Goal: Task Accomplishment & Management: Manage account settings

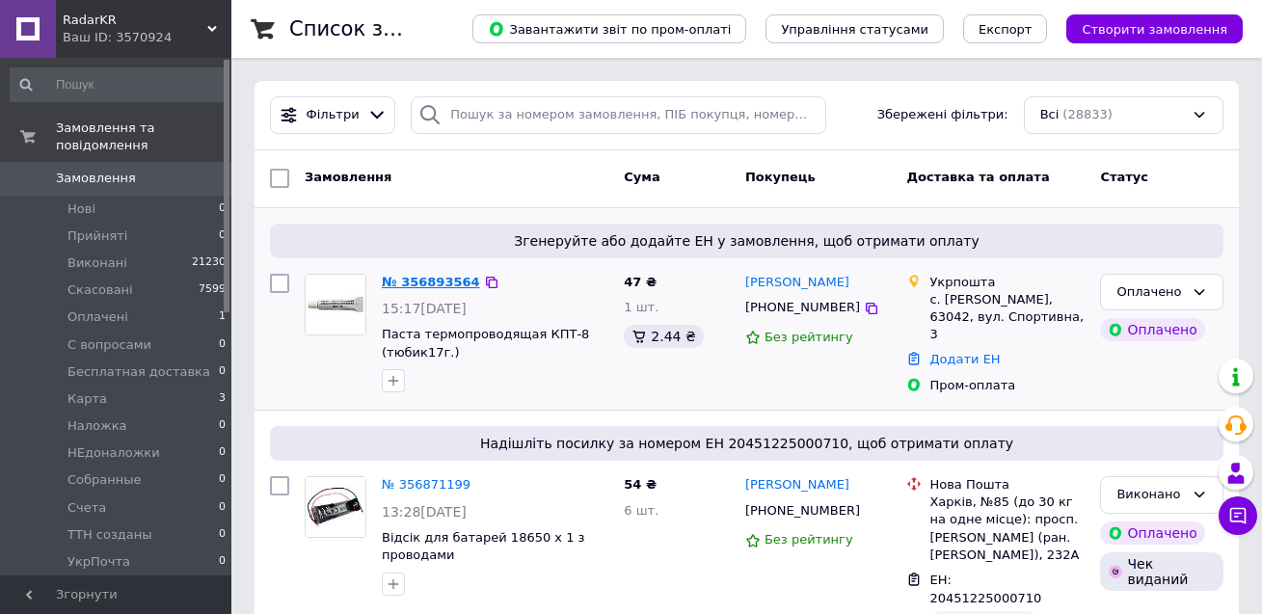
click at [433, 281] on link "№ 356893564" at bounding box center [431, 282] width 98 height 14
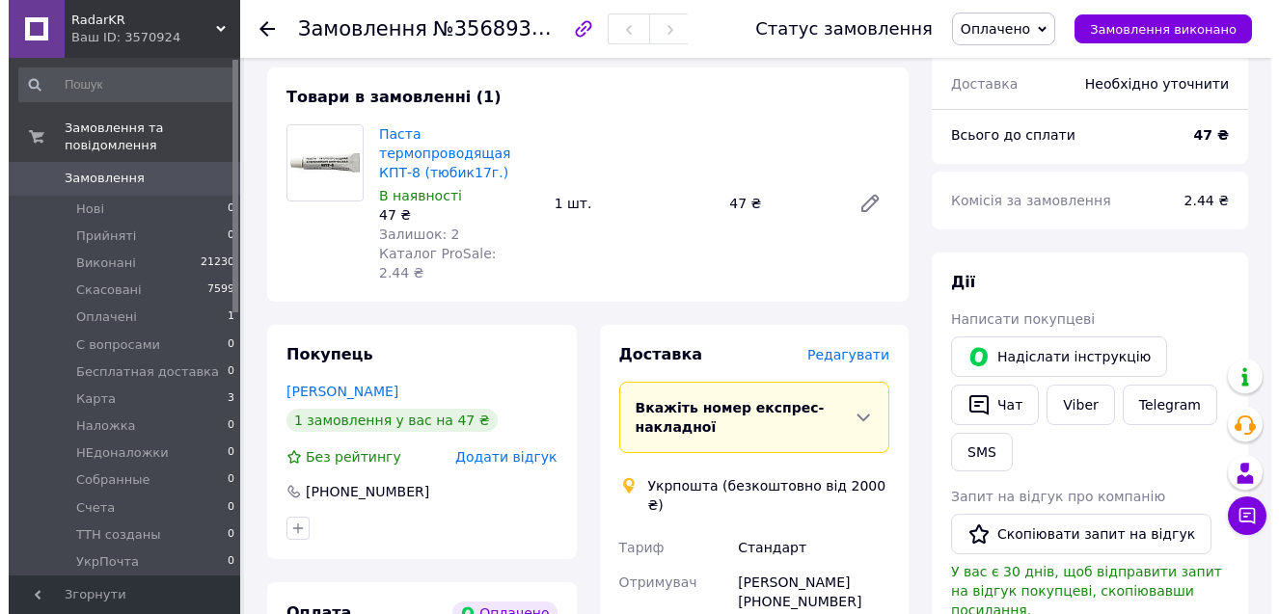
scroll to position [193, 0]
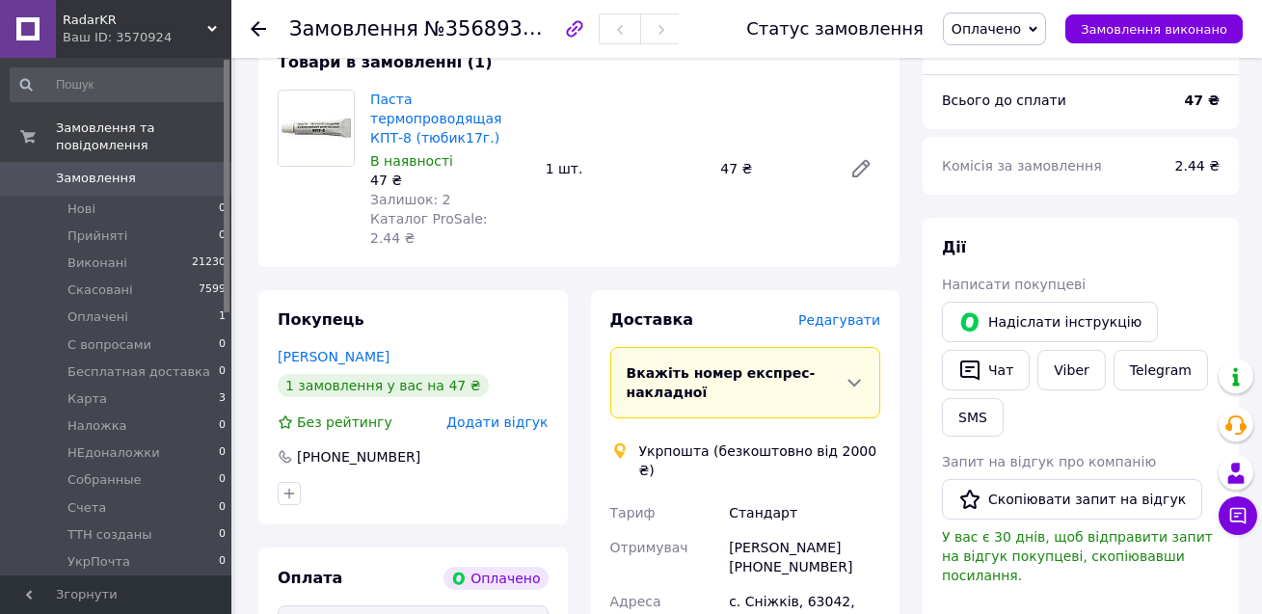
click at [839, 312] on span "Редагувати" at bounding box center [839, 319] width 82 height 15
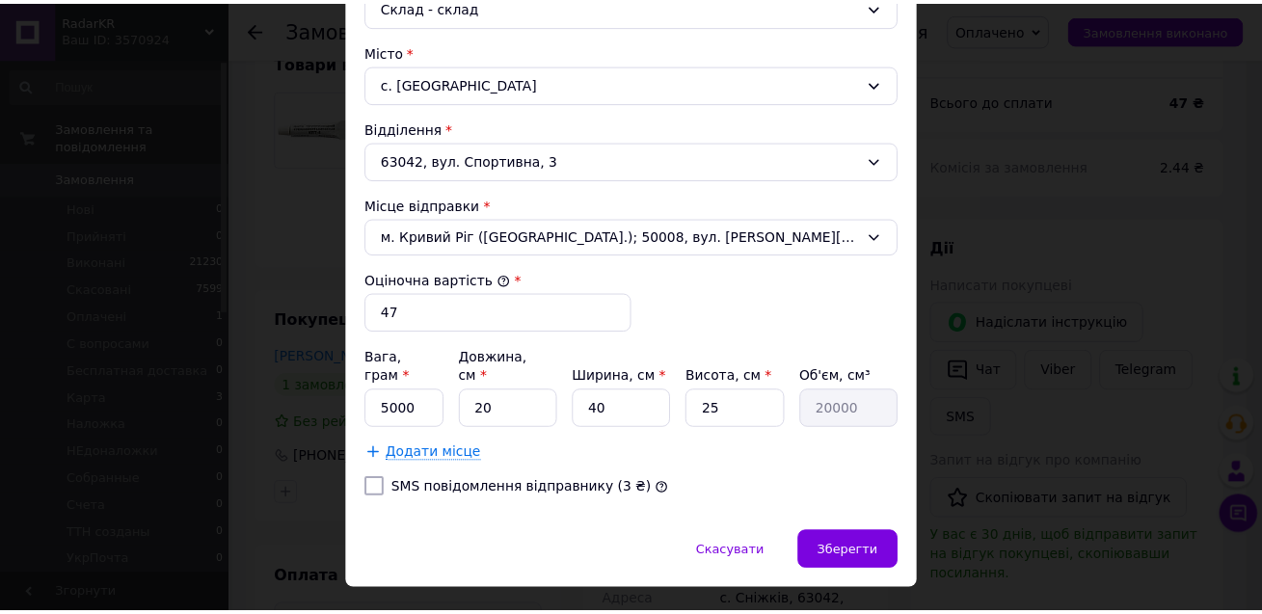
scroll to position [579, 0]
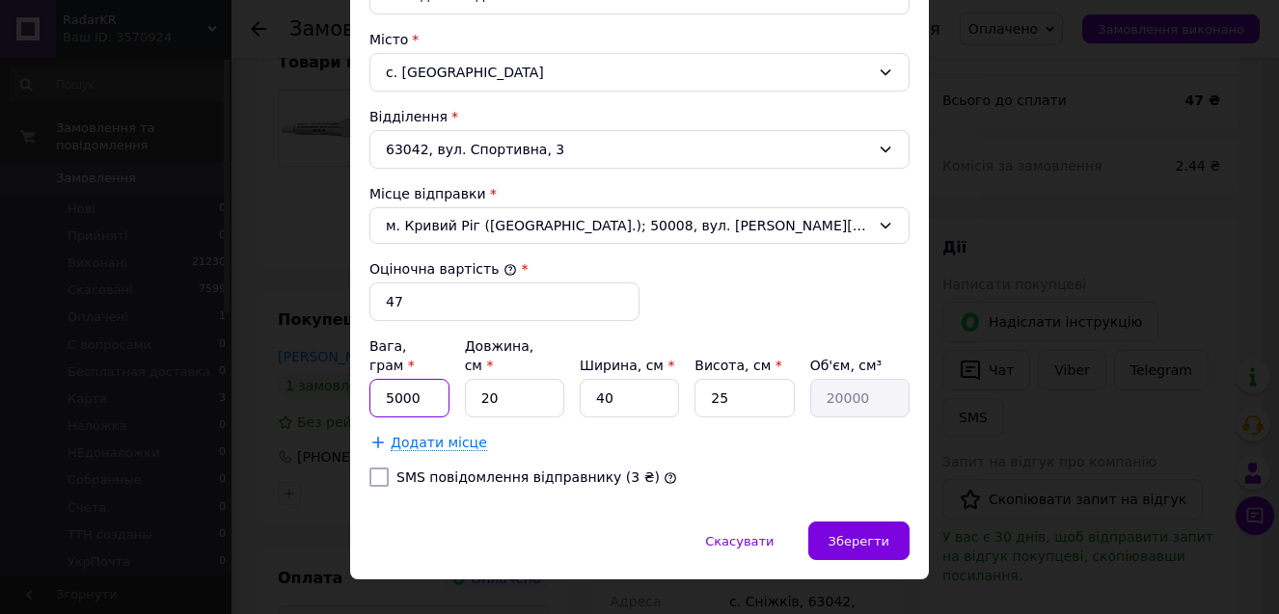
drag, startPoint x: 402, startPoint y: 375, endPoint x: 430, endPoint y: 375, distance: 28.0
click at [430, 379] on input "5000" at bounding box center [409, 398] width 80 height 39
type input "50"
type input "5"
type input "5000"
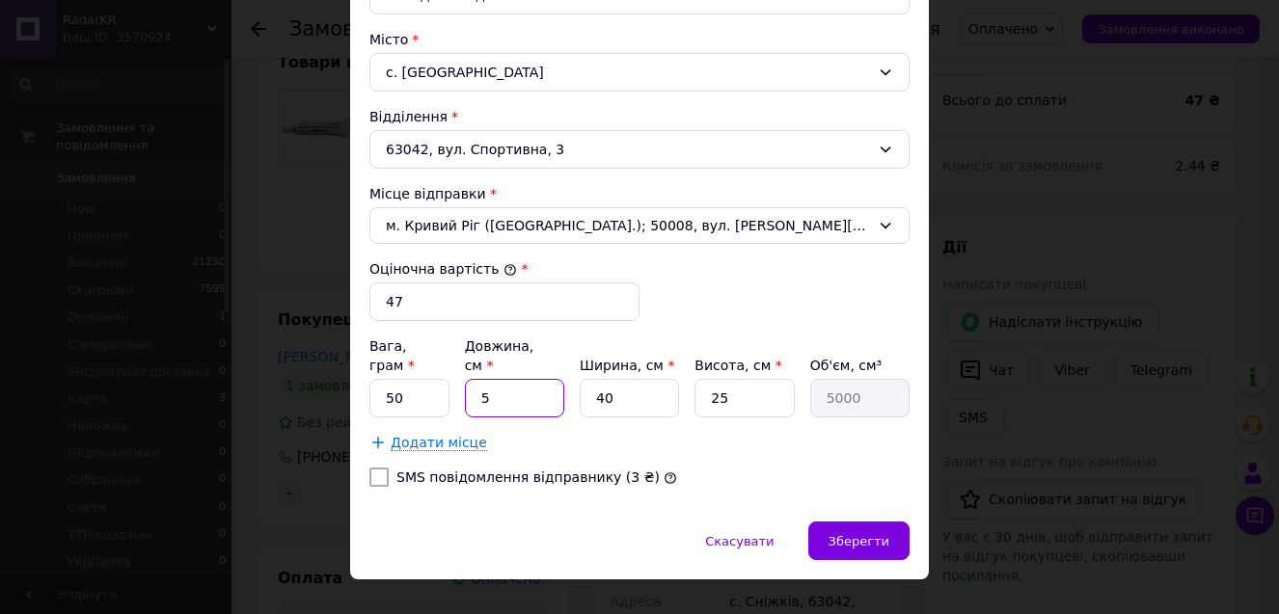
type input "5"
type input "625"
type input "5"
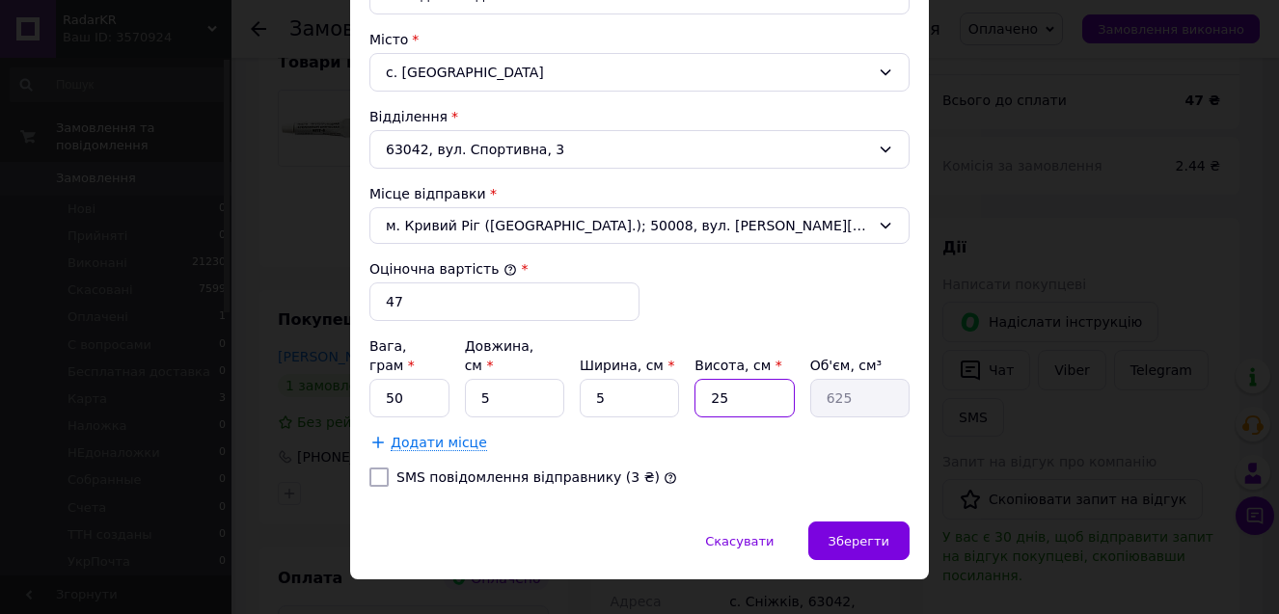
type input "125"
type input "5"
click at [835, 534] on span "Зберегти" at bounding box center [858, 541] width 61 height 14
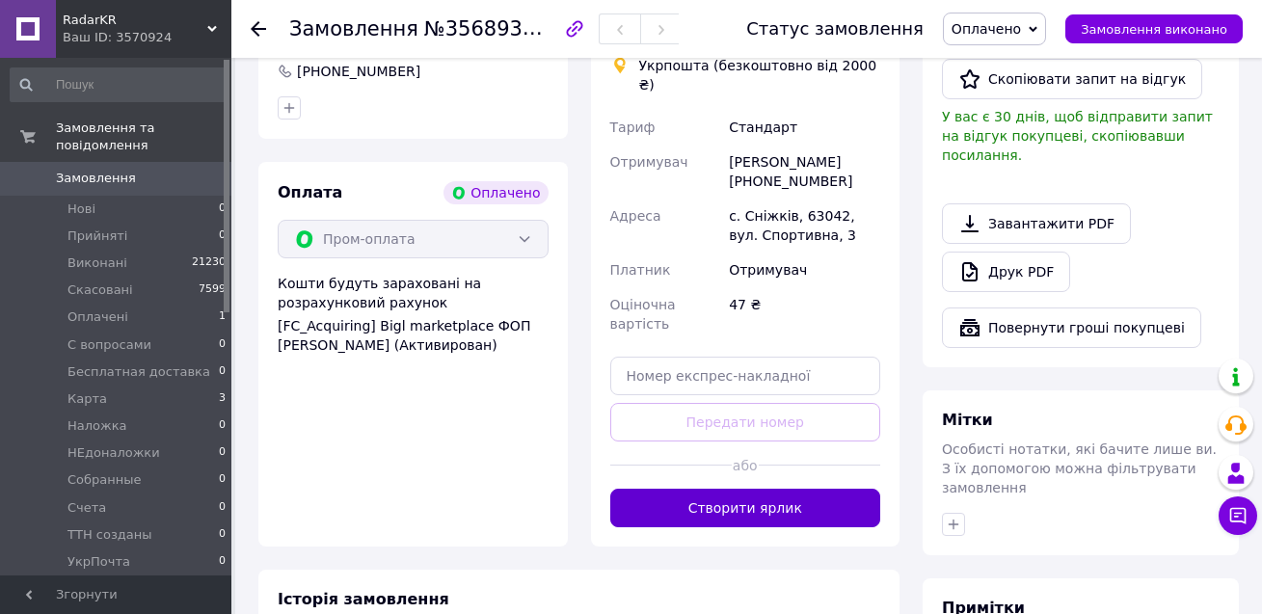
click at [849, 489] on button "Створити ярлик" at bounding box center [745, 508] width 271 height 39
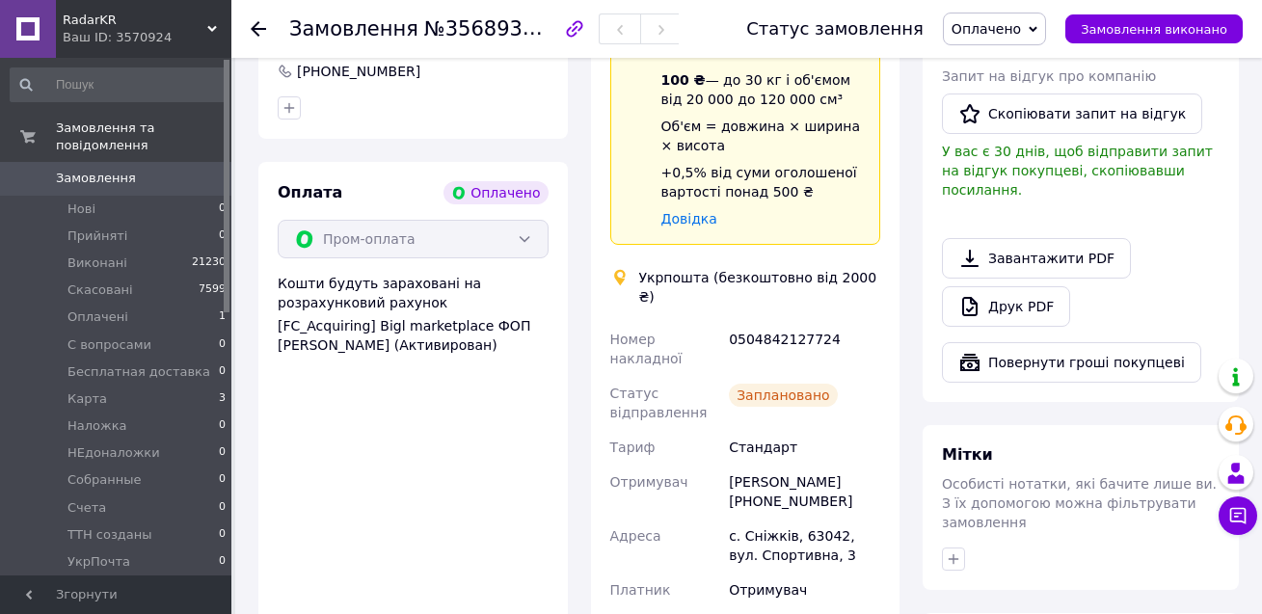
scroll to position [482, 0]
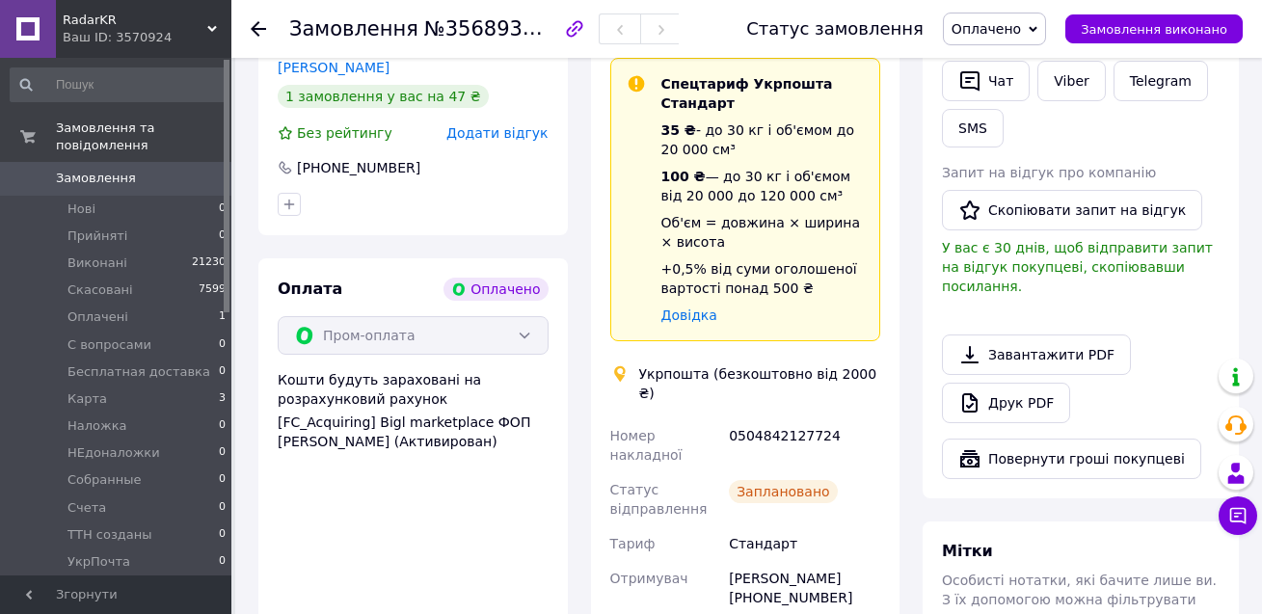
click at [772, 419] on div "0504842127724" at bounding box center [804, 446] width 159 height 54
copy div "0504842127724"
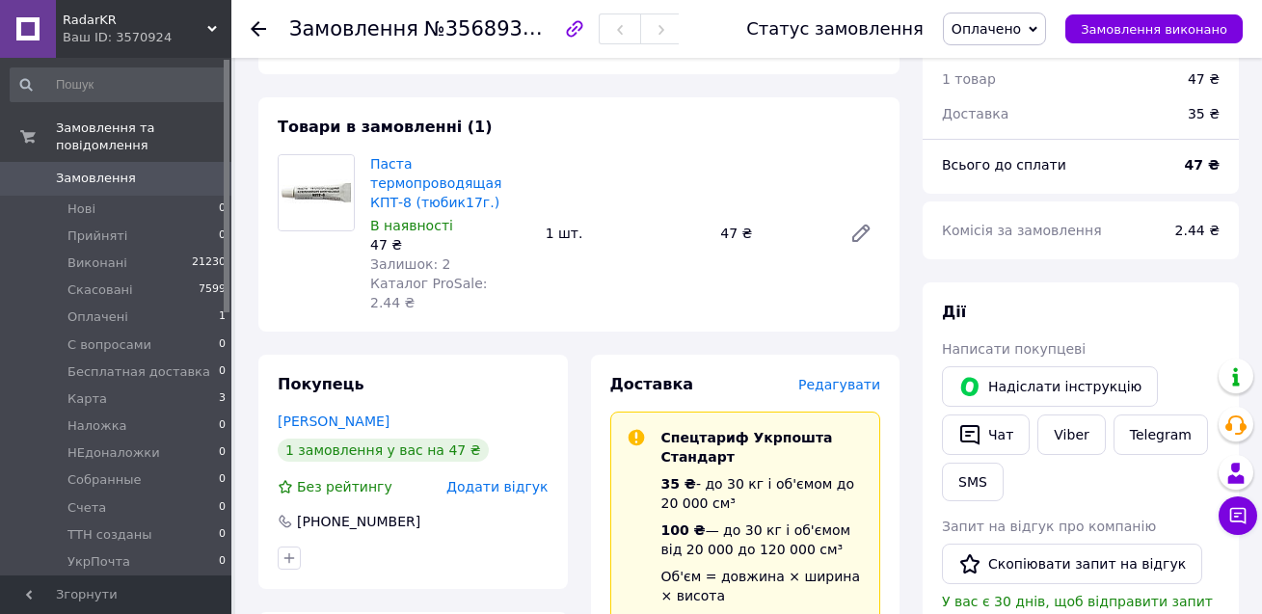
scroll to position [96, 0]
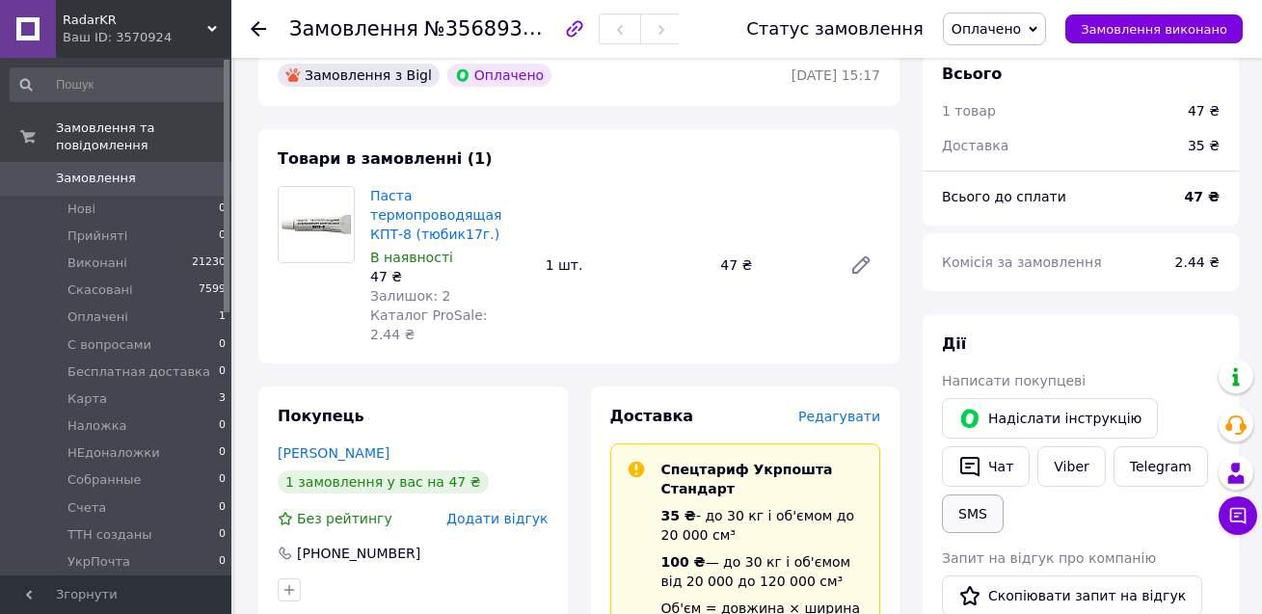
click at [969, 508] on button "SMS" at bounding box center [973, 514] width 62 height 39
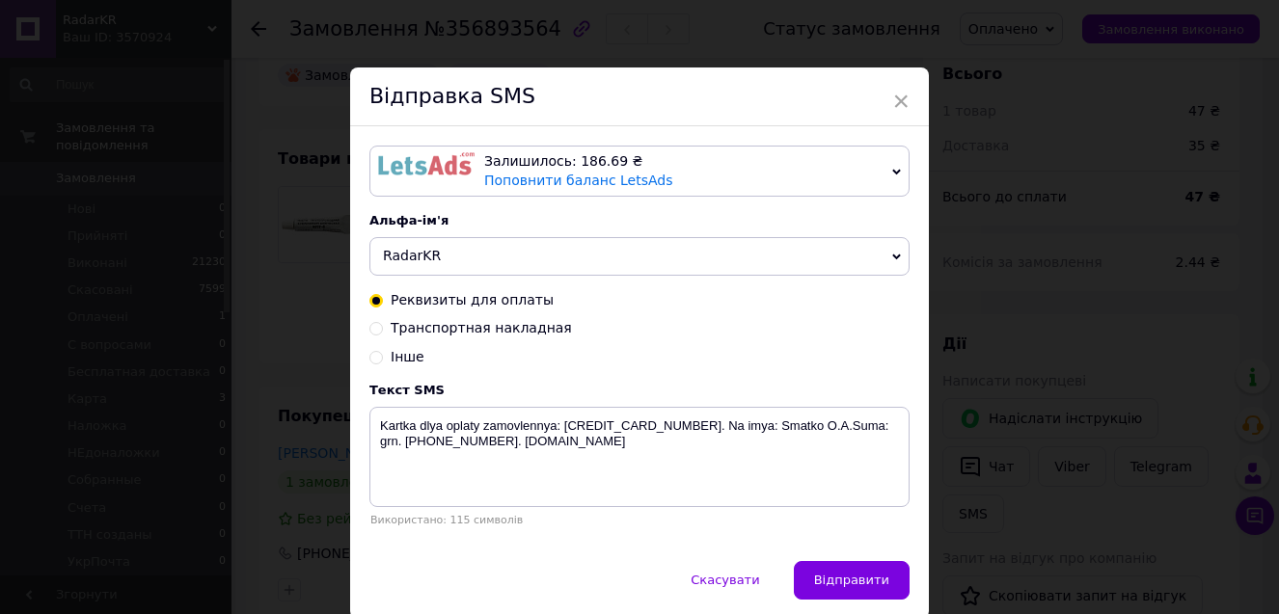
click at [506, 336] on span "Транспортная накладная" at bounding box center [481, 327] width 181 height 15
click at [383, 334] on input "Транспортная накладная" at bounding box center [376, 327] width 14 height 14
radio input "true"
radio input "false"
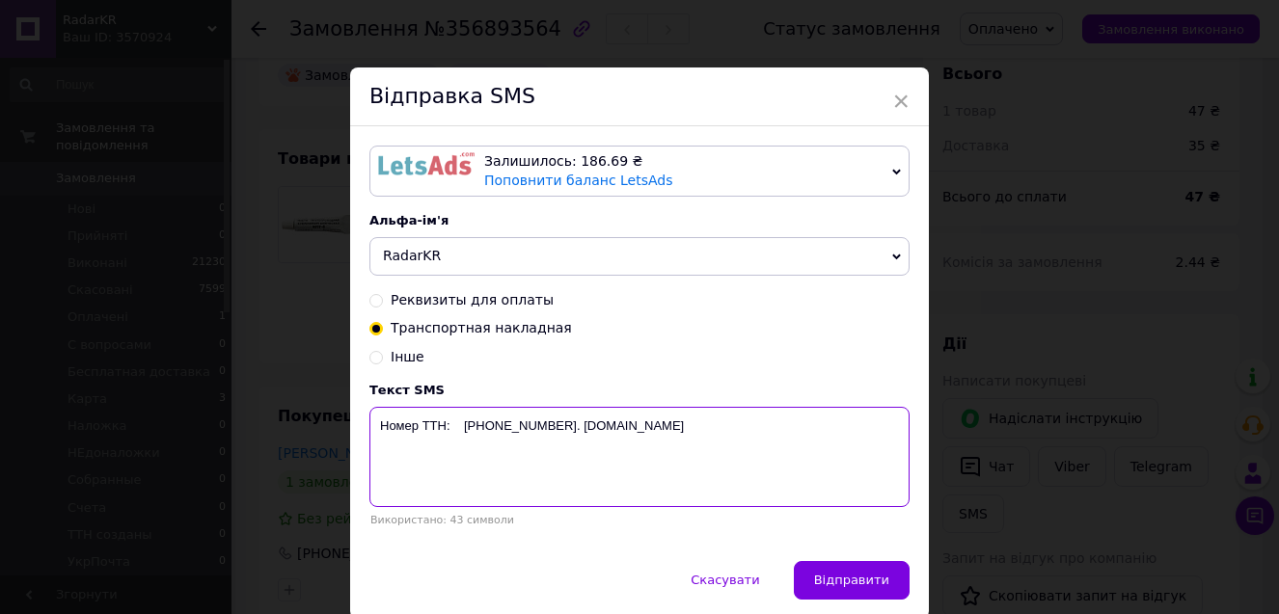
click at [451, 430] on textarea "Номер ТТН: [PHONE_NUMBER]. [DOMAIN_NAME]" at bounding box center [639, 457] width 540 height 100
paste textarea "0504842127724"
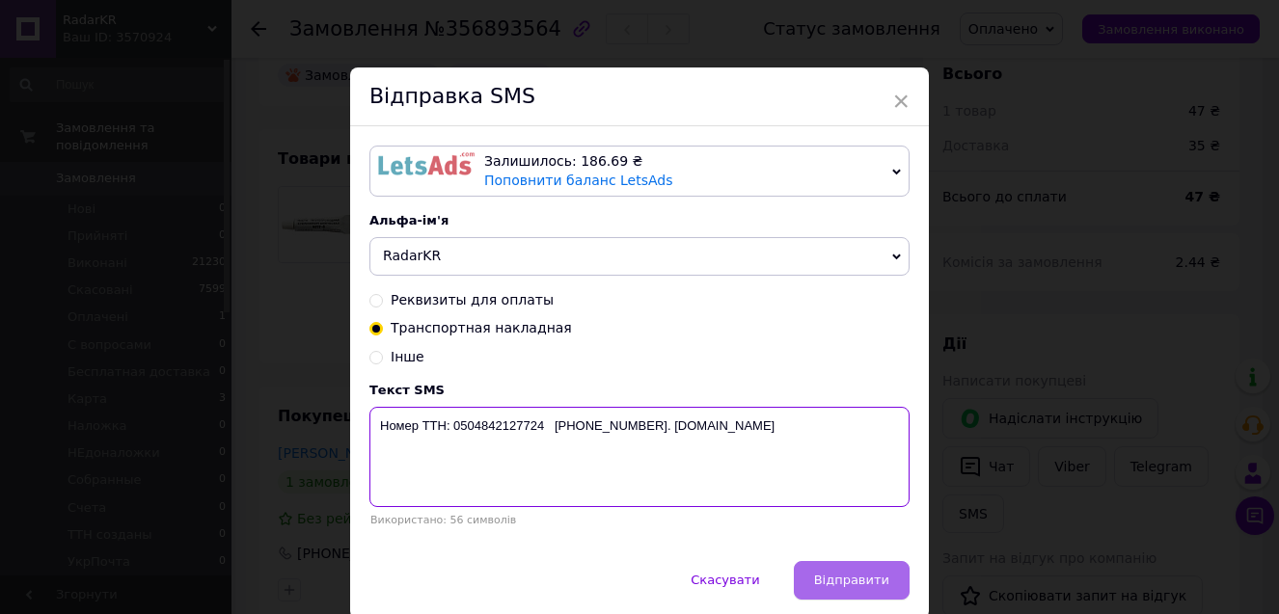
type textarea "Номер ТТН: 0504842127724 [PHONE_NUMBER]. [DOMAIN_NAME]"
click at [837, 574] on button "Відправити" at bounding box center [852, 580] width 116 height 39
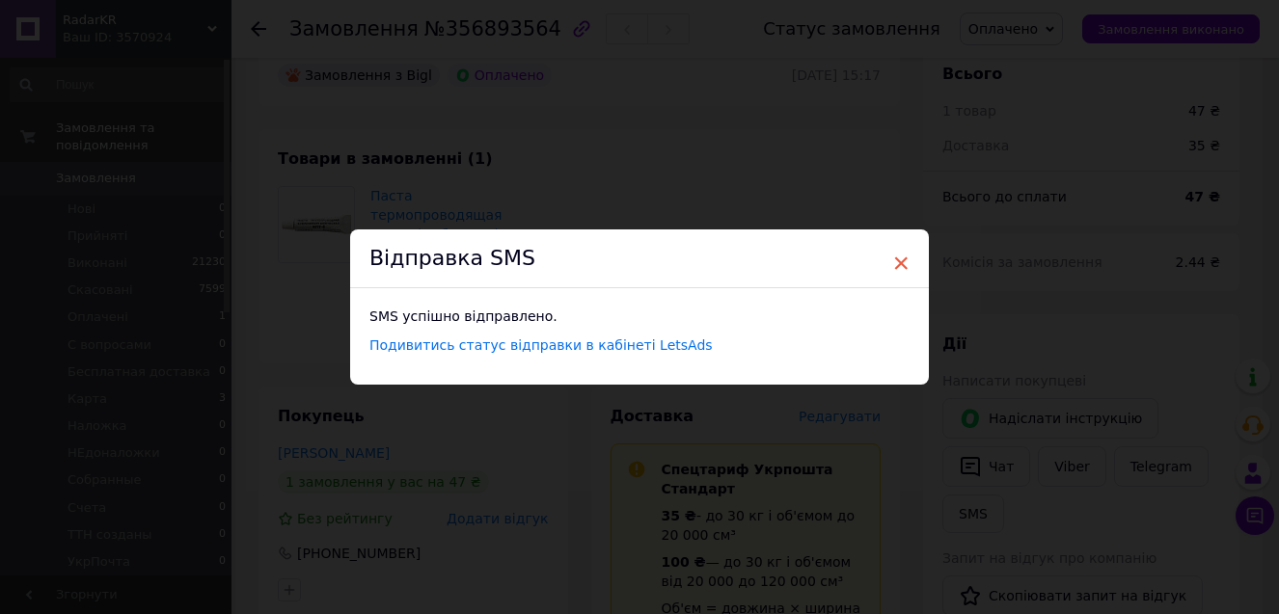
click at [892, 262] on span "×" at bounding box center [900, 263] width 17 height 33
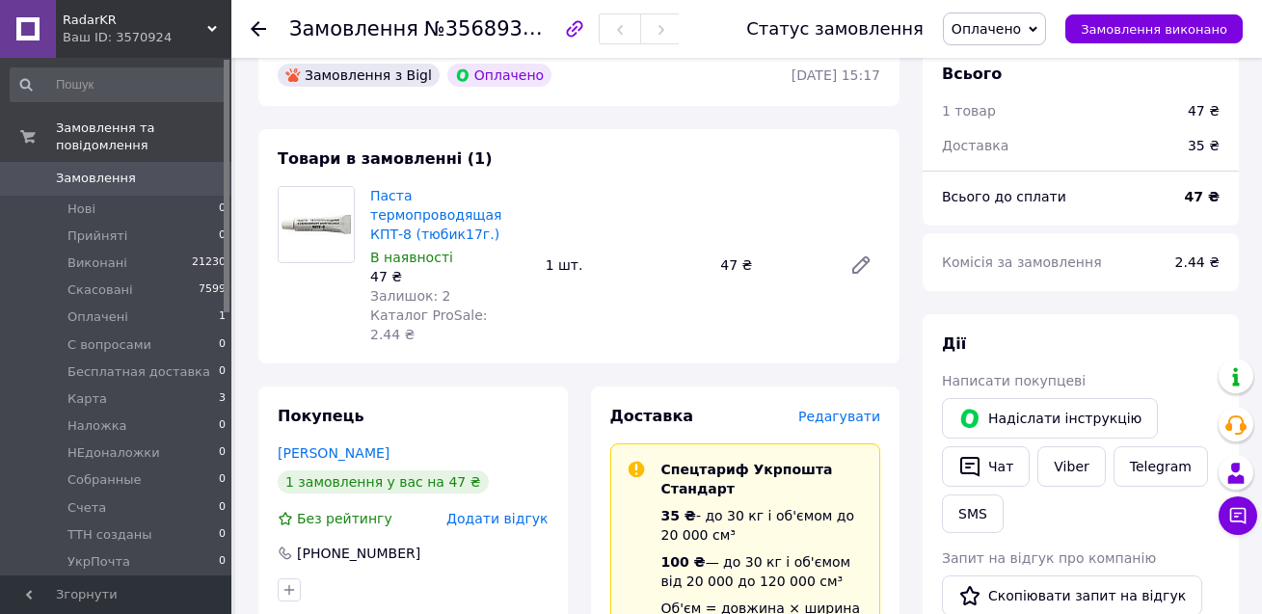
click at [1013, 35] on span "Оплачено" at bounding box center [986, 28] width 69 height 15
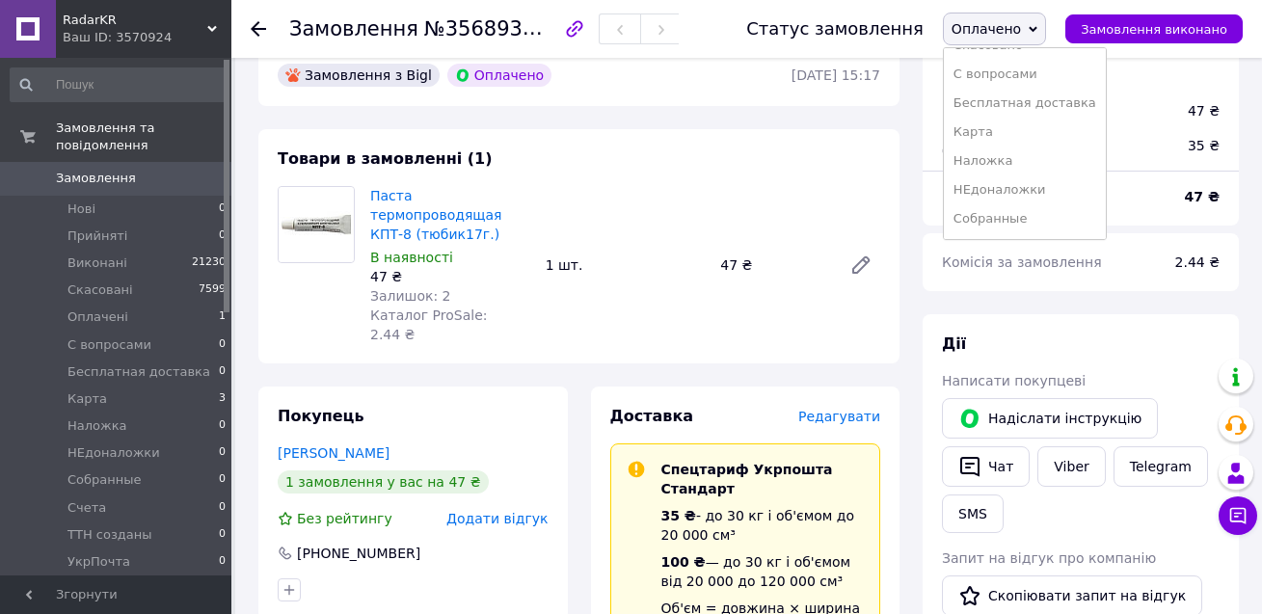
scroll to position [166, 0]
click at [1021, 224] on li "УкрПочта" at bounding box center [1025, 219] width 162 height 29
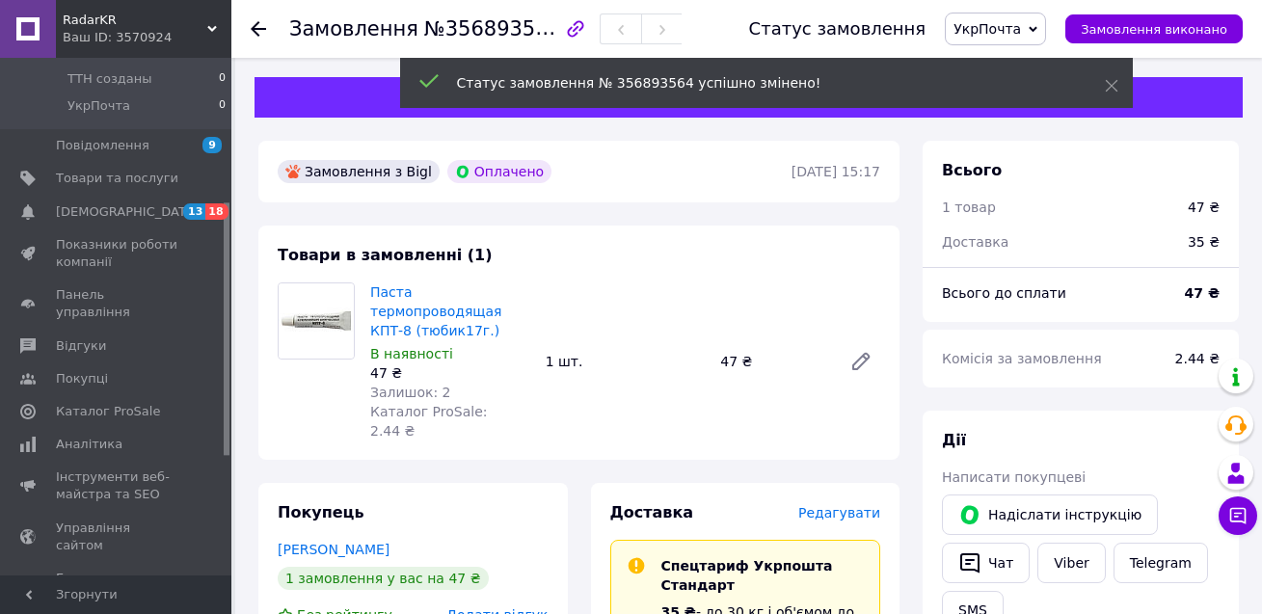
scroll to position [539, 0]
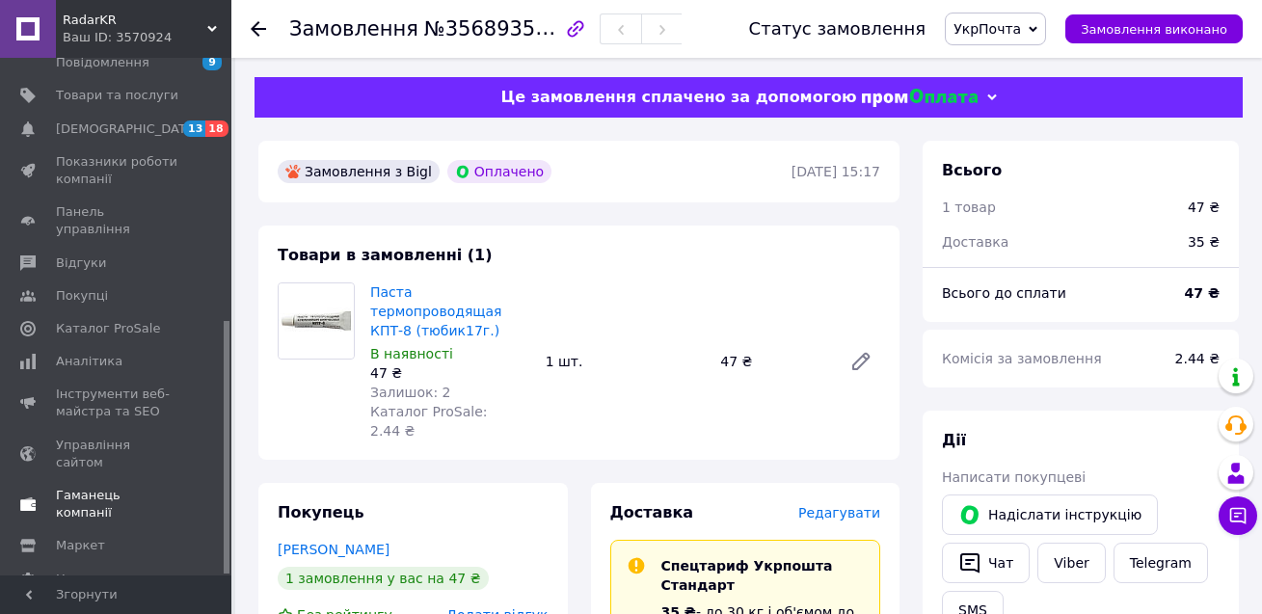
click at [128, 487] on span "Гаманець компанії" at bounding box center [117, 504] width 122 height 35
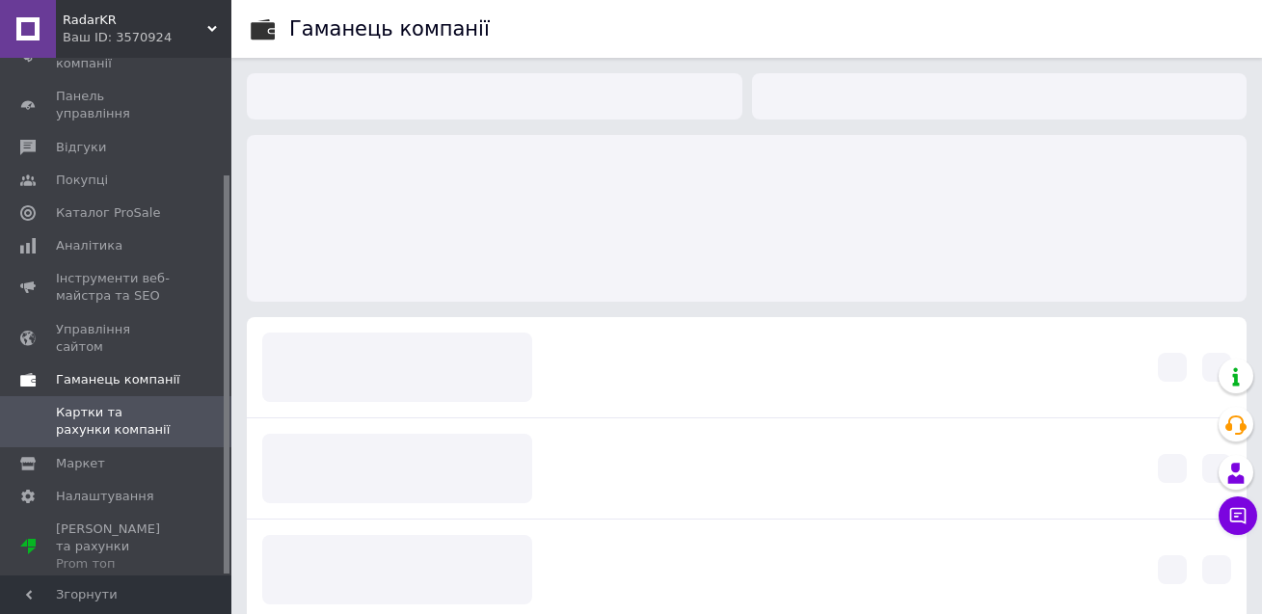
scroll to position [151, 0]
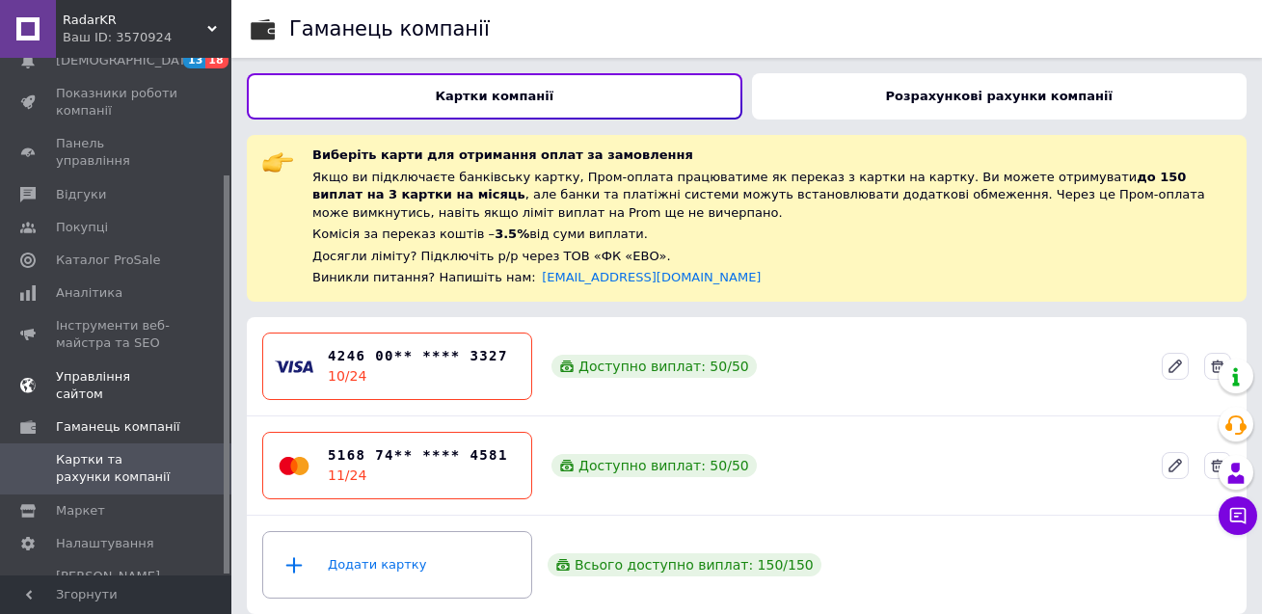
click at [119, 368] on span "Управління сайтом" at bounding box center [117, 385] width 122 height 35
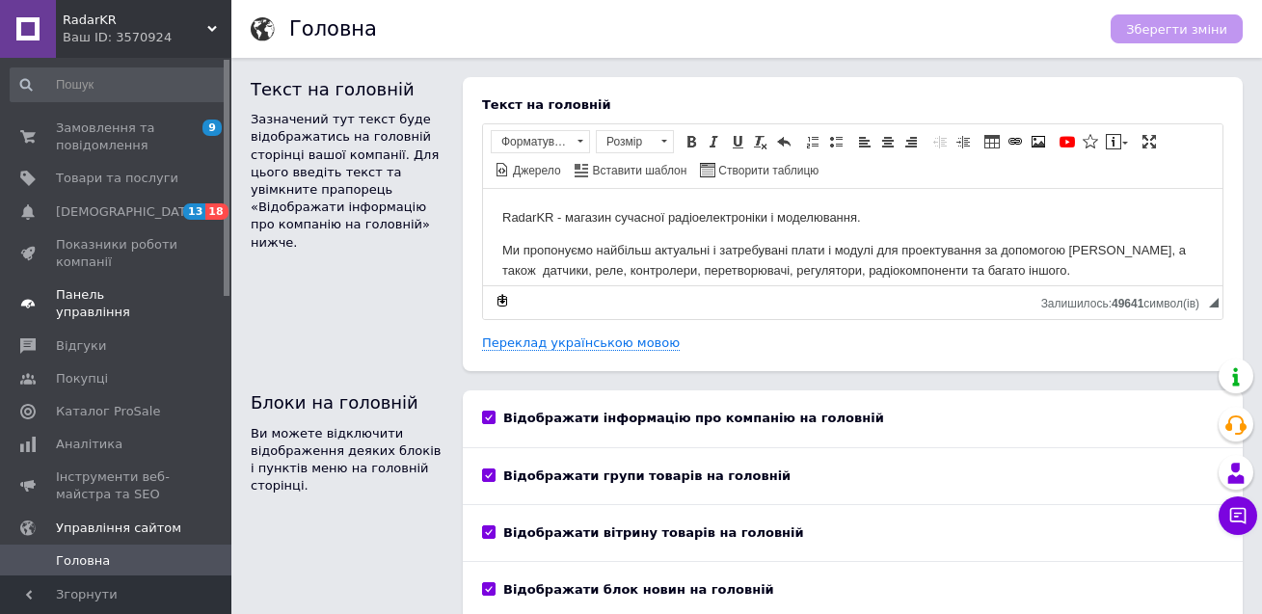
click at [121, 311] on link "Панель управління" at bounding box center [118, 304] width 237 height 50
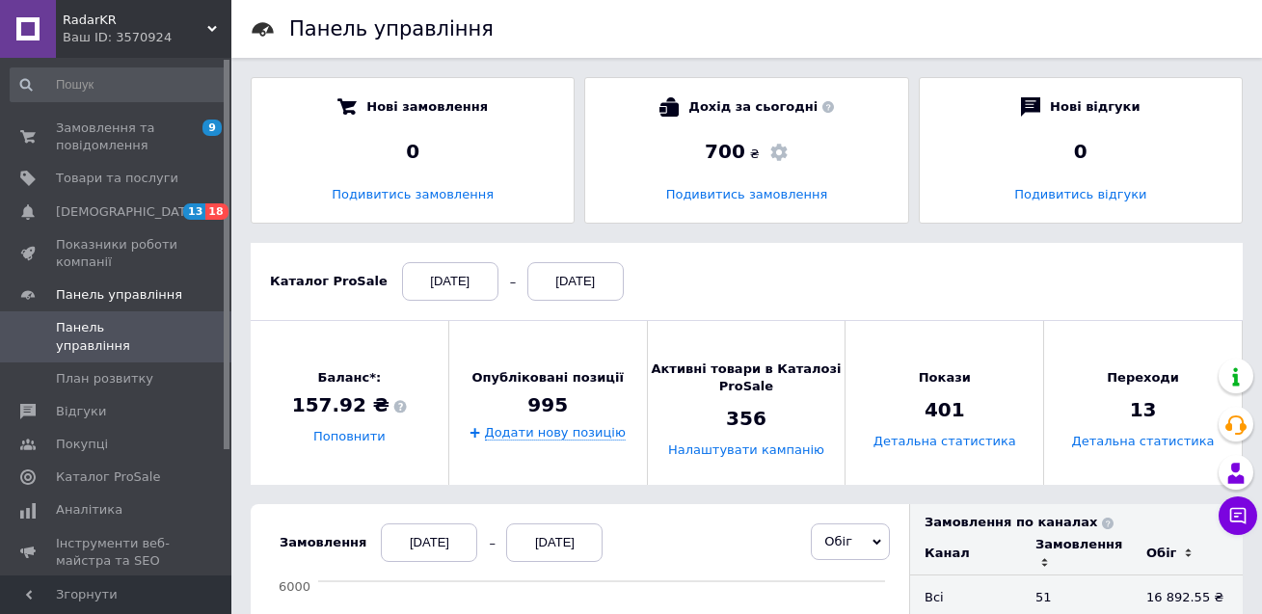
click at [218, 37] on div "Ваш ID: 3570924" at bounding box center [147, 37] width 169 height 17
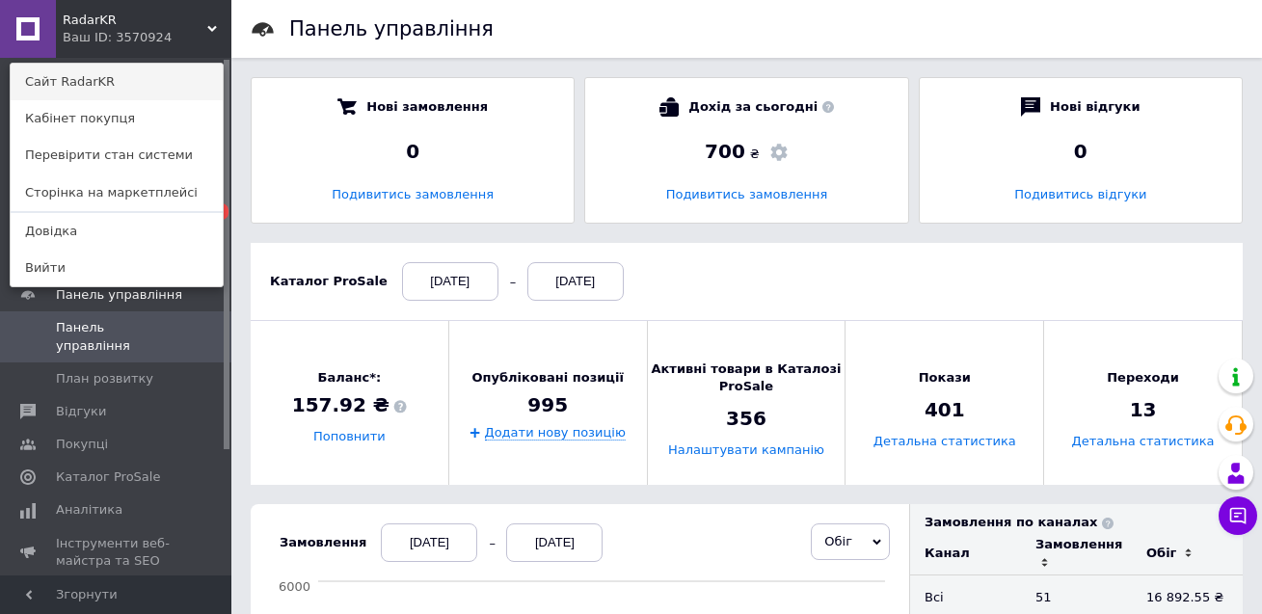
click at [183, 83] on link "Сайт RadarKR" at bounding box center [117, 82] width 212 height 37
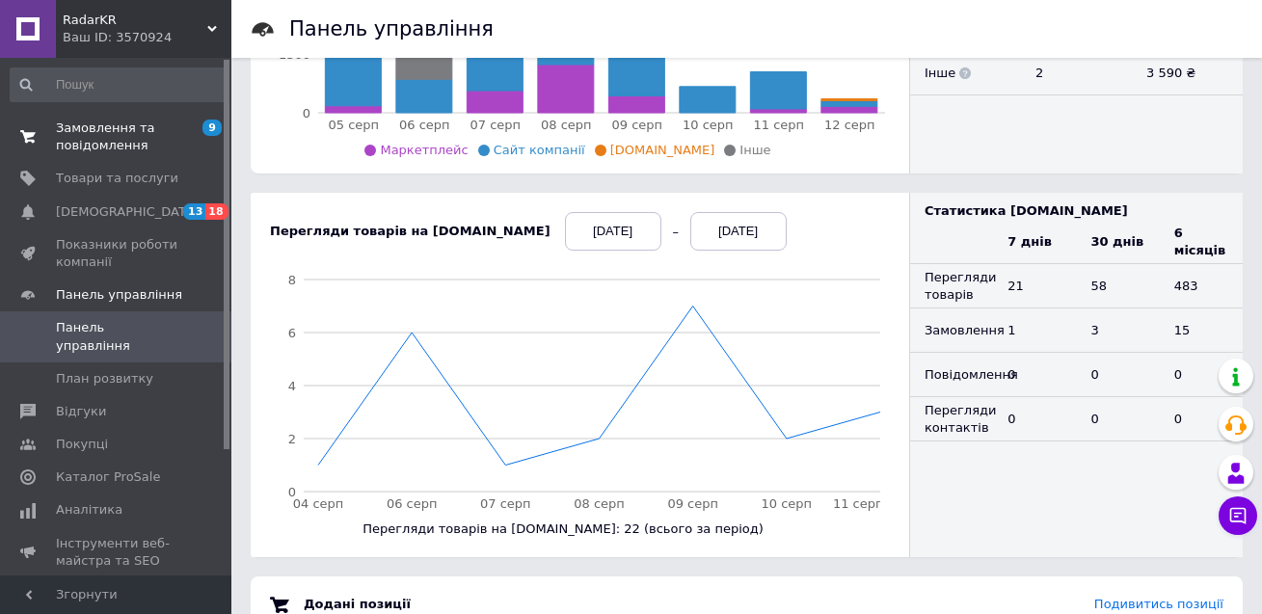
scroll to position [675, 0]
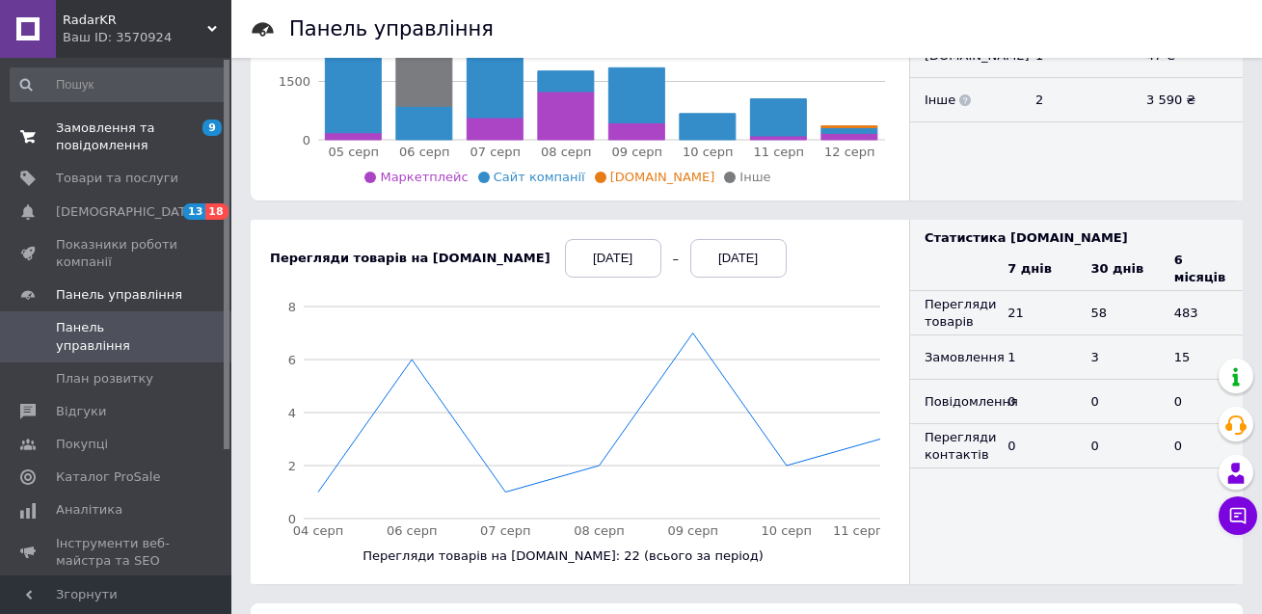
click at [143, 128] on span "Замовлення та повідомлення" at bounding box center [117, 137] width 122 height 35
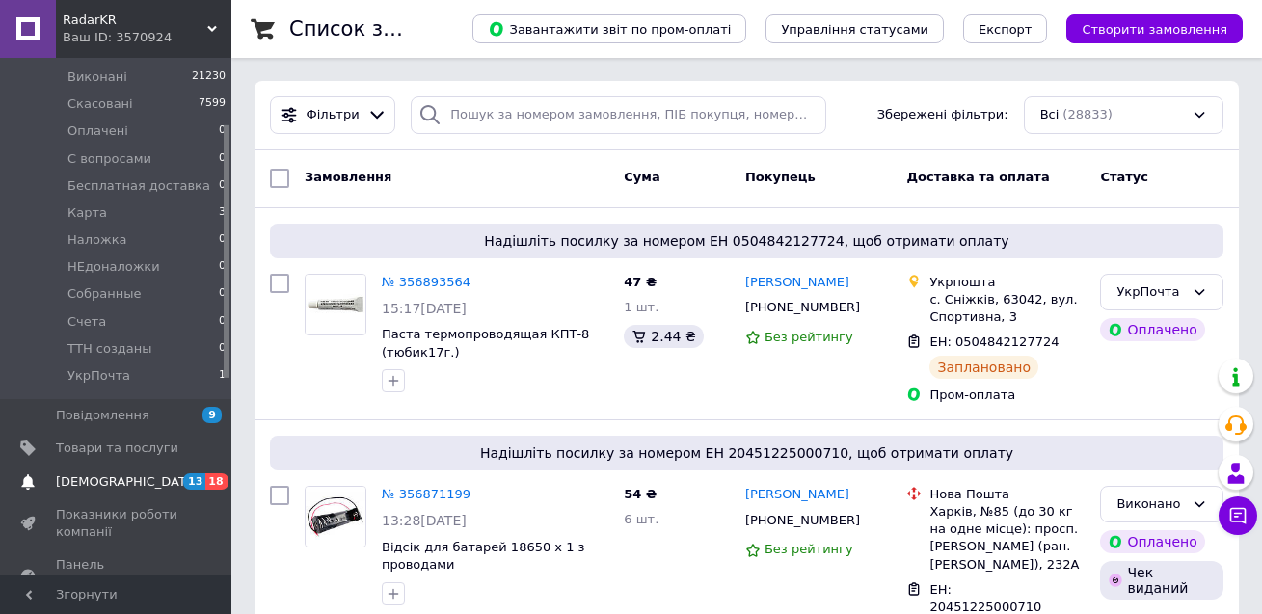
scroll to position [193, 0]
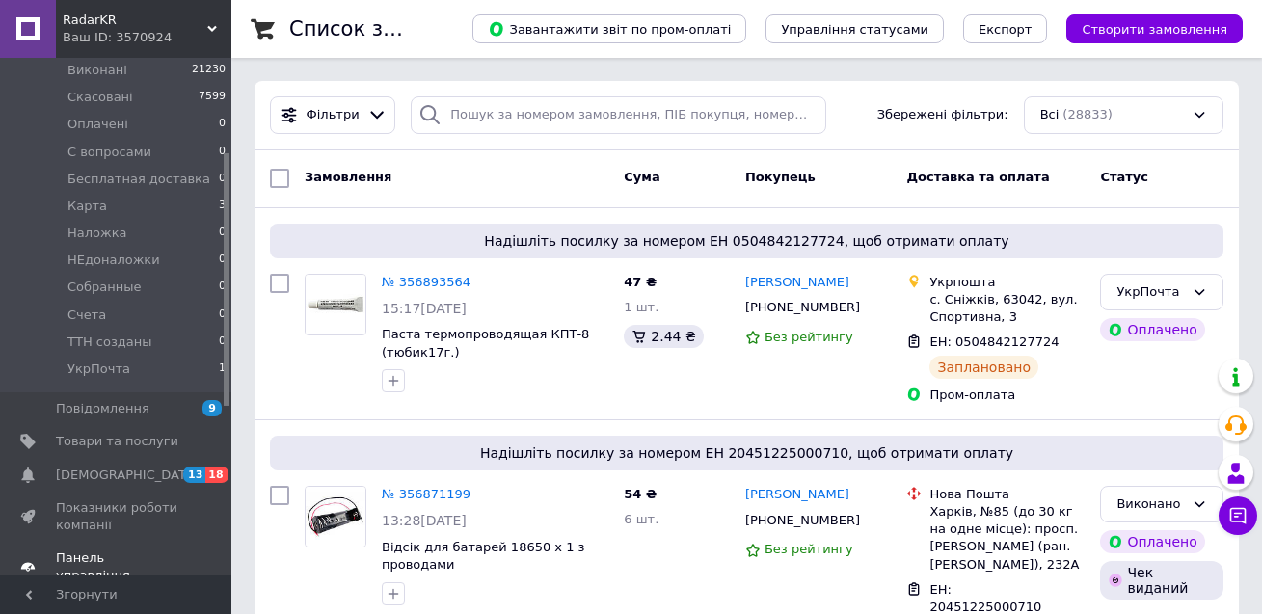
click at [114, 433] on span "Товари та послуги" at bounding box center [117, 441] width 122 height 17
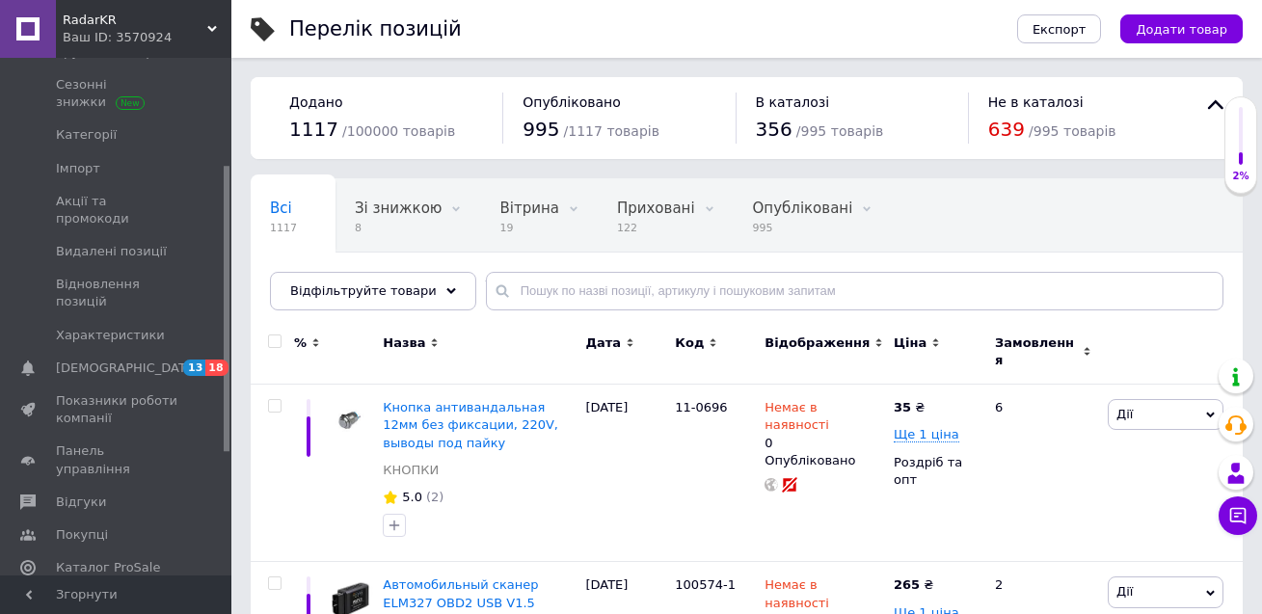
click at [587, 340] on span "Дата" at bounding box center [603, 343] width 36 height 17
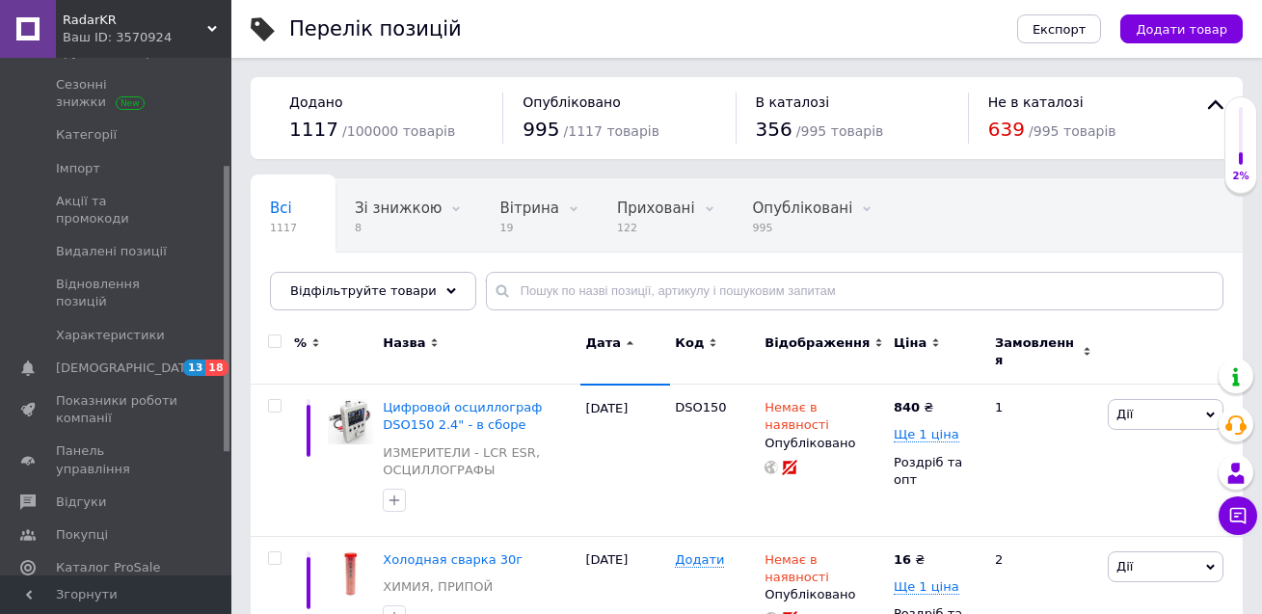
click at [587, 340] on span "Дата" at bounding box center [603, 343] width 36 height 17
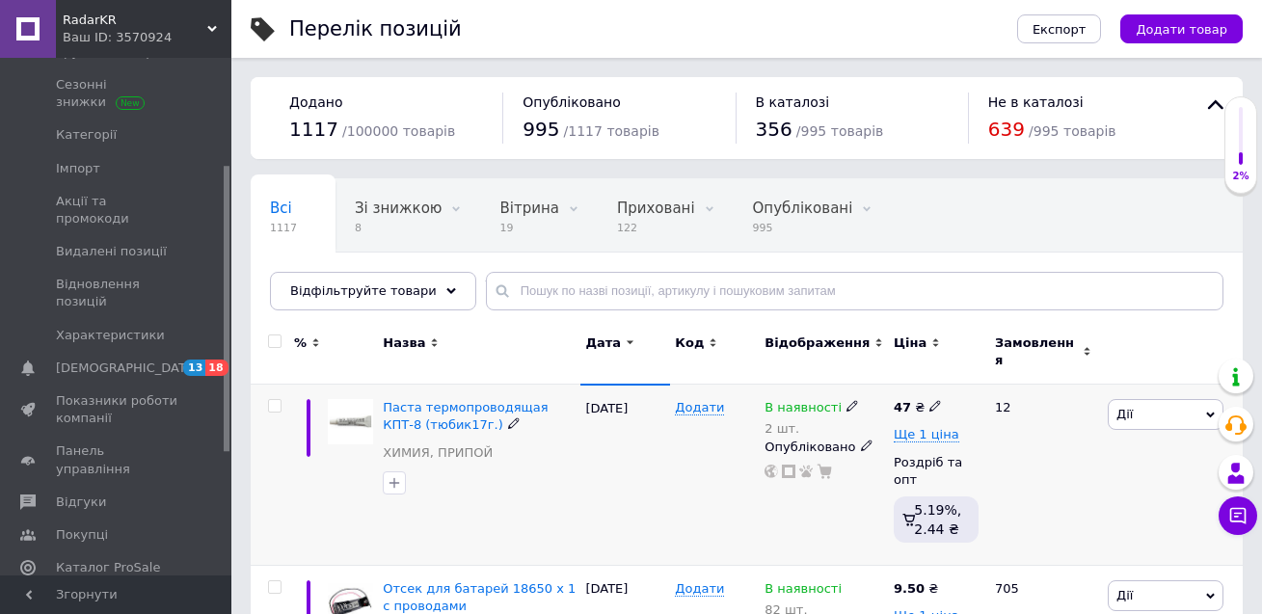
click at [847, 400] on icon at bounding box center [853, 406] width 12 height 12
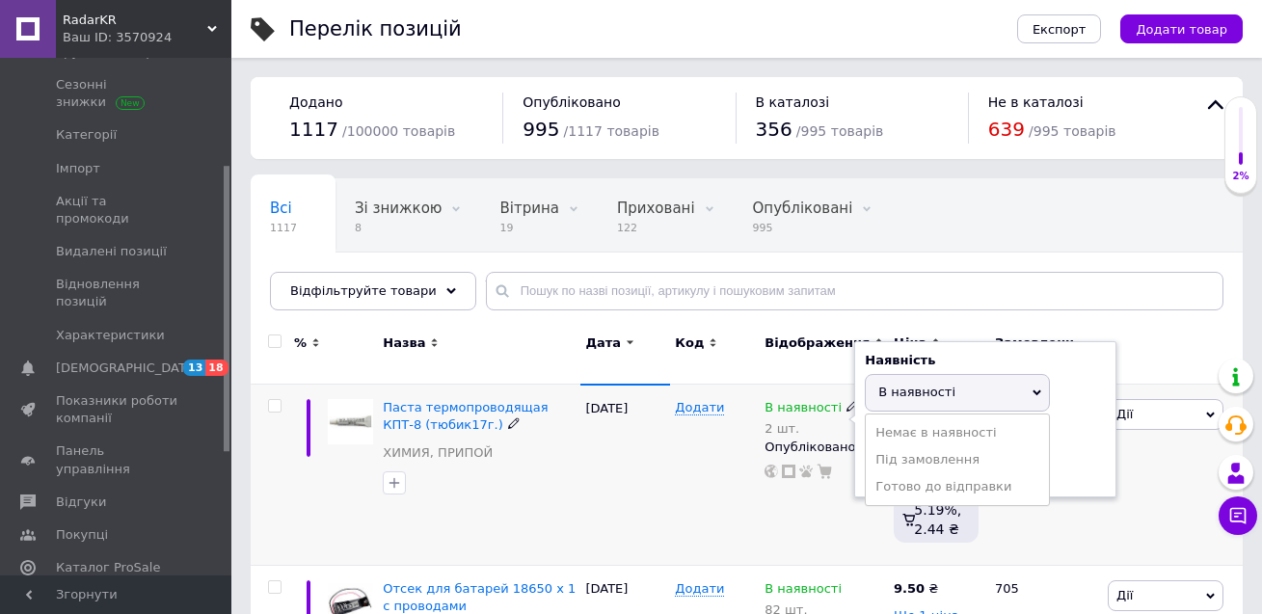
click at [890, 392] on span "В наявності" at bounding box center [957, 392] width 185 height 37
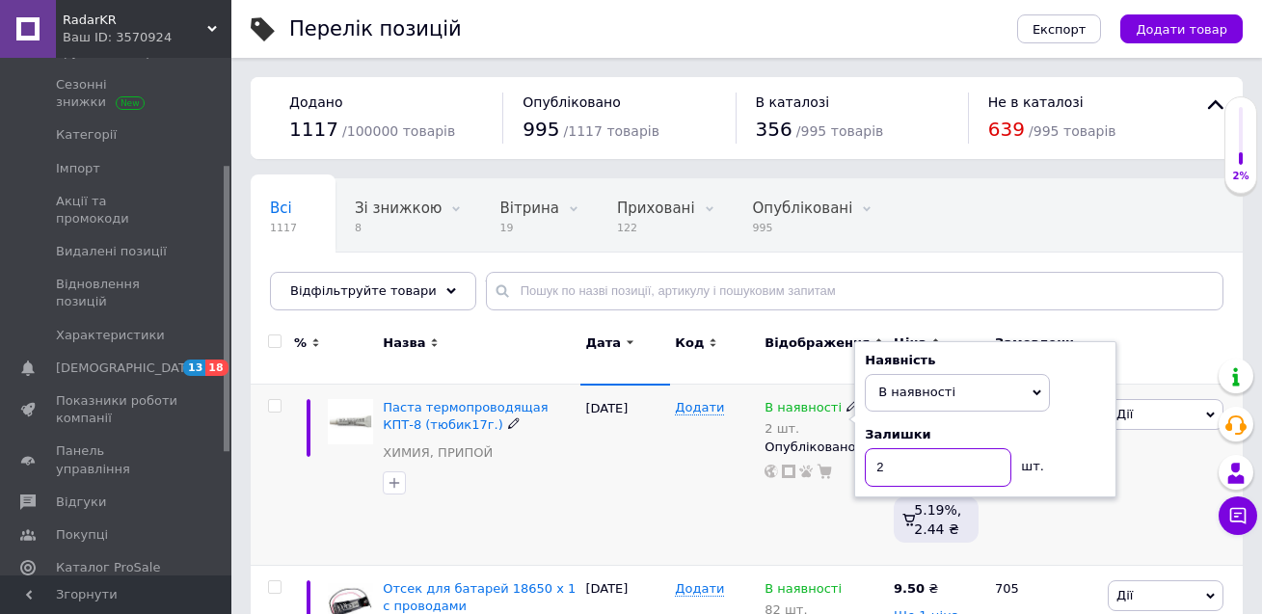
drag, startPoint x: 892, startPoint y: 458, endPoint x: 870, endPoint y: 453, distance: 22.7
click at [870, 453] on input "2" at bounding box center [938, 467] width 147 height 39
type input "5"
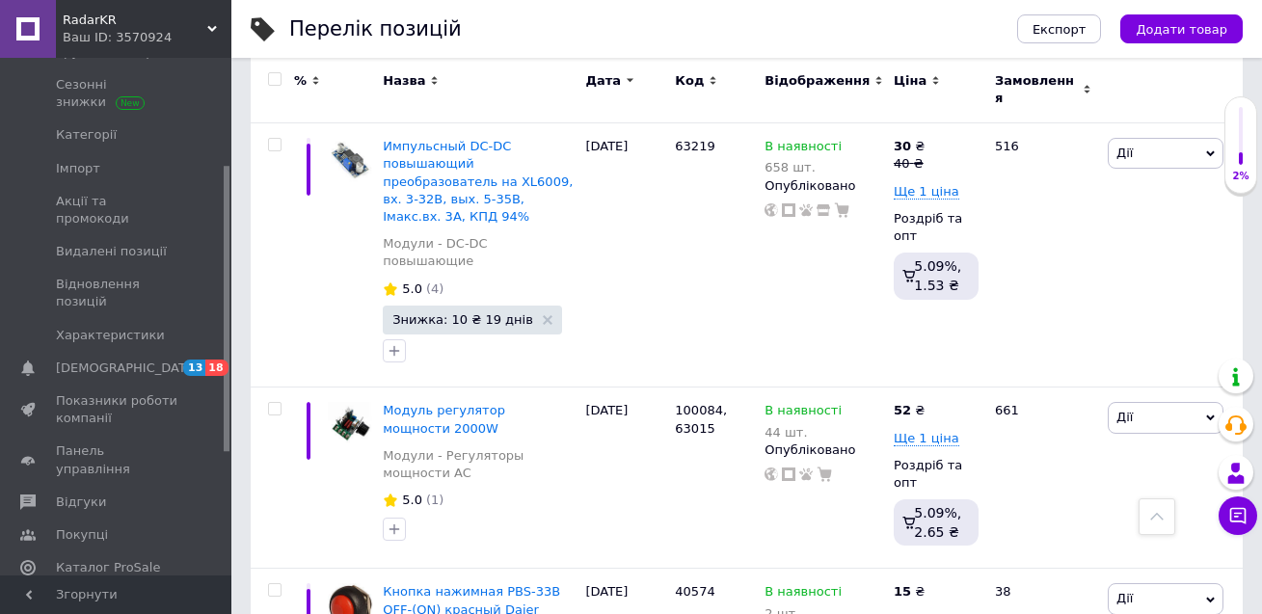
scroll to position [1543, 0]
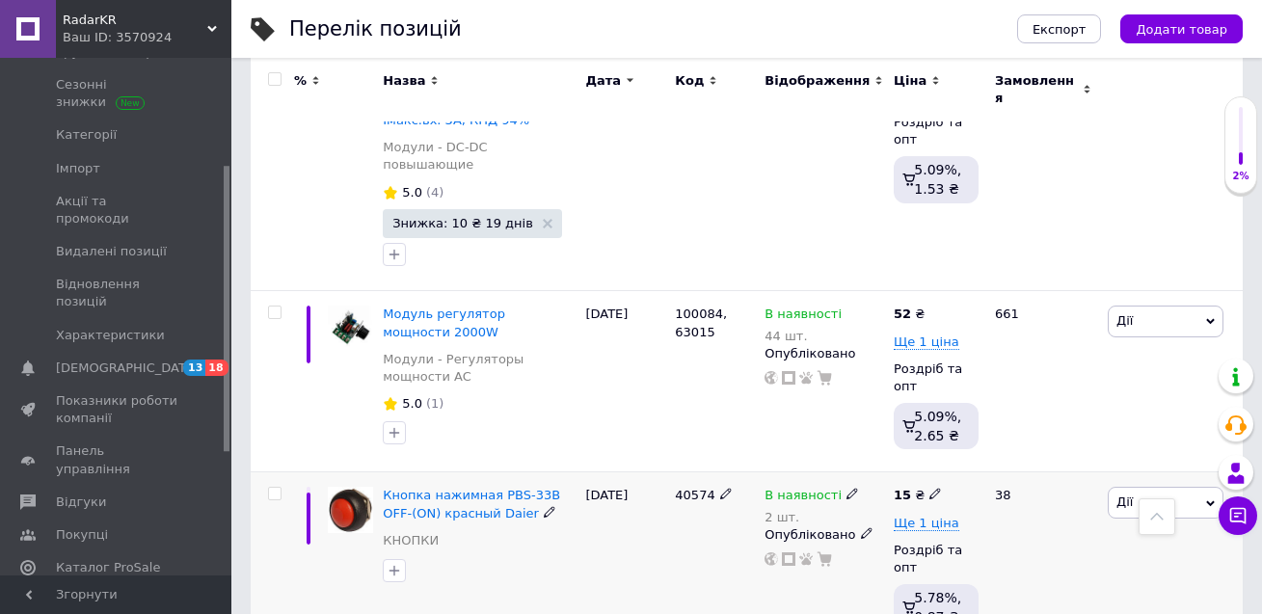
click at [687, 488] on span "40574" at bounding box center [695, 495] width 40 height 14
copy span "40574"
click at [847, 488] on icon at bounding box center [853, 494] width 12 height 12
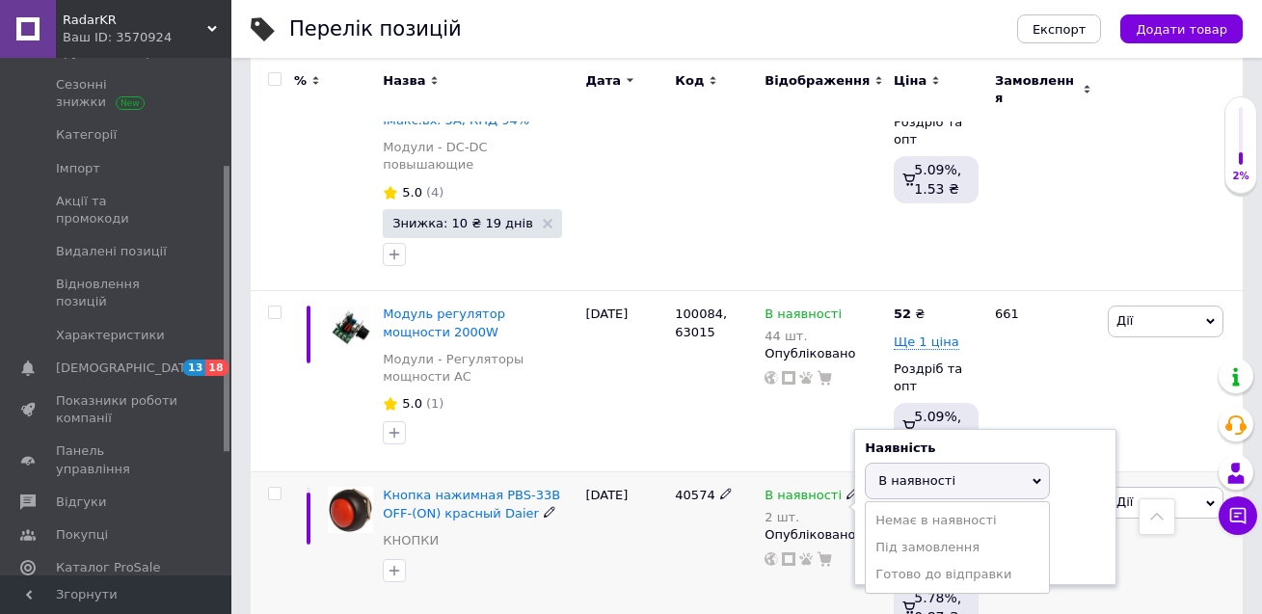
click at [878, 463] on span "В наявності" at bounding box center [957, 481] width 185 height 37
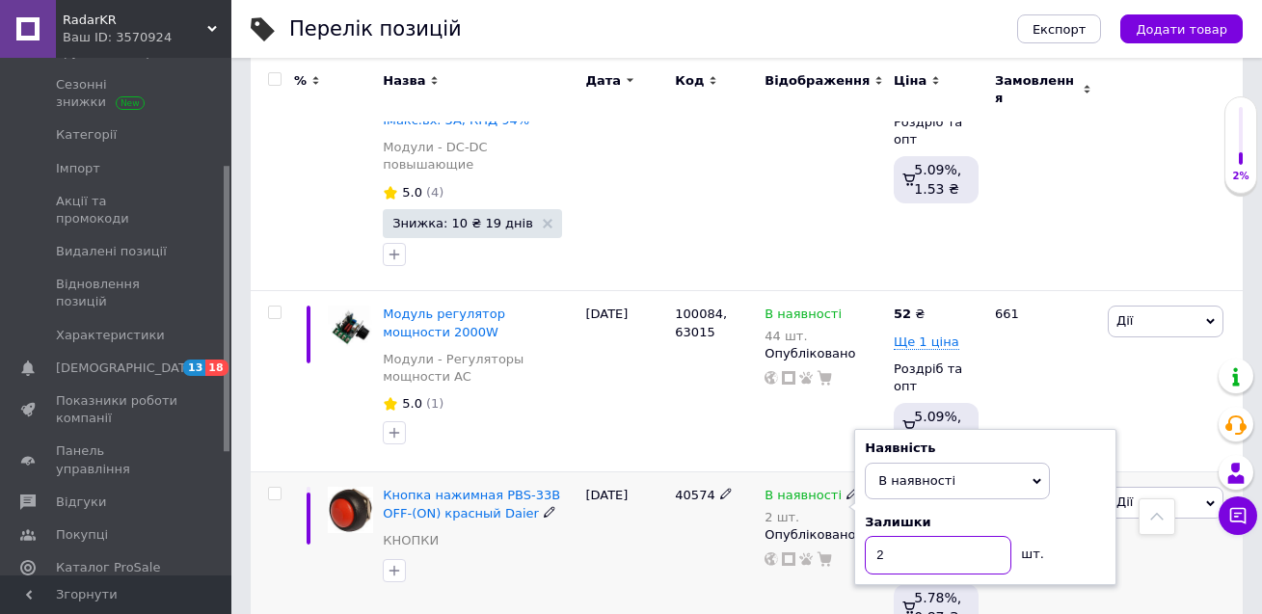
click at [877, 536] on input "2" at bounding box center [938, 555] width 147 height 39
type input "12"
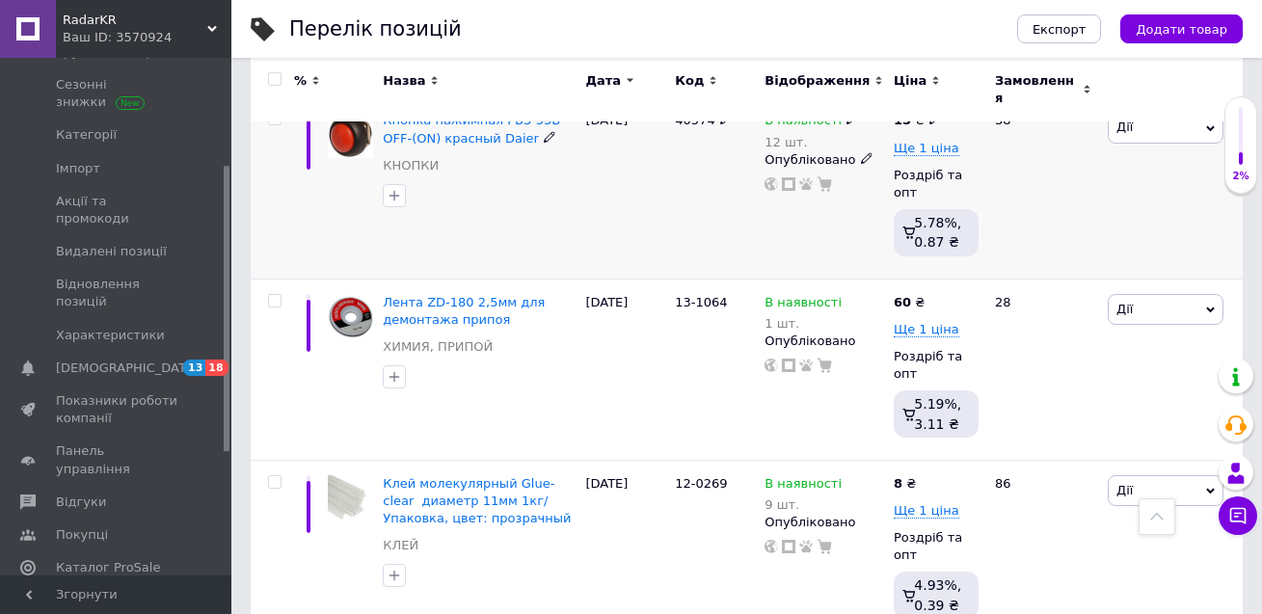
scroll to position [1929, 0]
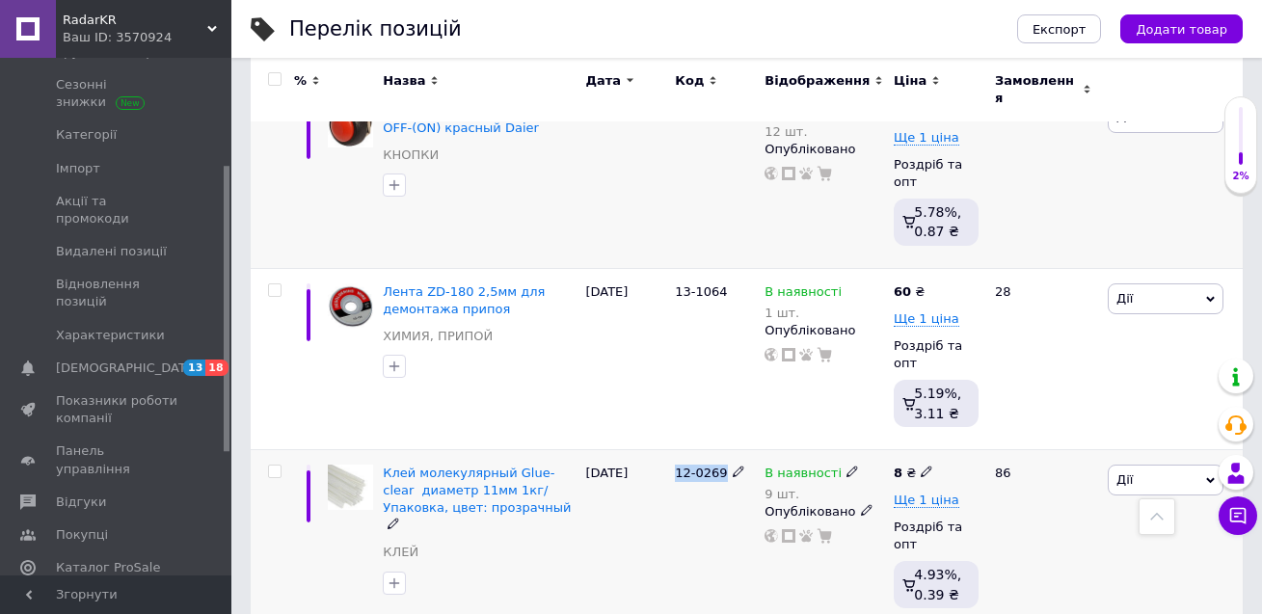
click at [720, 449] on div "12-0269" at bounding box center [715, 539] width 90 height 181
copy span "12-0269"
click at [832, 465] on div "В наявності" at bounding box center [812, 473] width 95 height 17
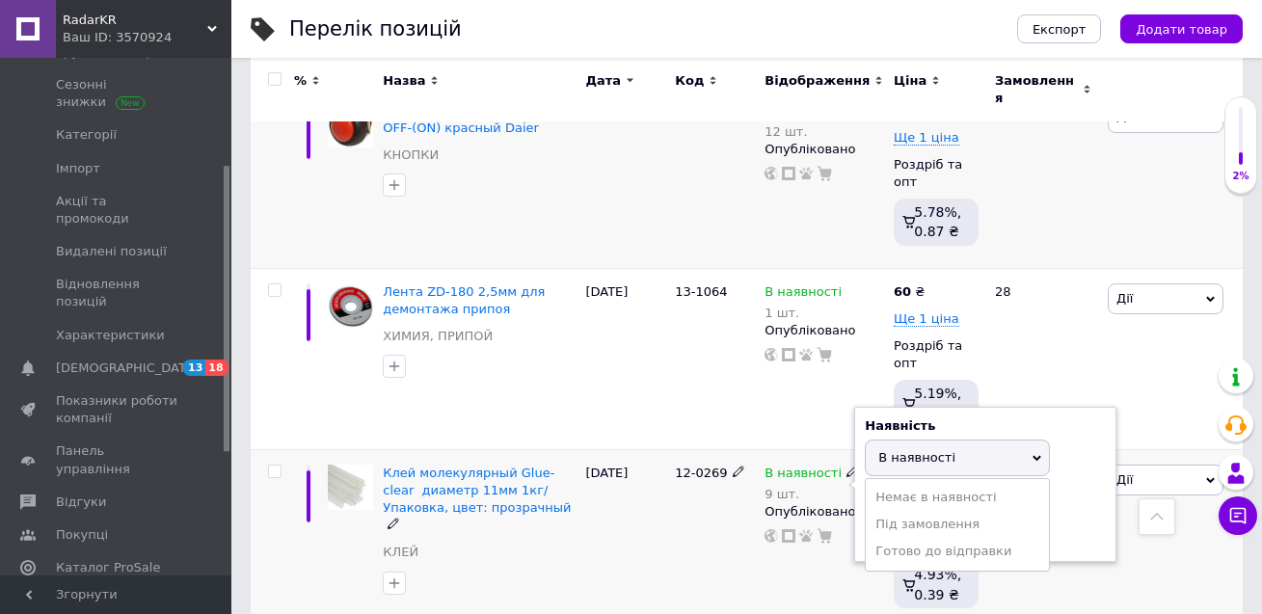
click at [862, 407] on div "Наявність В наявності Немає в наявності Під замовлення Готово до відправки Зали…" at bounding box center [985, 485] width 262 height 156
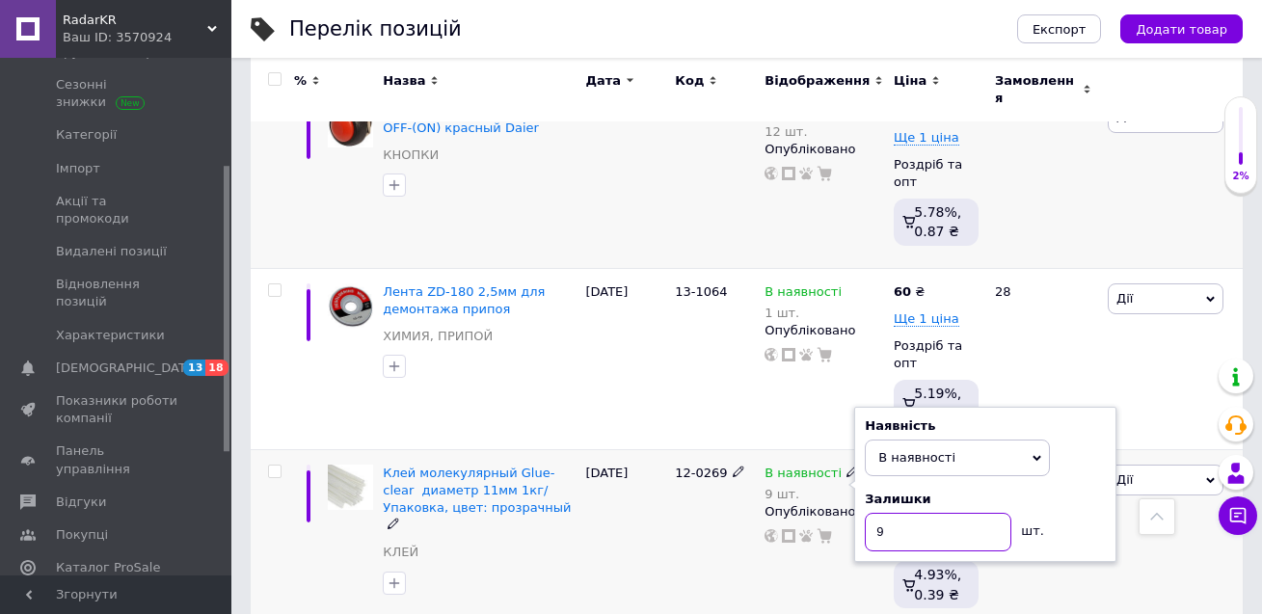
click at [869, 513] on input "9" at bounding box center [938, 532] width 147 height 39
type input "39"
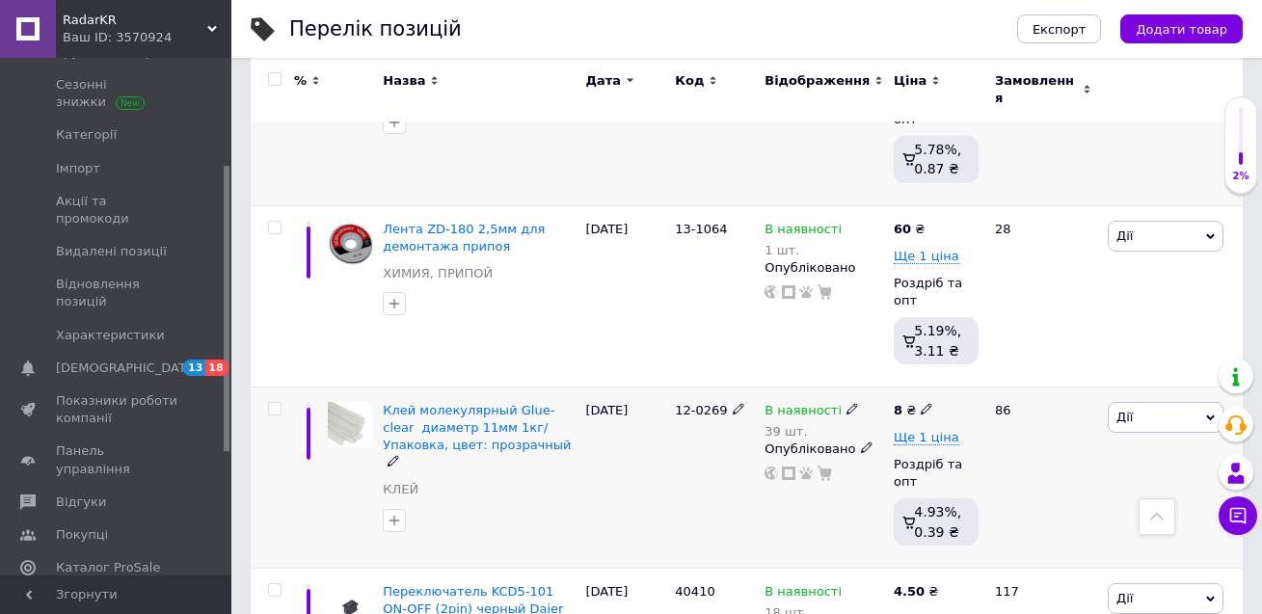
scroll to position [2025, 0]
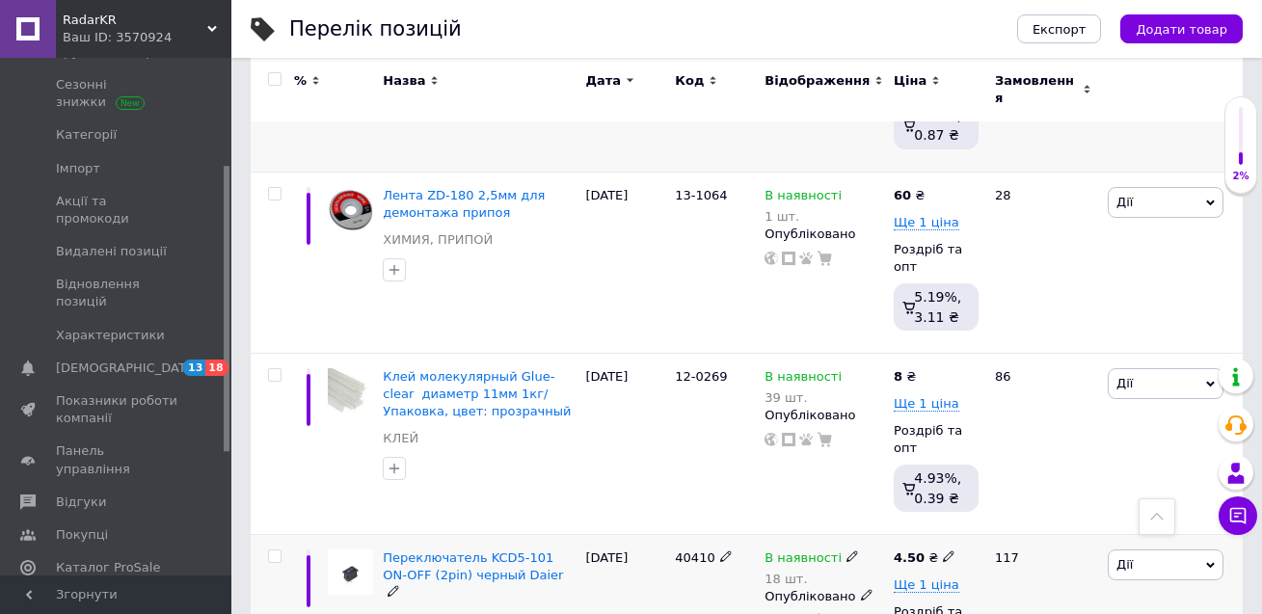
click at [703, 551] on span "40410" at bounding box center [695, 558] width 40 height 14
copy span "40410"
click at [847, 552] on use at bounding box center [852, 557] width 11 height 11
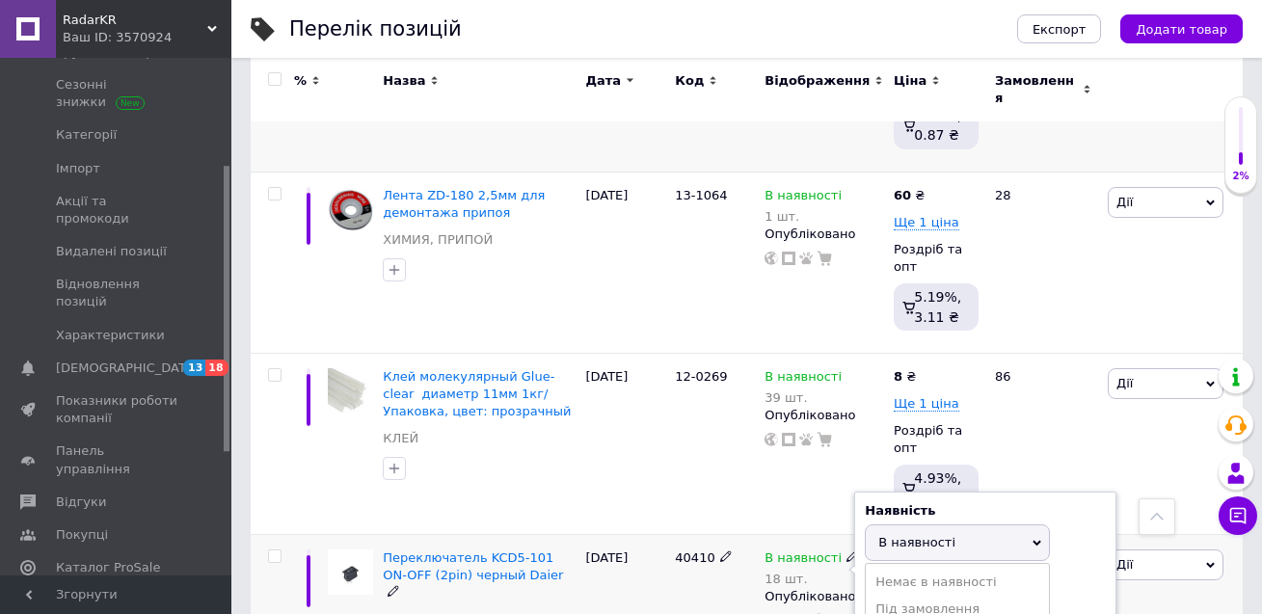
click at [871, 525] on span "В наявності" at bounding box center [957, 543] width 185 height 37
drag, startPoint x: 881, startPoint y: 411, endPoint x: 847, endPoint y: 403, distance: 35.6
click at [852, 550] on div "В наявності 18 шт. Наявність В наявності Немає в наявності Під замовлення Готов…" at bounding box center [825, 590] width 120 height 80
type input "68"
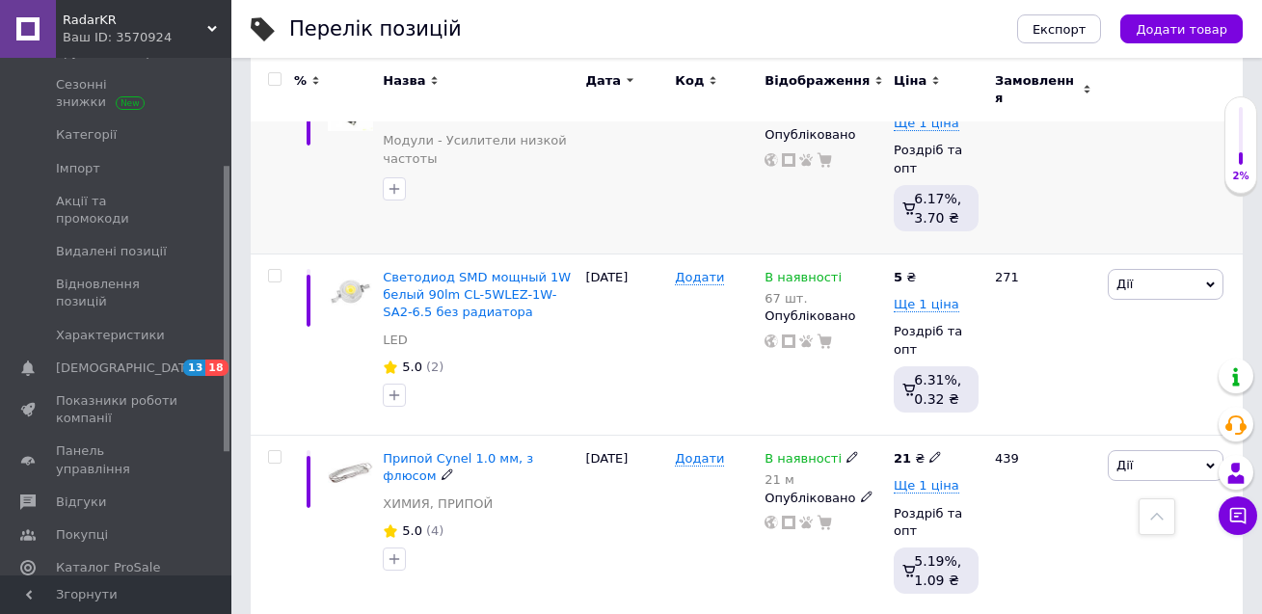
scroll to position [2700, 0]
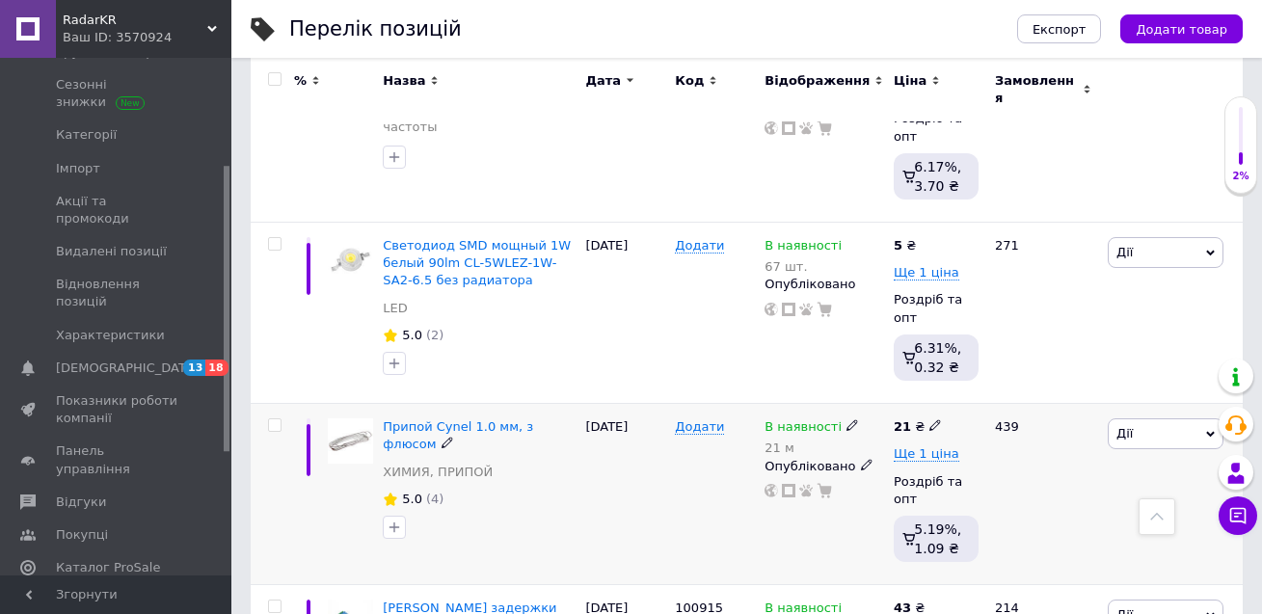
click at [930, 419] on icon at bounding box center [936, 425] width 12 height 12
click at [977, 386] on input "21" at bounding box center [1027, 405] width 147 height 39
type input "23"
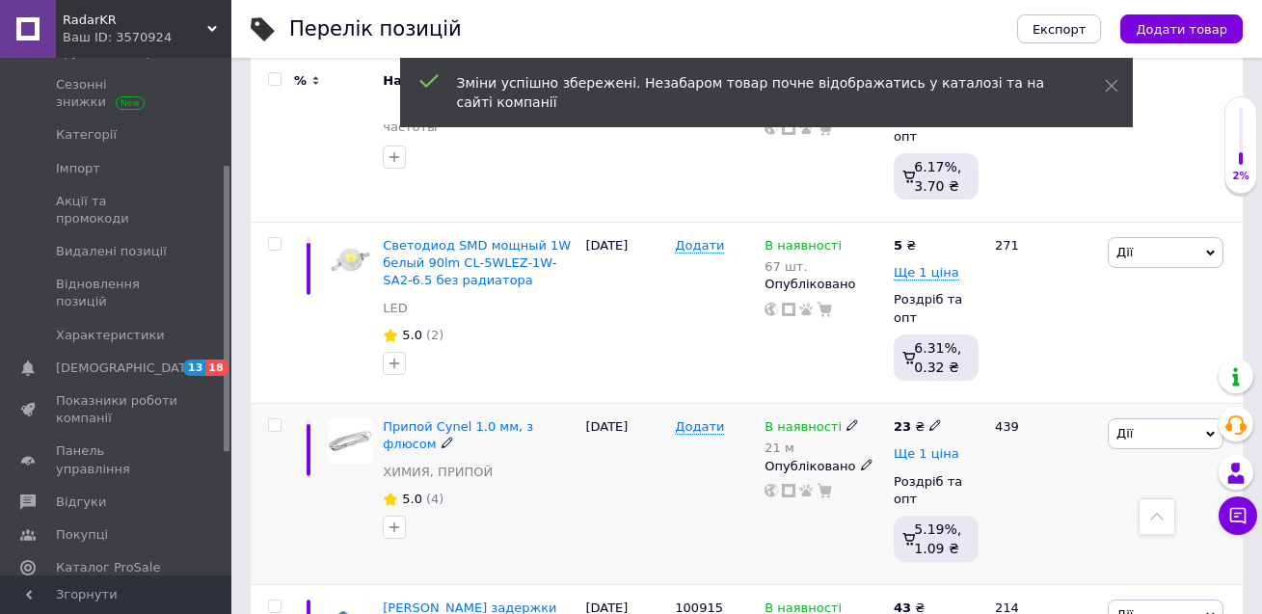
click at [896, 446] on span "Ще 1 ціна" at bounding box center [927, 453] width 66 height 15
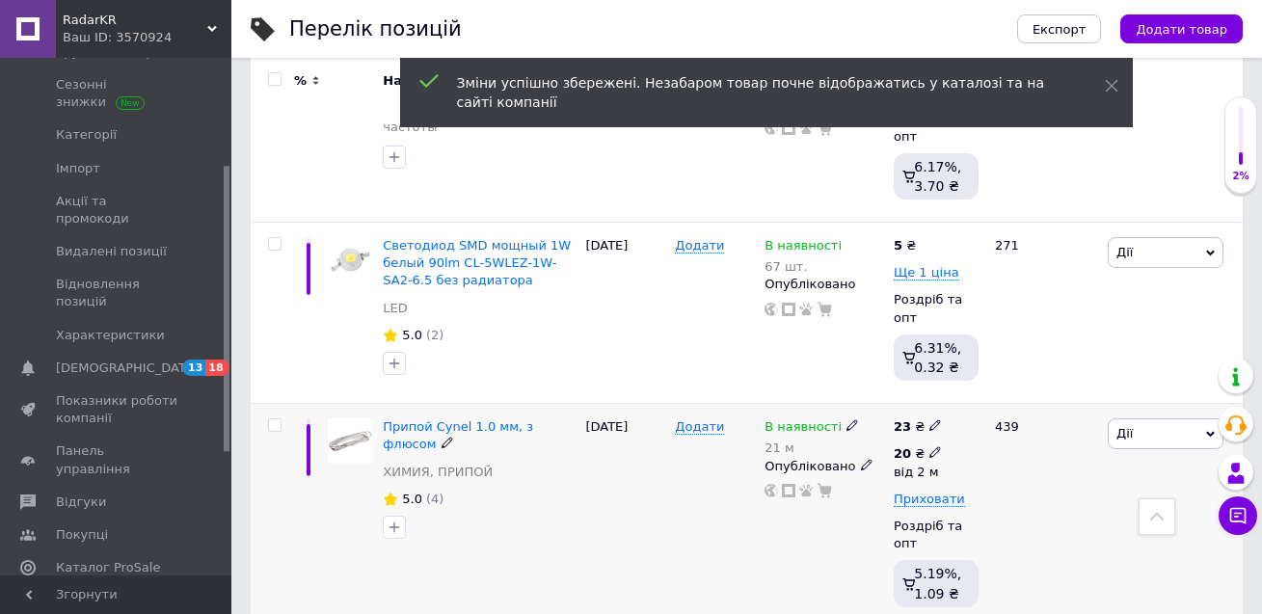
click at [934, 446] on icon at bounding box center [936, 452] width 12 height 12
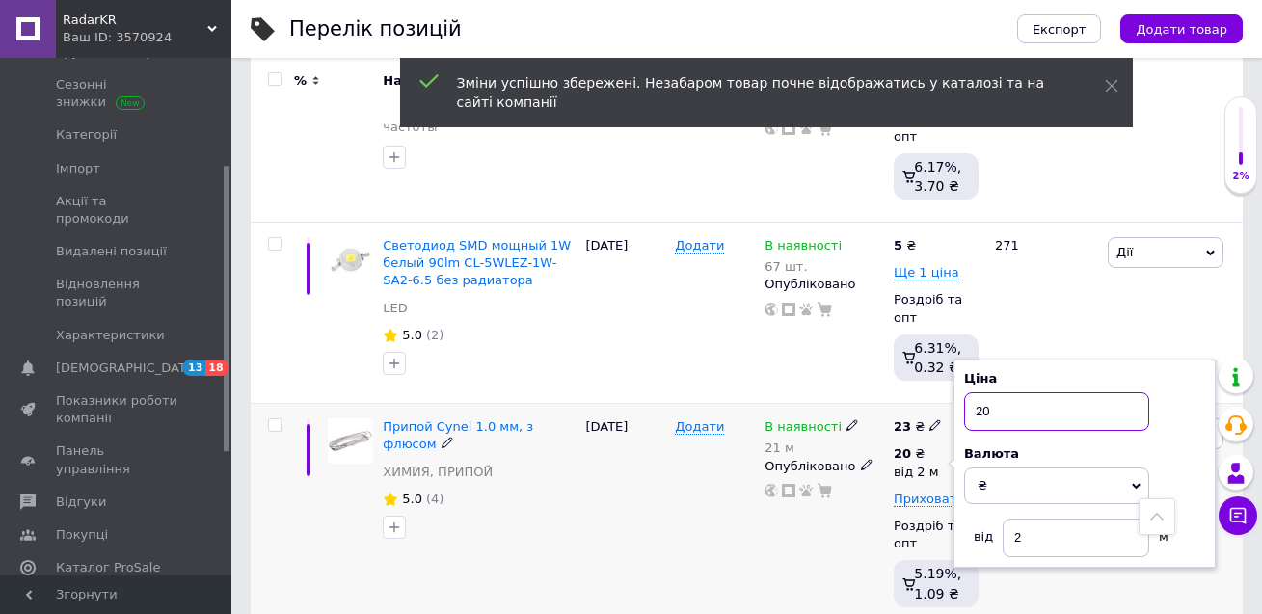
click at [996, 392] on input "20" at bounding box center [1056, 411] width 185 height 39
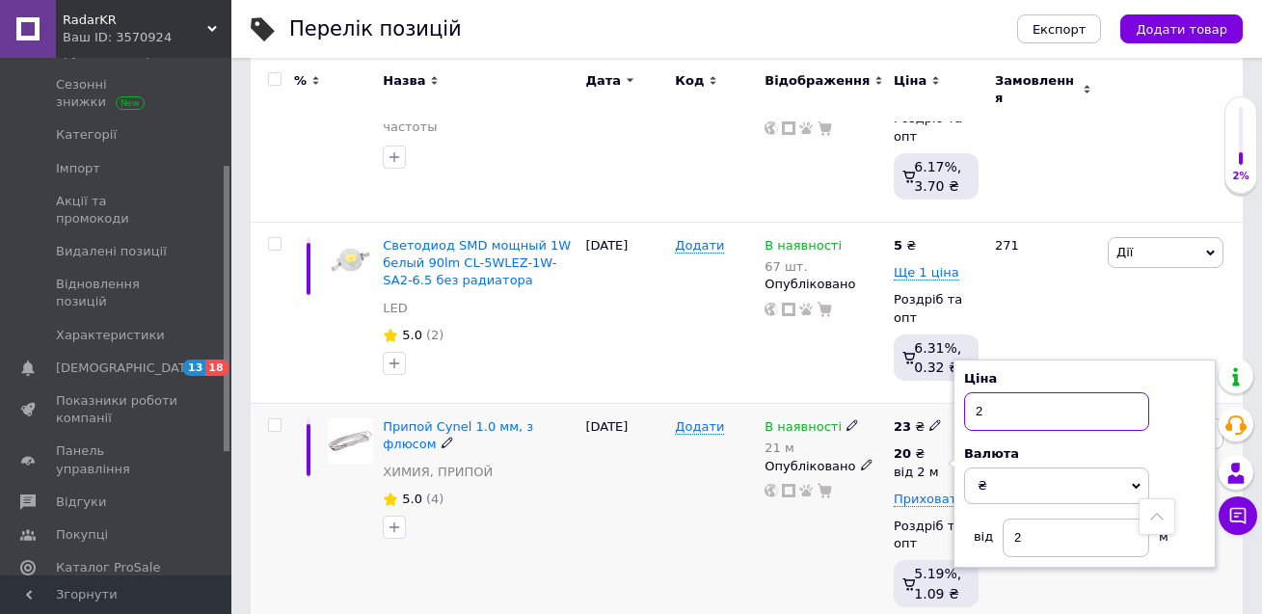
type input "22"
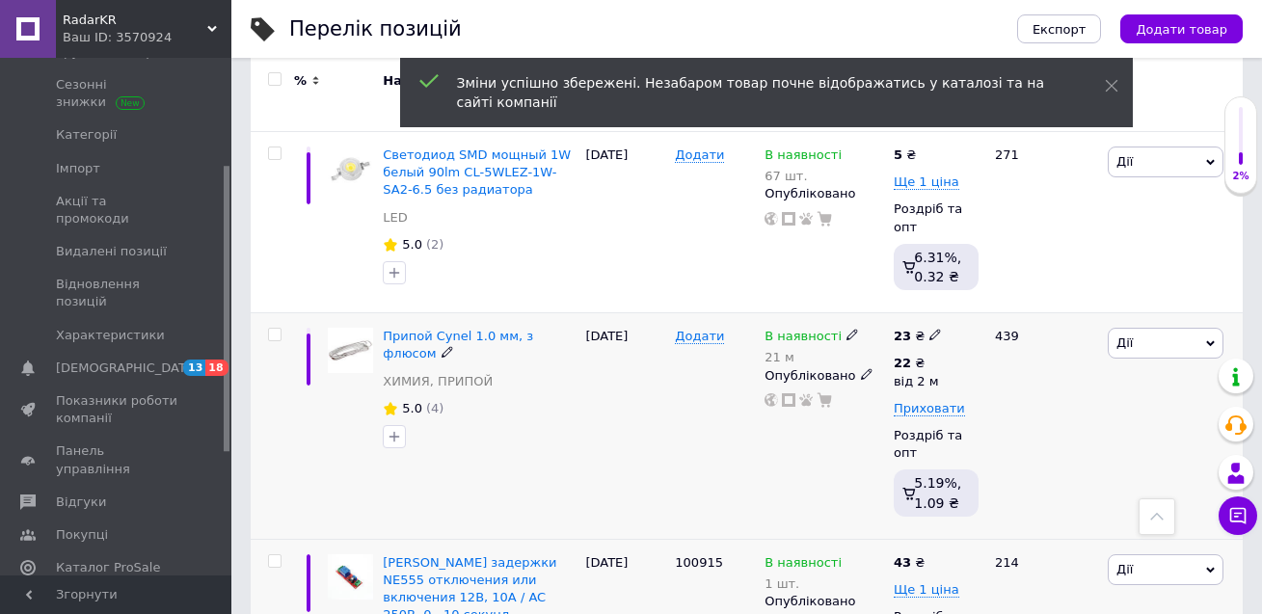
scroll to position [2893, 0]
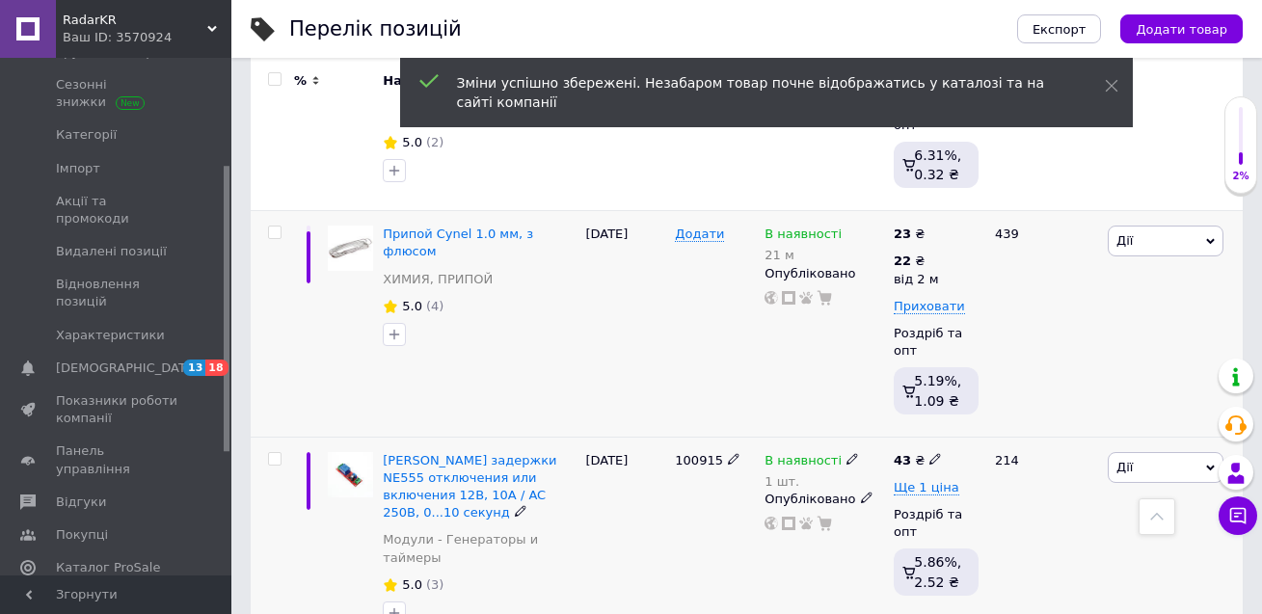
click at [705, 453] on span "100915" at bounding box center [699, 460] width 48 height 14
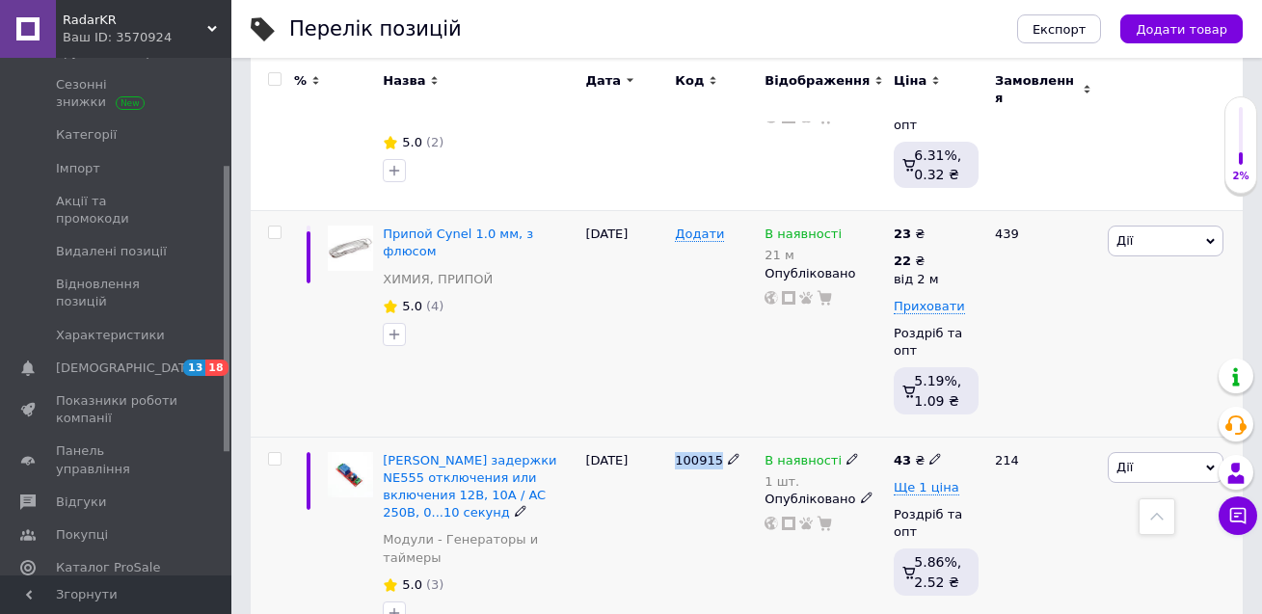
copy span "100915"
click at [828, 453] on span "В наявності" at bounding box center [803, 463] width 77 height 20
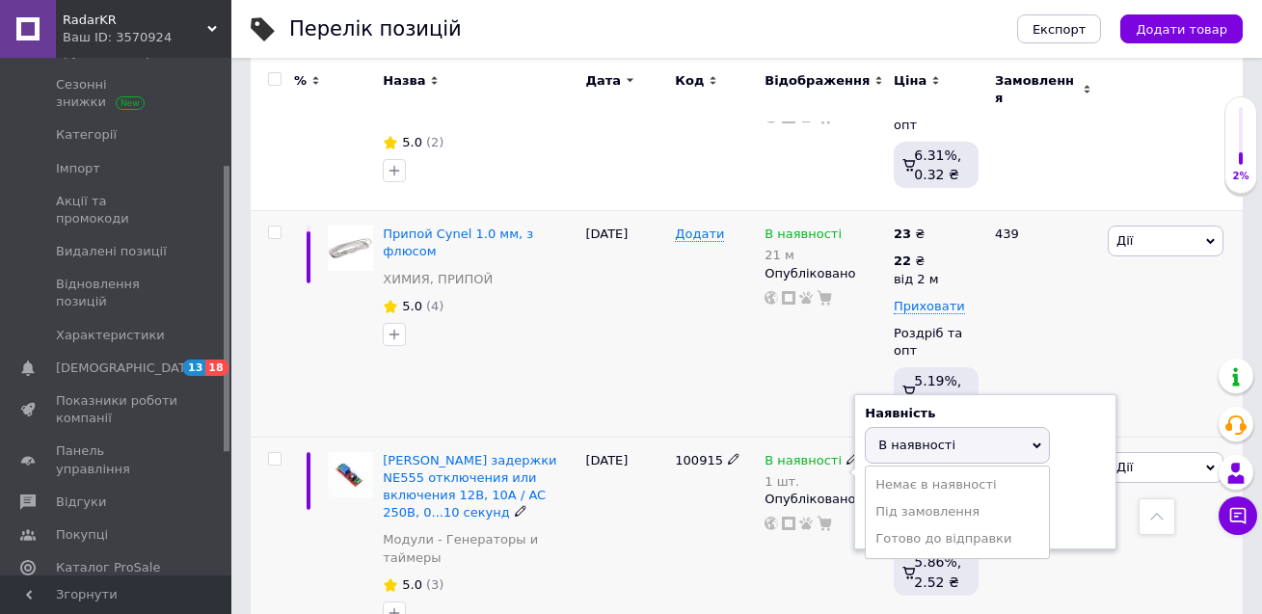
click at [886, 438] on span "В наявності" at bounding box center [916, 445] width 77 height 14
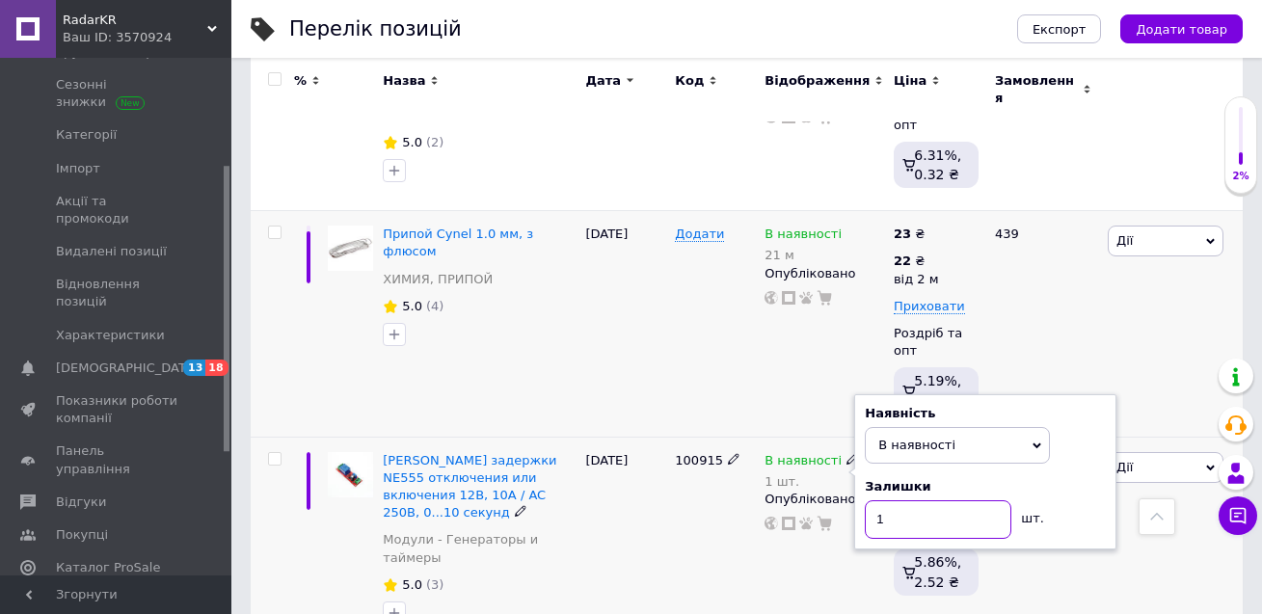
click at [871, 500] on input "1" at bounding box center [938, 519] width 147 height 39
type input "21"
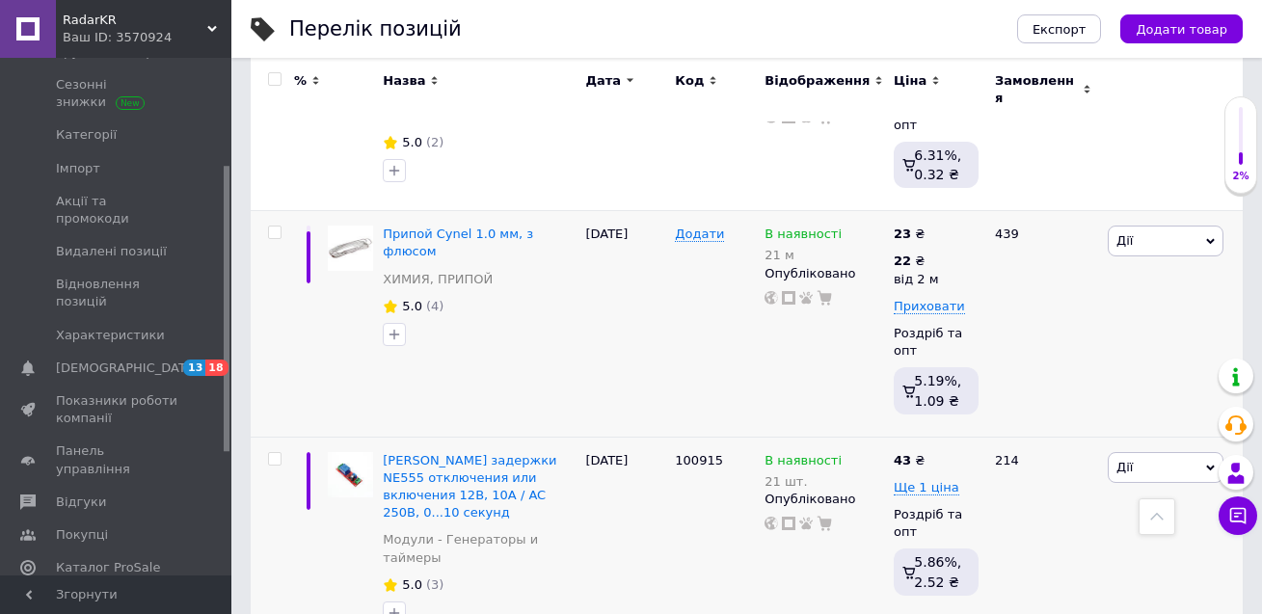
copy span "63066"
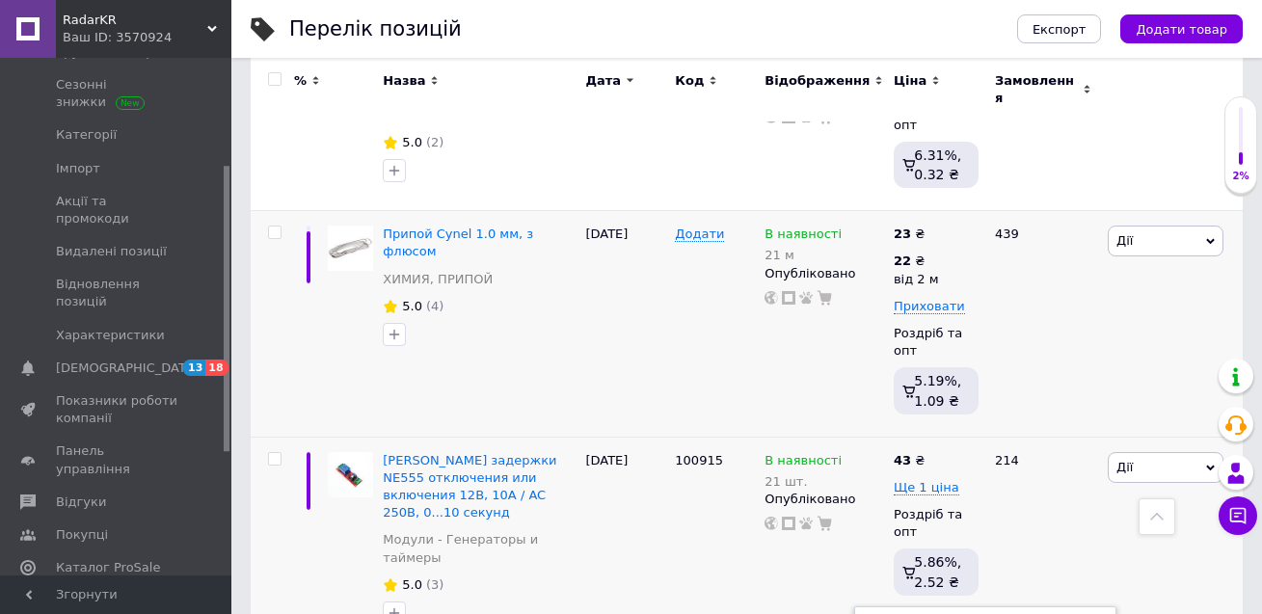
type input "23"
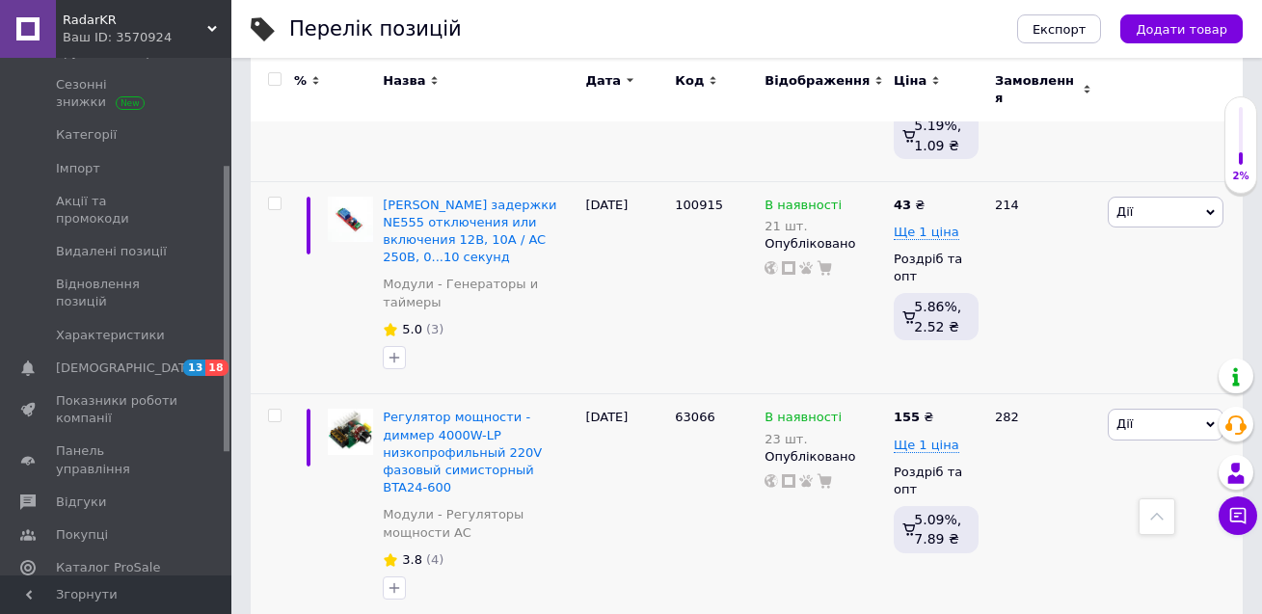
scroll to position [3182, 0]
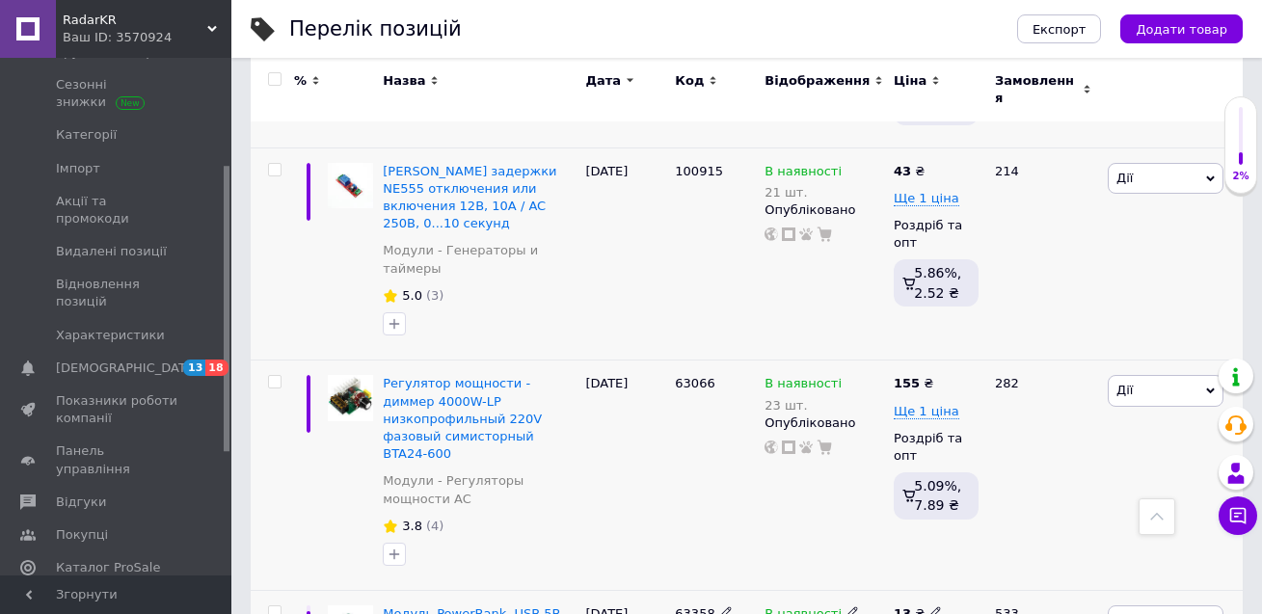
click at [826, 607] on span "В наявності" at bounding box center [803, 617] width 77 height 20
click at [879, 591] on span "В наявності" at bounding box center [916, 598] width 77 height 14
drag, startPoint x: 877, startPoint y: 359, endPoint x: 864, endPoint y: 359, distance: 12.5
click at [864, 548] on div "Наявність В наявності Немає в наявності Під замовлення Готово до відправки Зали…" at bounding box center [985, 626] width 262 height 156
type input "8"
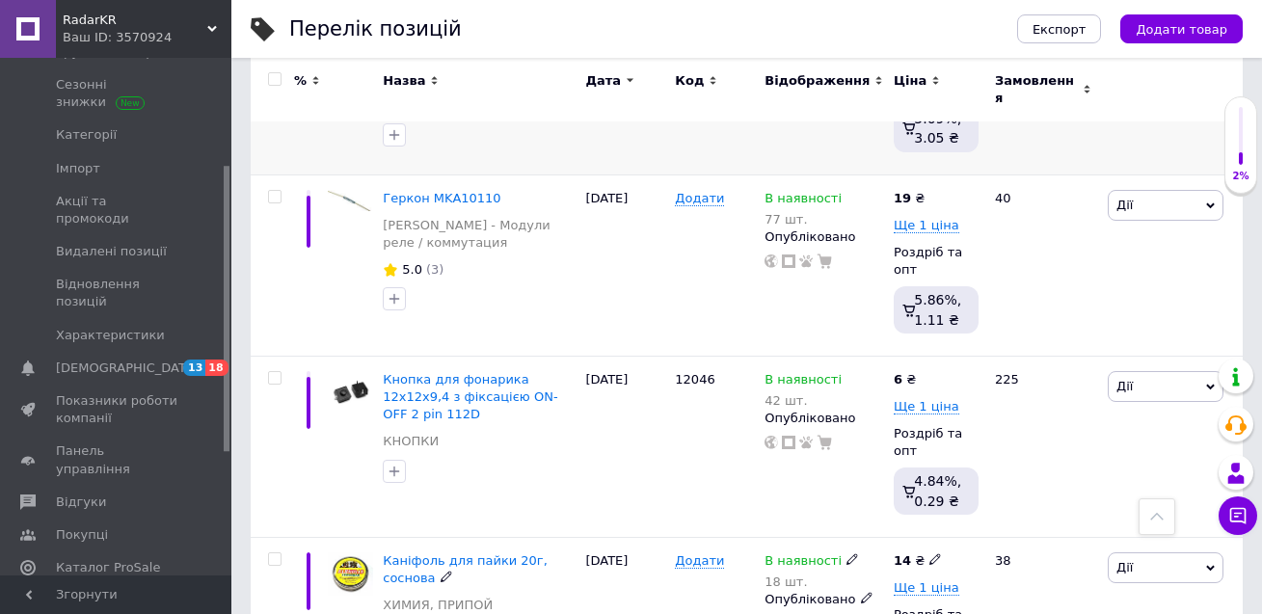
scroll to position [4918, 0]
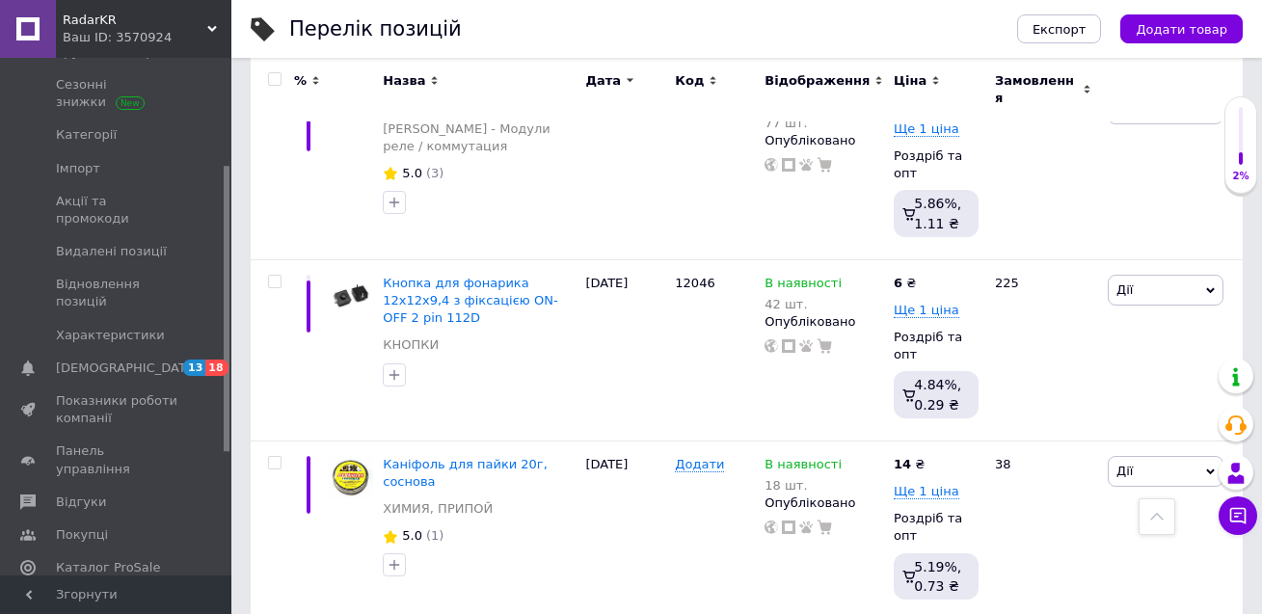
drag, startPoint x: 571, startPoint y: 355, endPoint x: 416, endPoint y: 356, distance: 155.3
copy span "СКФ 100мл"
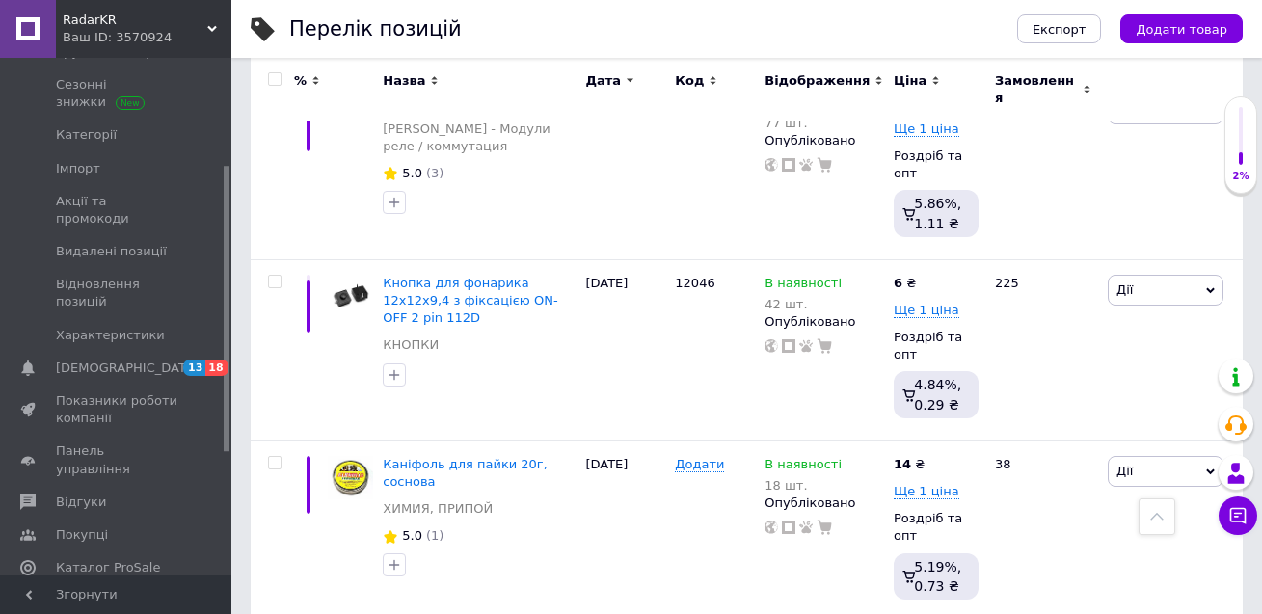
drag, startPoint x: 928, startPoint y: 406, endPoint x: 907, endPoint y: 404, distance: 20.3
type input "3"
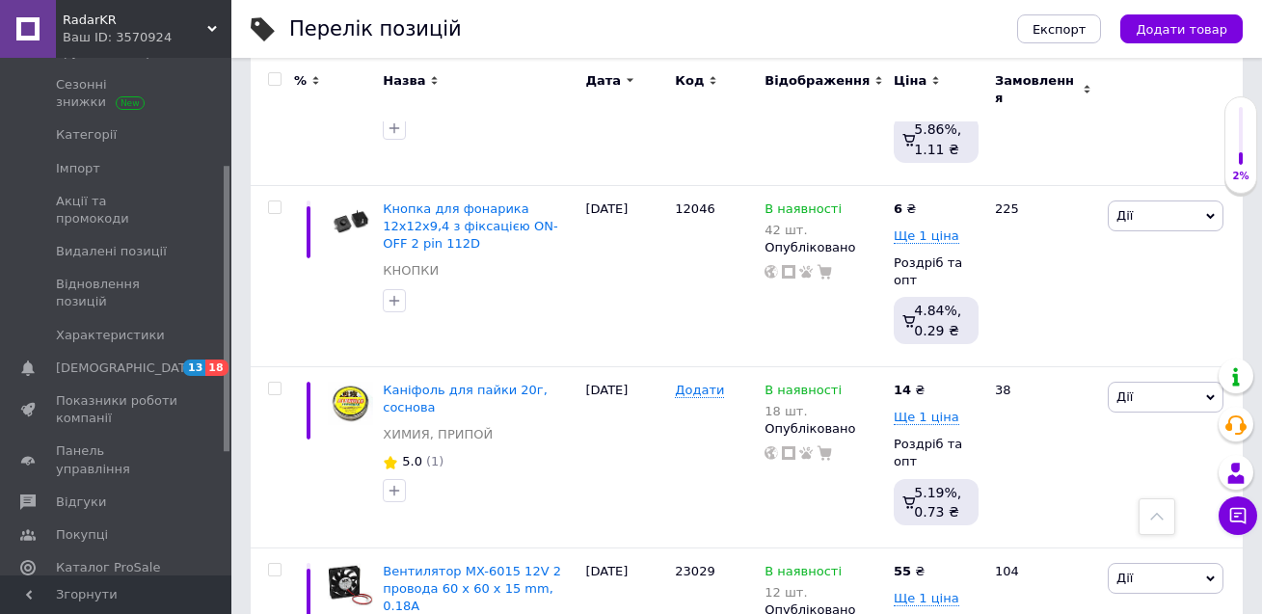
scroll to position [5014, 0]
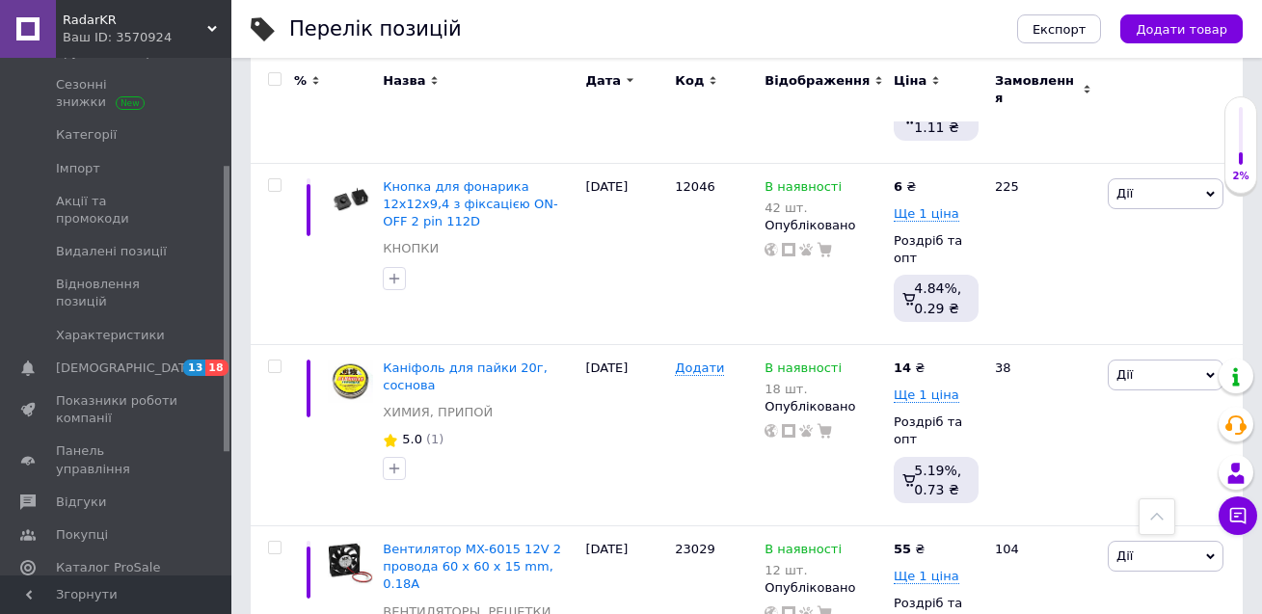
copy span "63299"
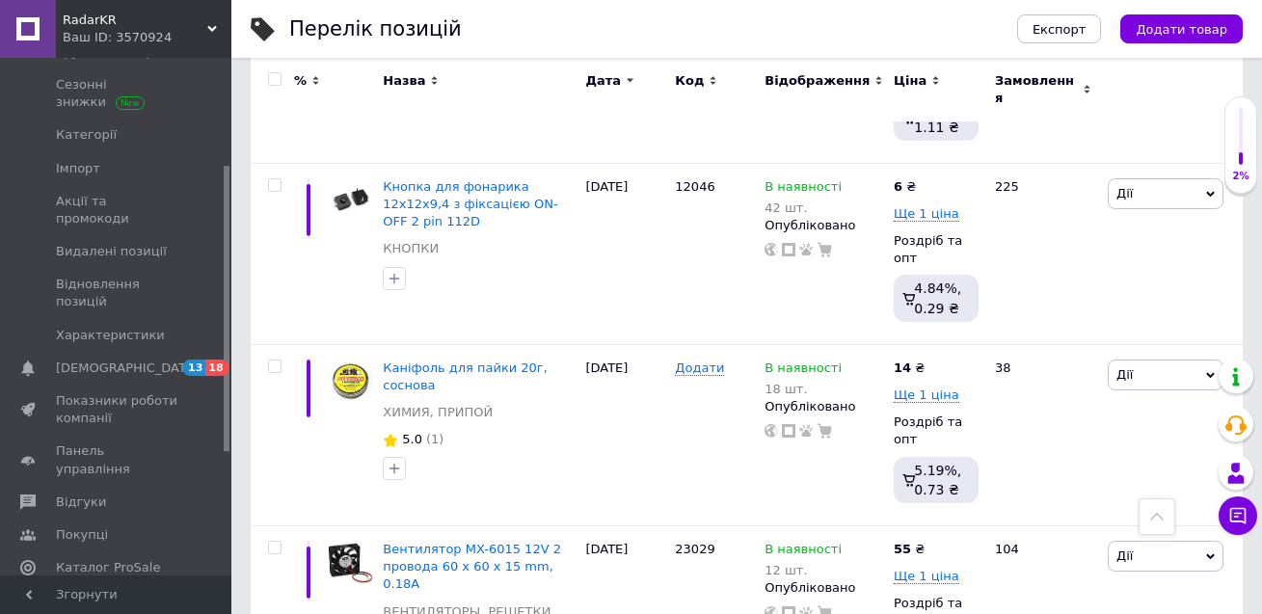
type input "10"
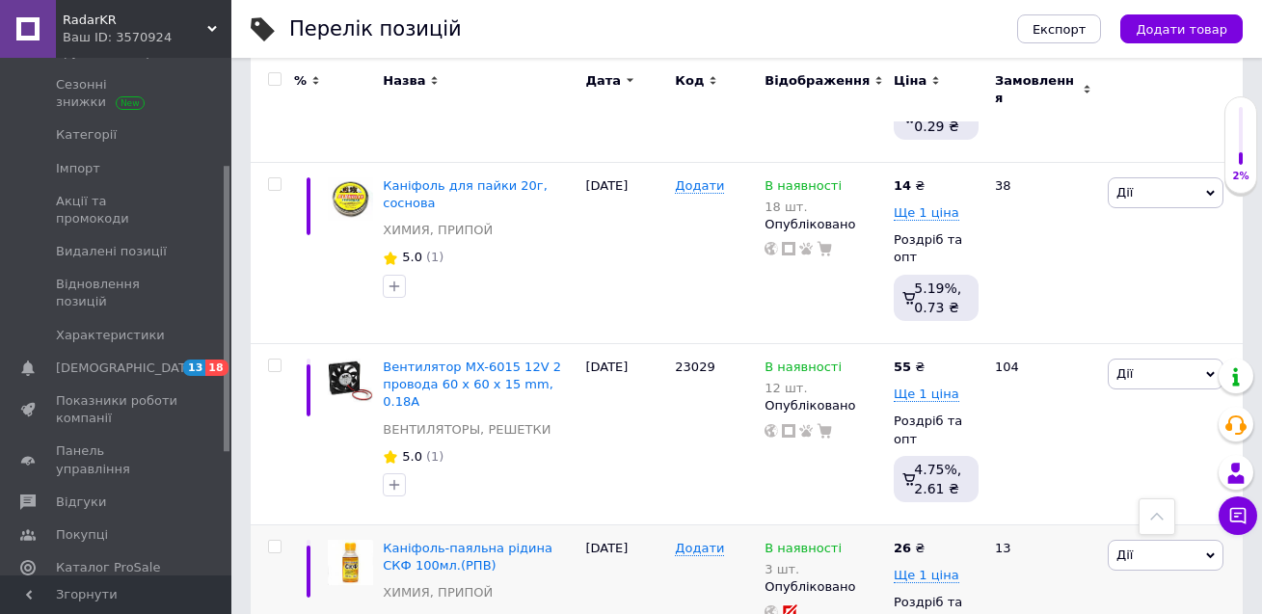
scroll to position [5207, 0]
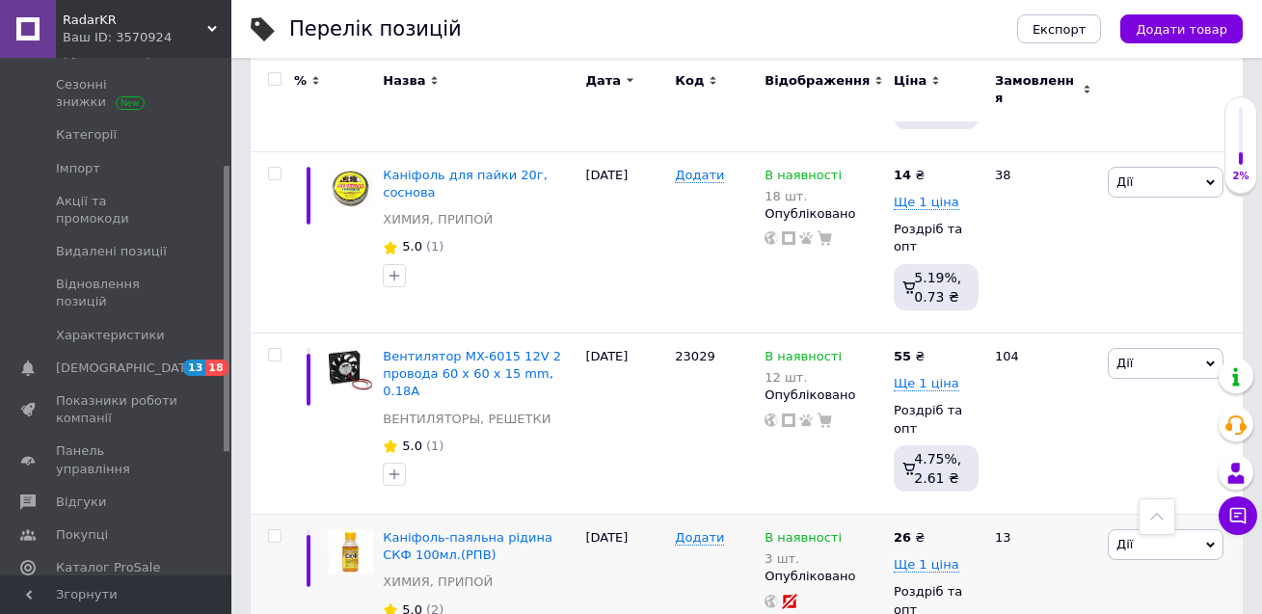
copy span "63286"
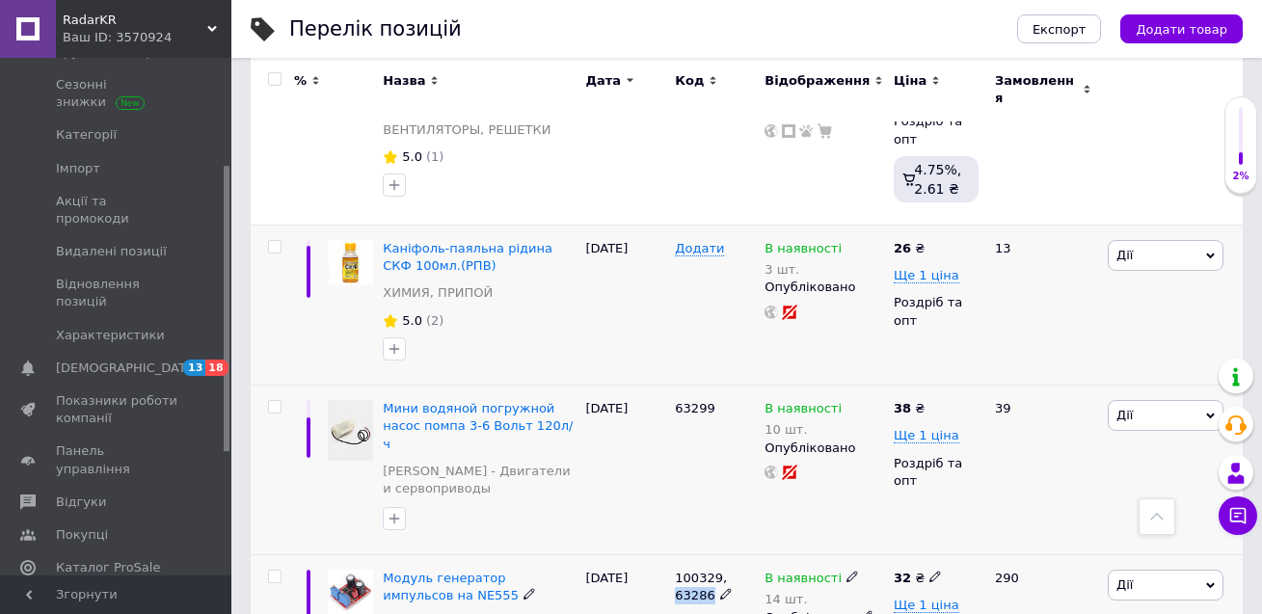
scroll to position [5400, 0]
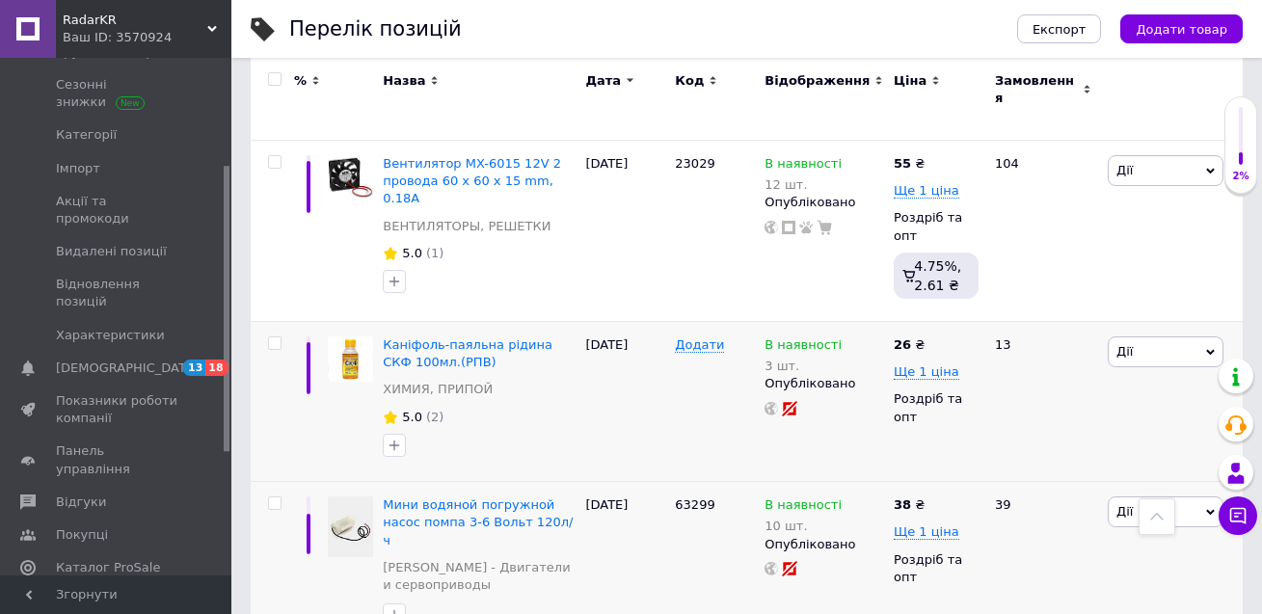
drag, startPoint x: 880, startPoint y: 230, endPoint x: 870, endPoint y: 232, distance: 11.0
type input "34"
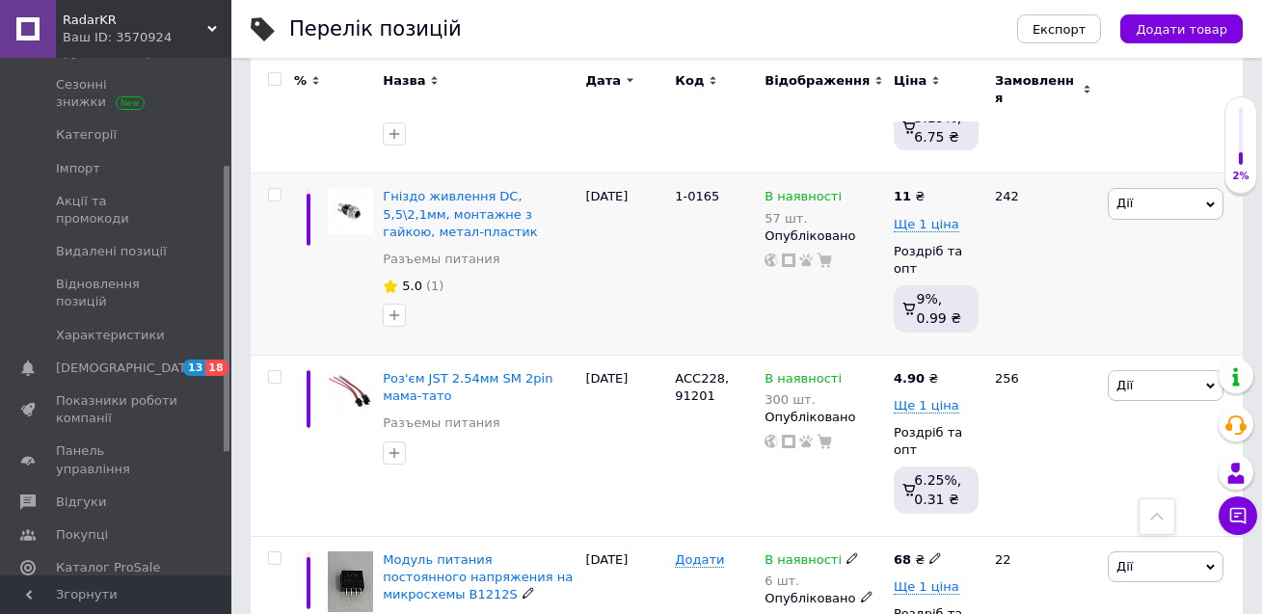
scroll to position [6268, 0]
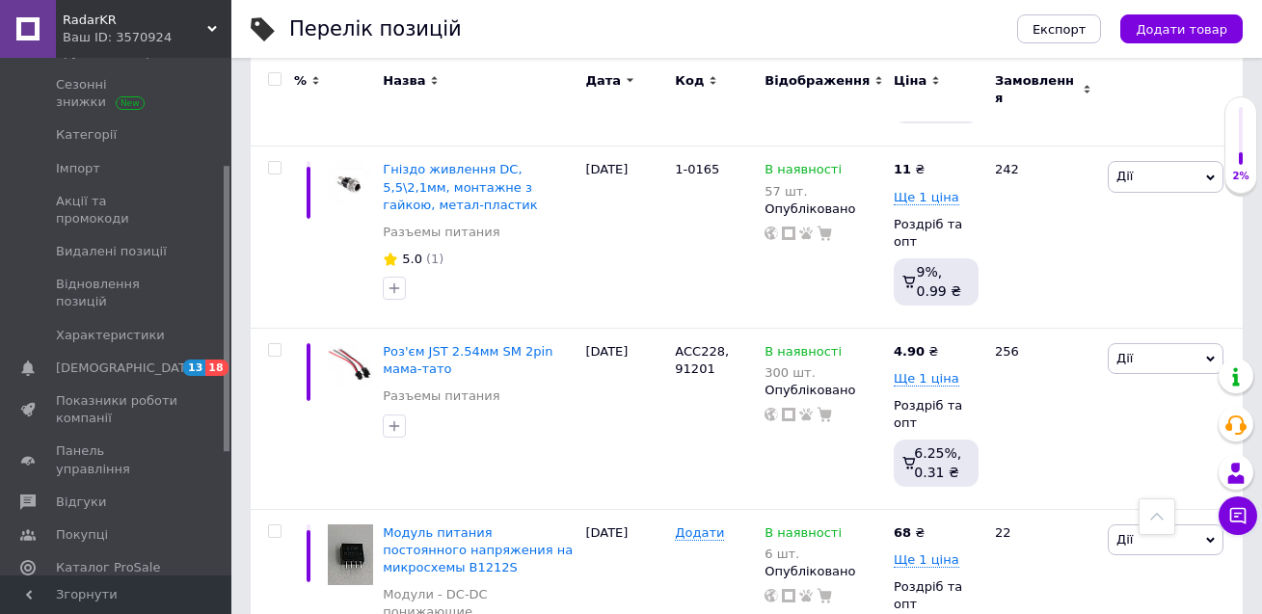
drag, startPoint x: 380, startPoint y: 326, endPoint x: 424, endPoint y: 327, distance: 44.4
copy span "B0505S"
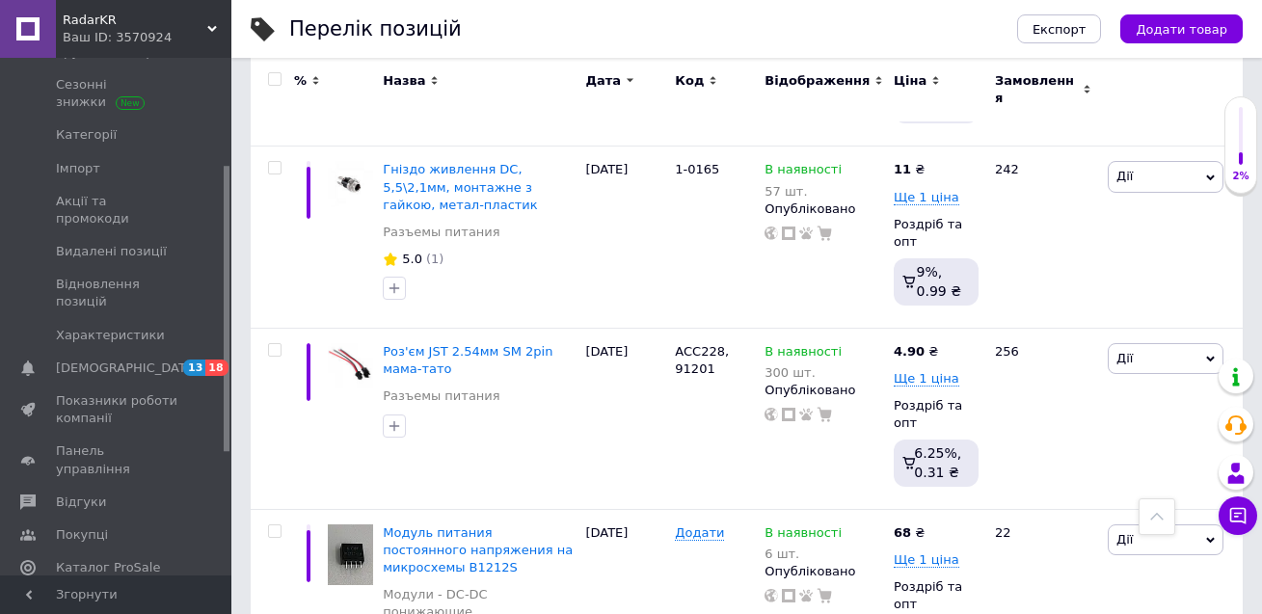
type input "10"
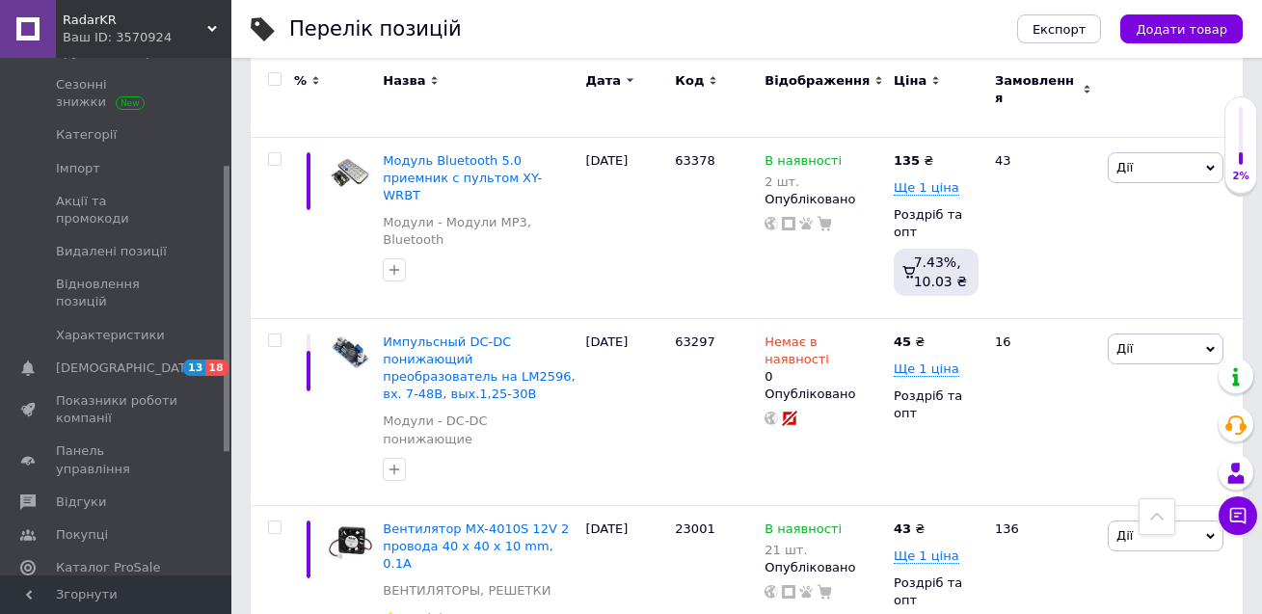
scroll to position [7522, 0]
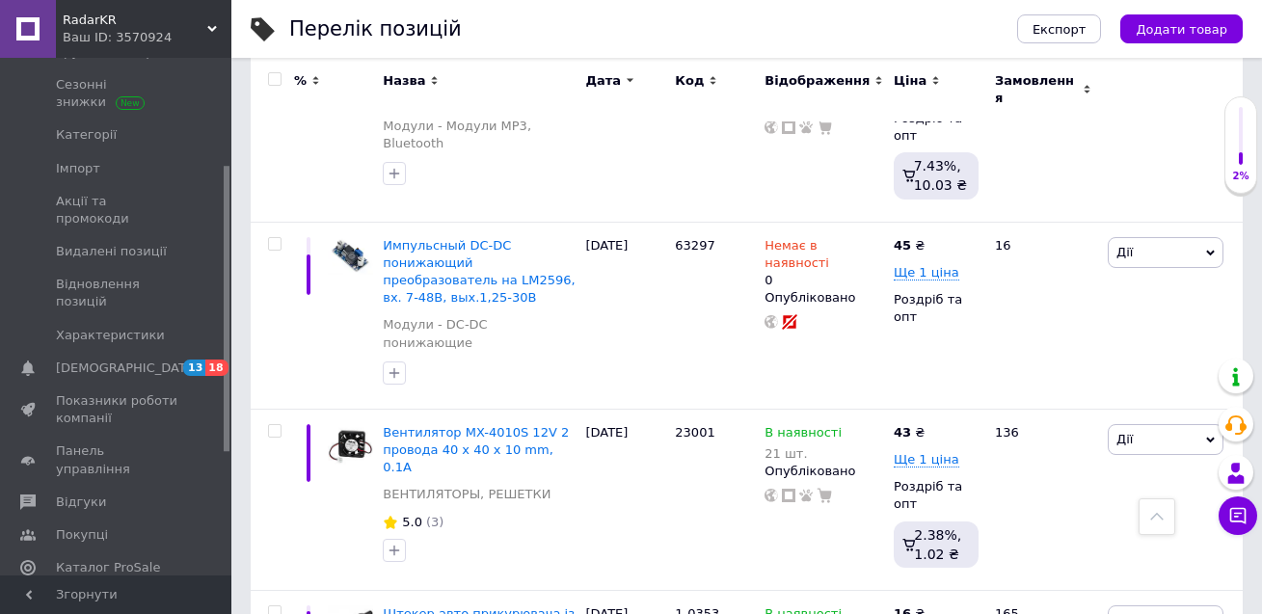
type input "4"
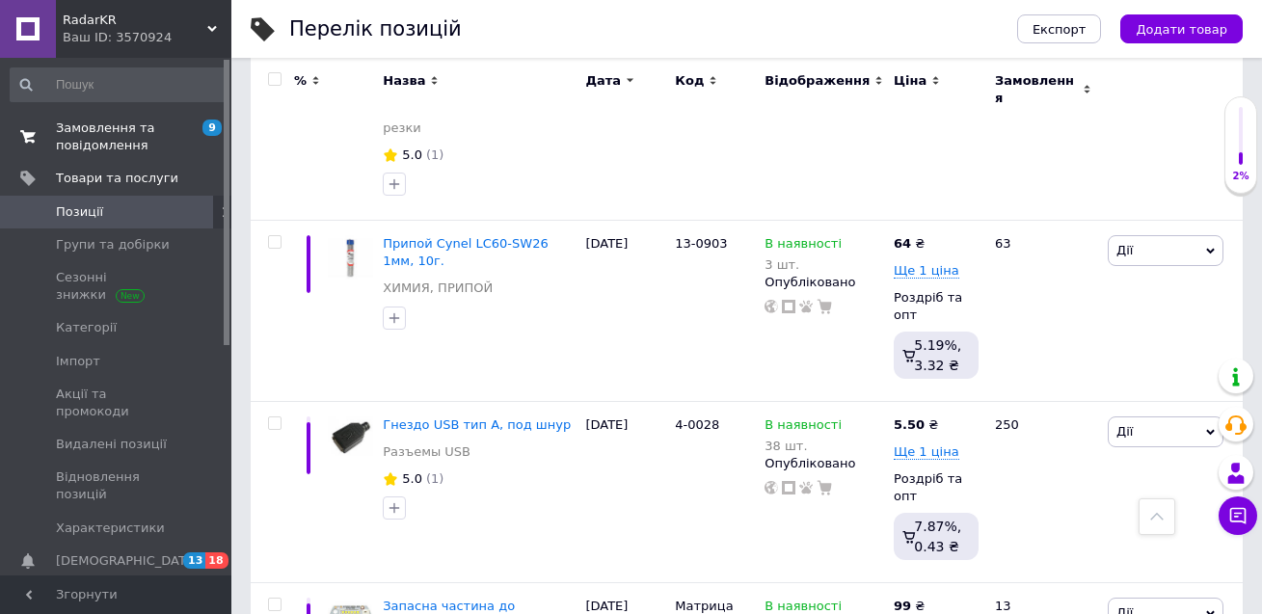
scroll to position [11475, 0]
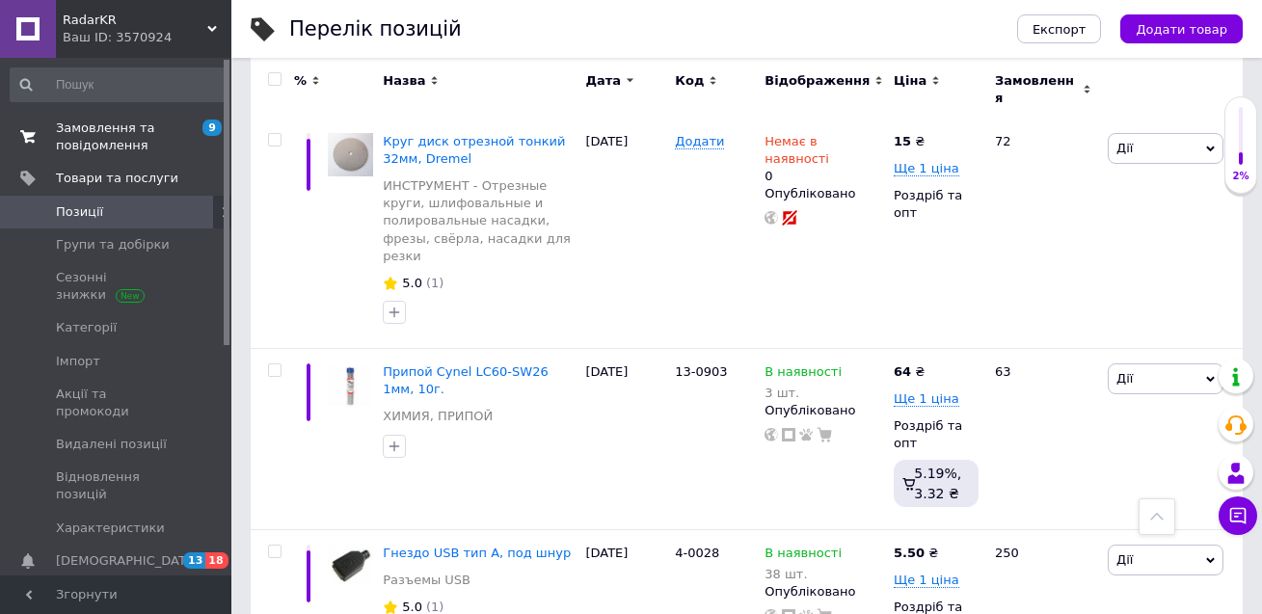
click at [71, 154] on span "Замовлення та повідомлення" at bounding box center [117, 137] width 122 height 35
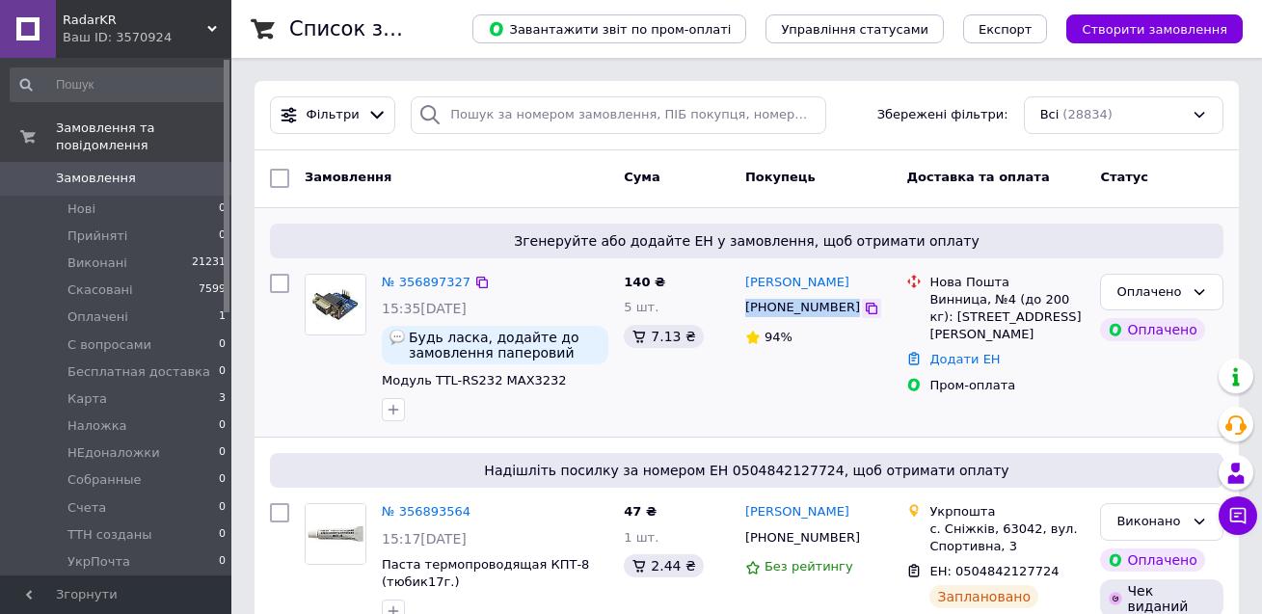
drag, startPoint x: 743, startPoint y: 311, endPoint x: 838, endPoint y: 316, distance: 94.6
click at [838, 316] on div "[PHONE_NUMBER]" at bounding box center [818, 308] width 150 height 22
click at [436, 281] on link "№ 356897327" at bounding box center [426, 282] width 89 height 14
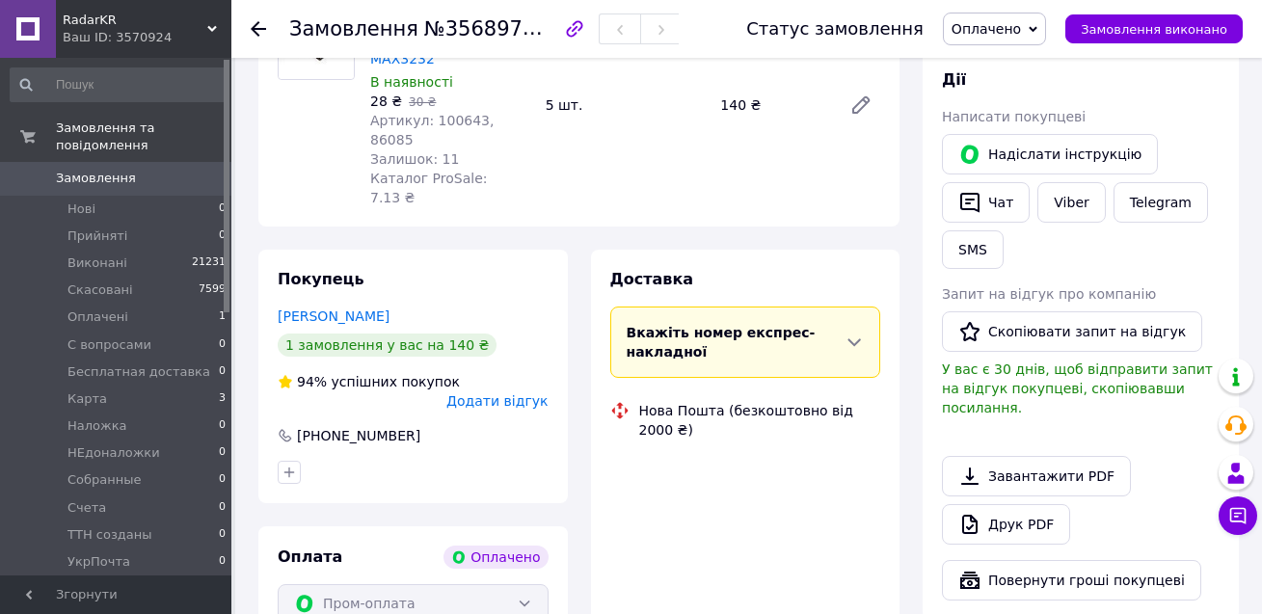
scroll to position [331, 0]
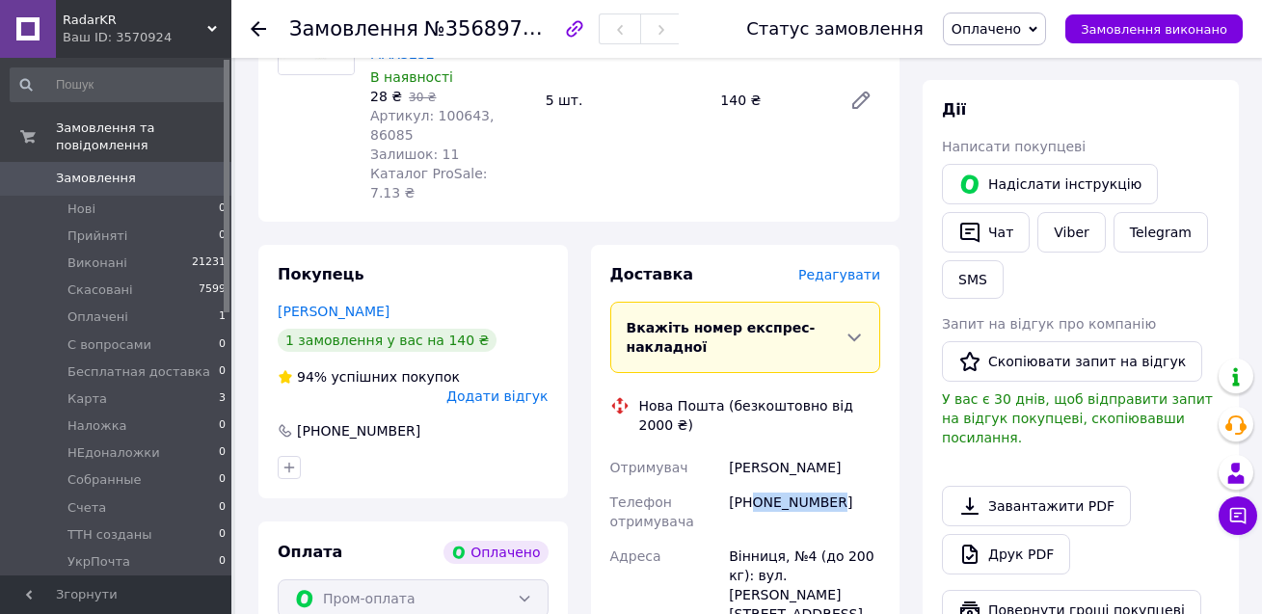
drag, startPoint x: 802, startPoint y: 436, endPoint x: 755, endPoint y: 436, distance: 47.3
click at [755, 485] on div "[PHONE_NUMBER]" at bounding box center [804, 512] width 159 height 54
click at [764, 450] on div "[PERSON_NAME]" at bounding box center [804, 467] width 159 height 35
click at [823, 450] on div "[PERSON_NAME]" at bounding box center [804, 467] width 159 height 35
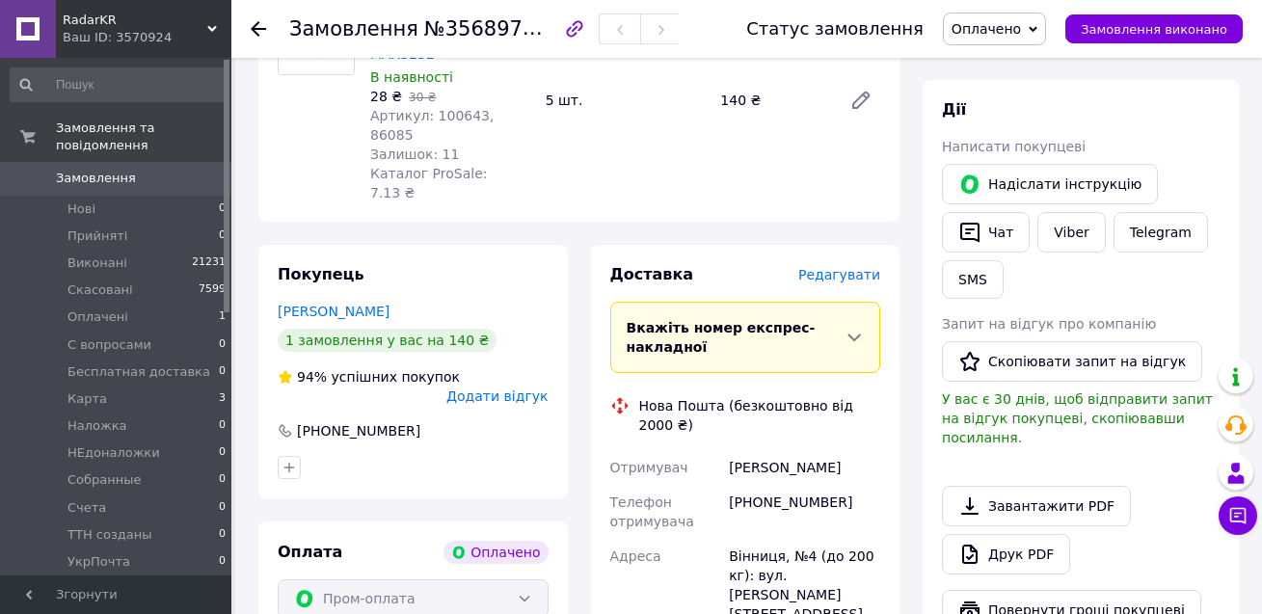
click at [823, 450] on div "[PERSON_NAME]" at bounding box center [804, 467] width 159 height 35
click at [744, 539] on div "Вінниця, №4 (до 200 кг): вул. [PERSON_NAME][STREET_ADDRESS]" at bounding box center [804, 585] width 159 height 93
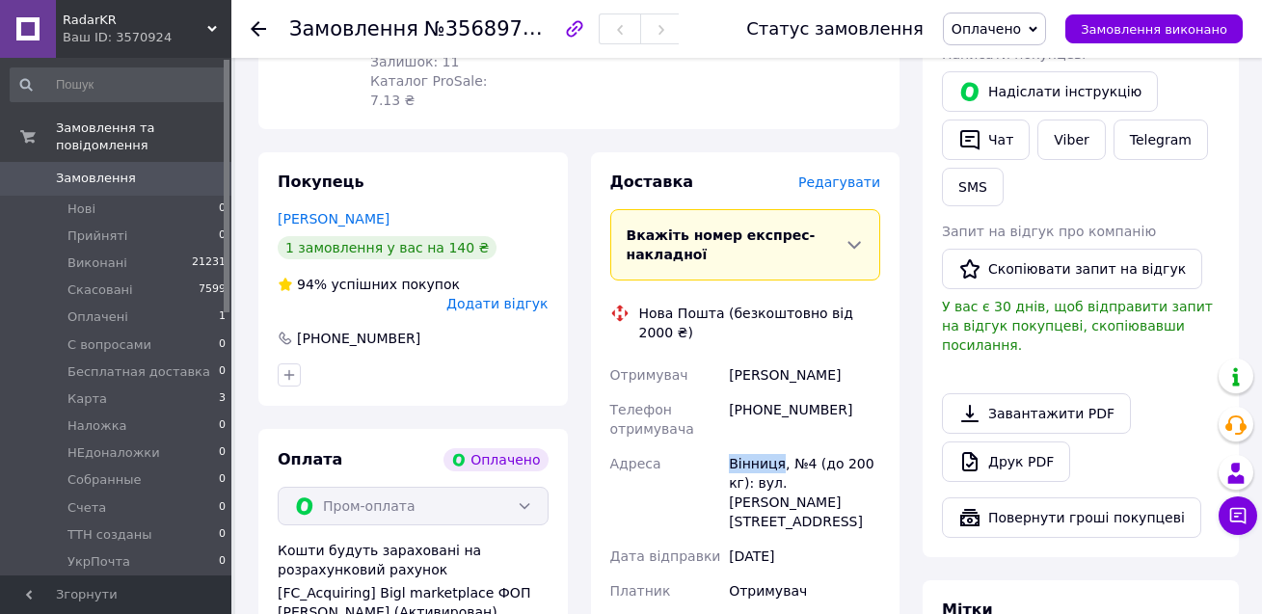
scroll to position [524, 0]
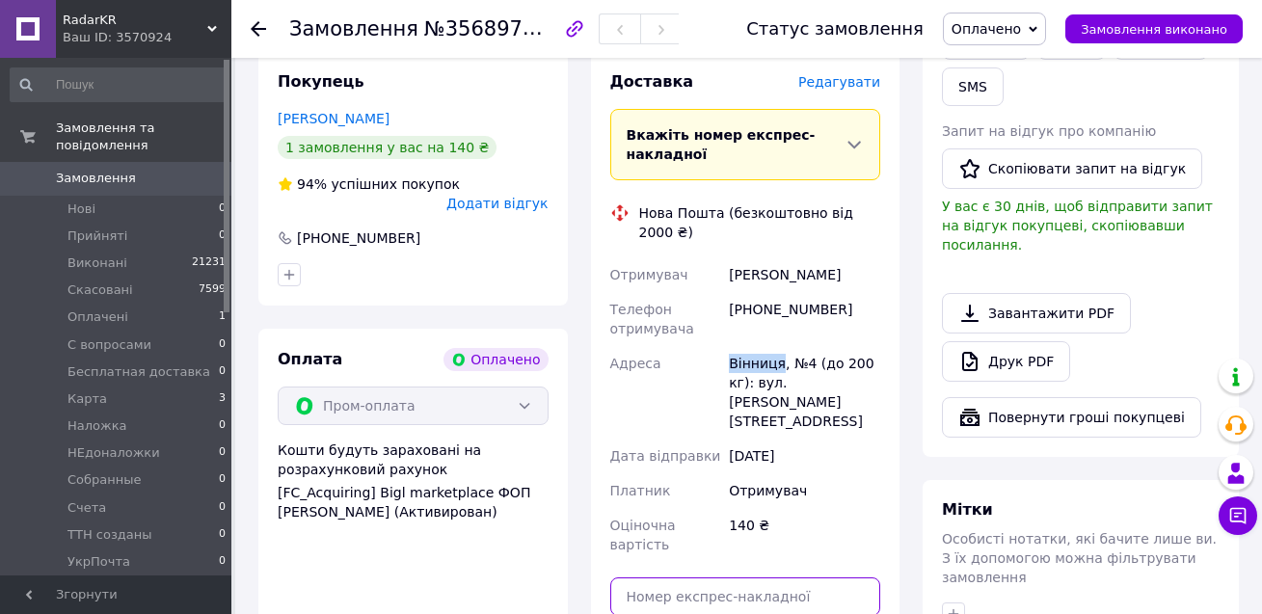
click at [656, 578] on input "text" at bounding box center [745, 597] width 271 height 39
paste input "20451225203892"
type input "20451225203892"
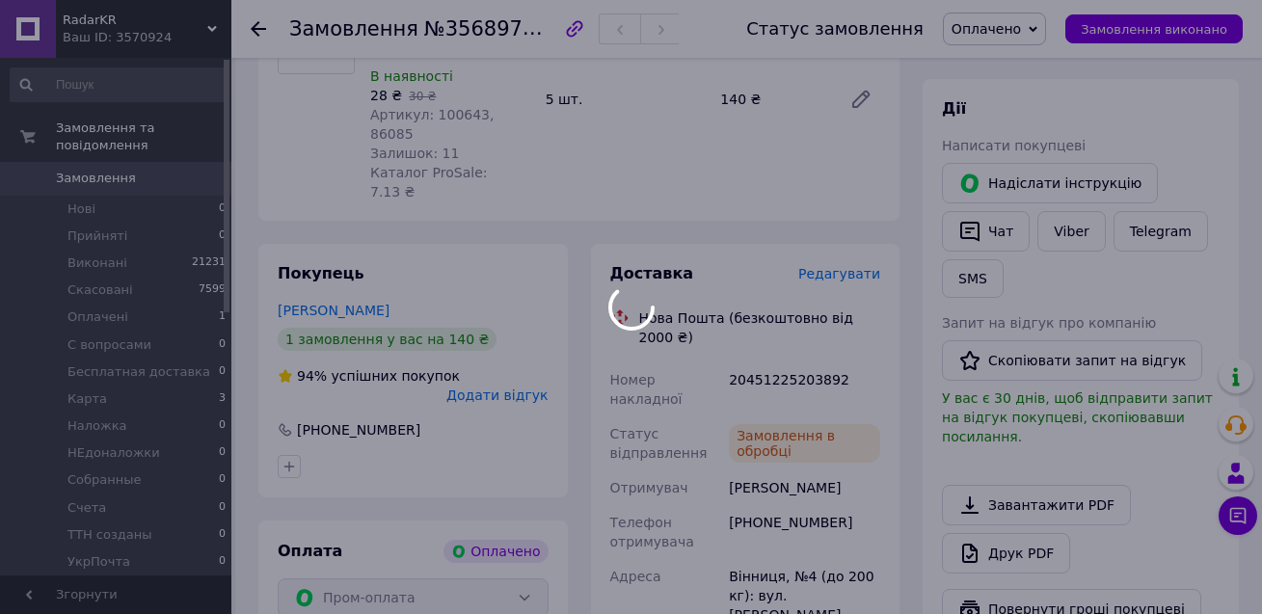
scroll to position [331, 0]
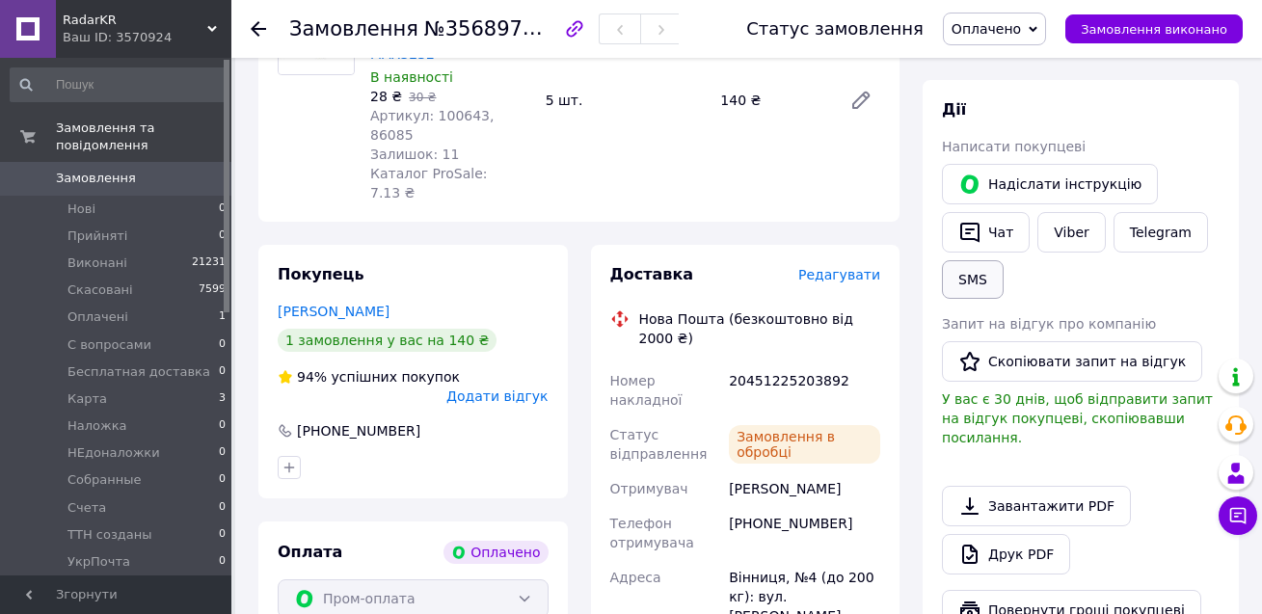
click at [983, 284] on button "SMS" at bounding box center [973, 279] width 62 height 39
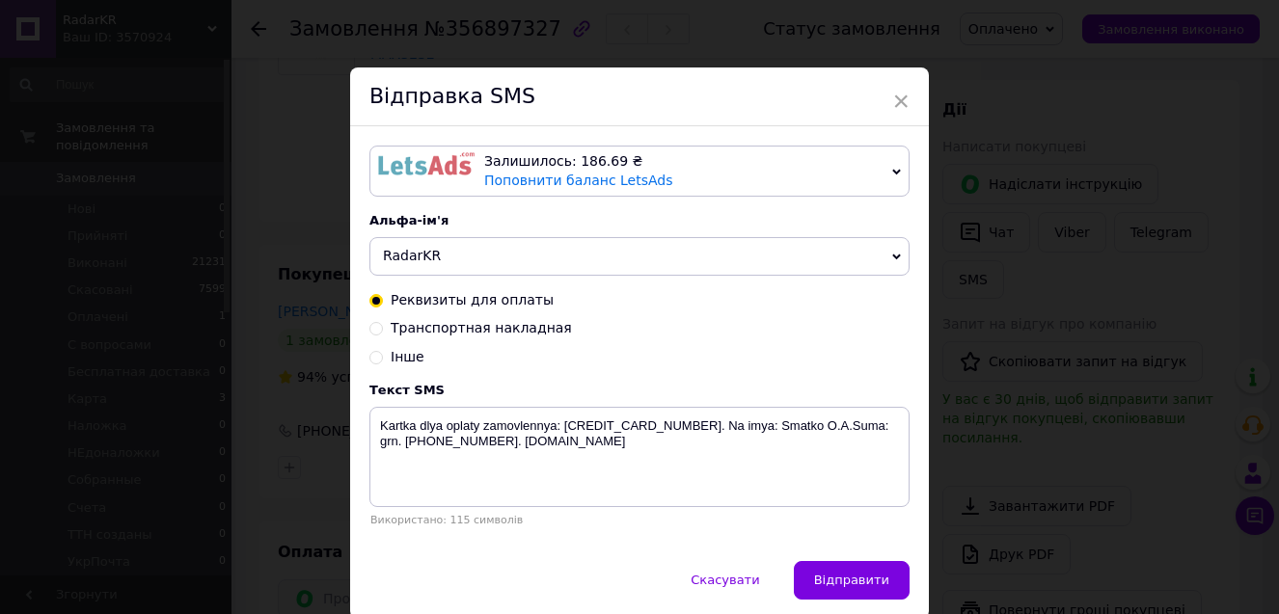
click at [512, 336] on span "Транспортная накладная" at bounding box center [481, 327] width 181 height 15
click at [383, 334] on input "Транспортная накладная" at bounding box center [376, 327] width 14 height 14
radio input "true"
radio input "false"
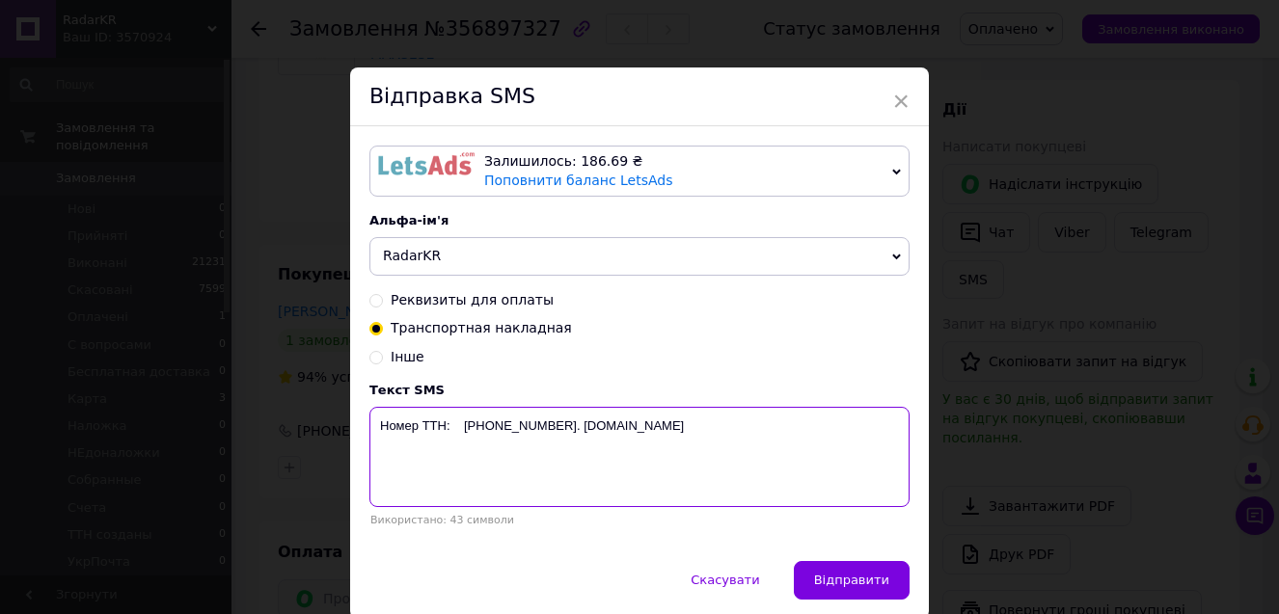
click at [451, 435] on textarea "Номер ТТН: [PHONE_NUMBER]. [DOMAIN_NAME]" at bounding box center [639, 457] width 540 height 100
paste textarea "20451225203892"
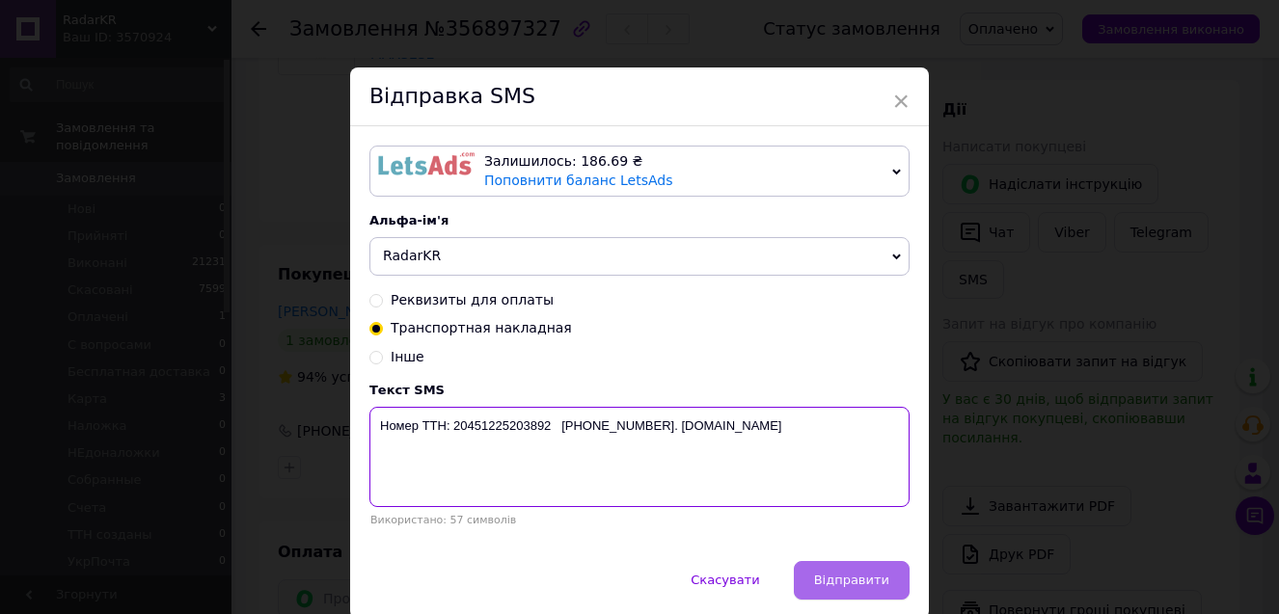
type textarea "Номер ТТН: 20451225203892 [PHONE_NUMBER]. [DOMAIN_NAME]"
click at [867, 580] on span "Відправити" at bounding box center [851, 580] width 75 height 14
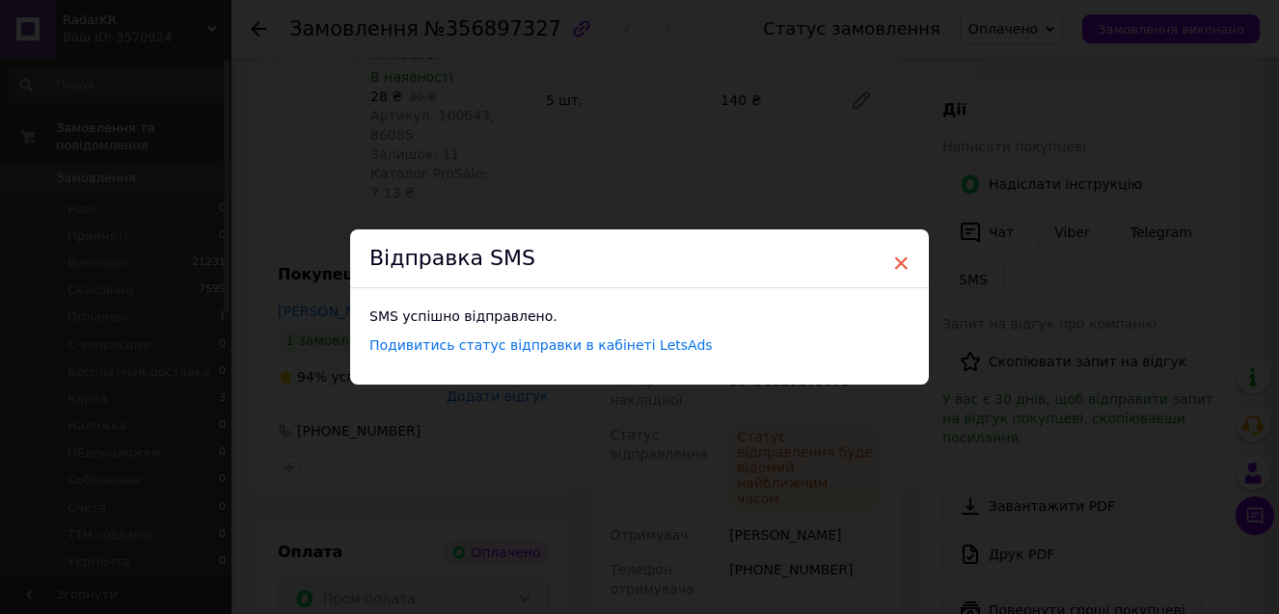
click at [899, 259] on span "×" at bounding box center [900, 263] width 17 height 33
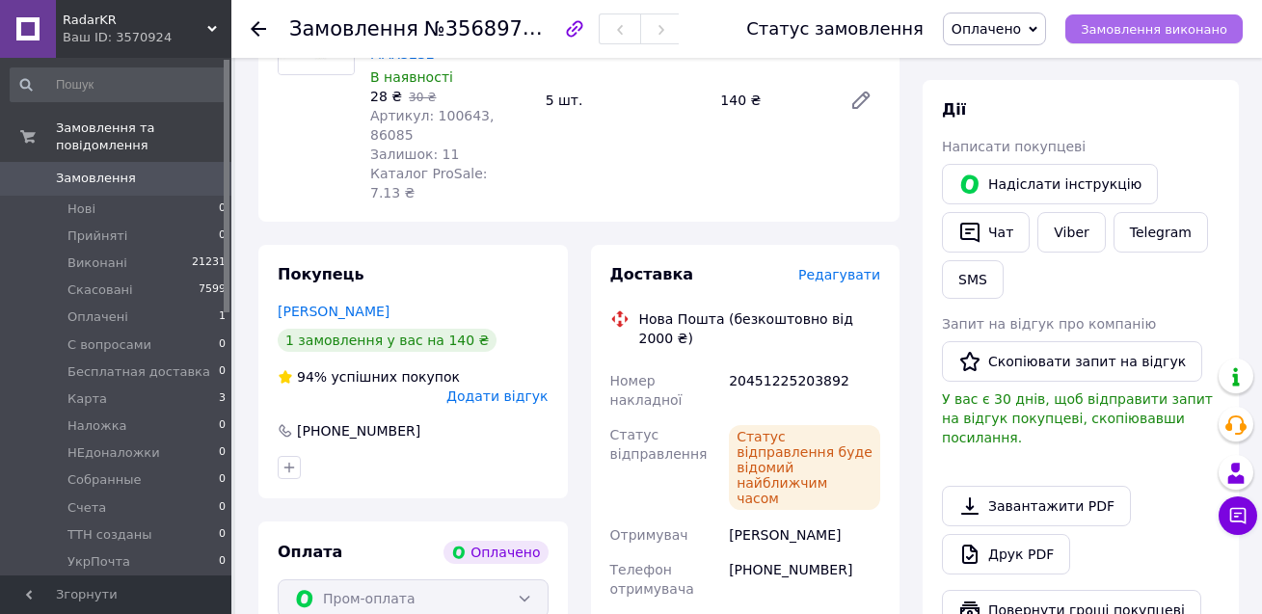
click at [1135, 31] on span "Замовлення виконано" at bounding box center [1154, 29] width 147 height 14
click at [139, 196] on li "Нові 0" at bounding box center [118, 209] width 237 height 27
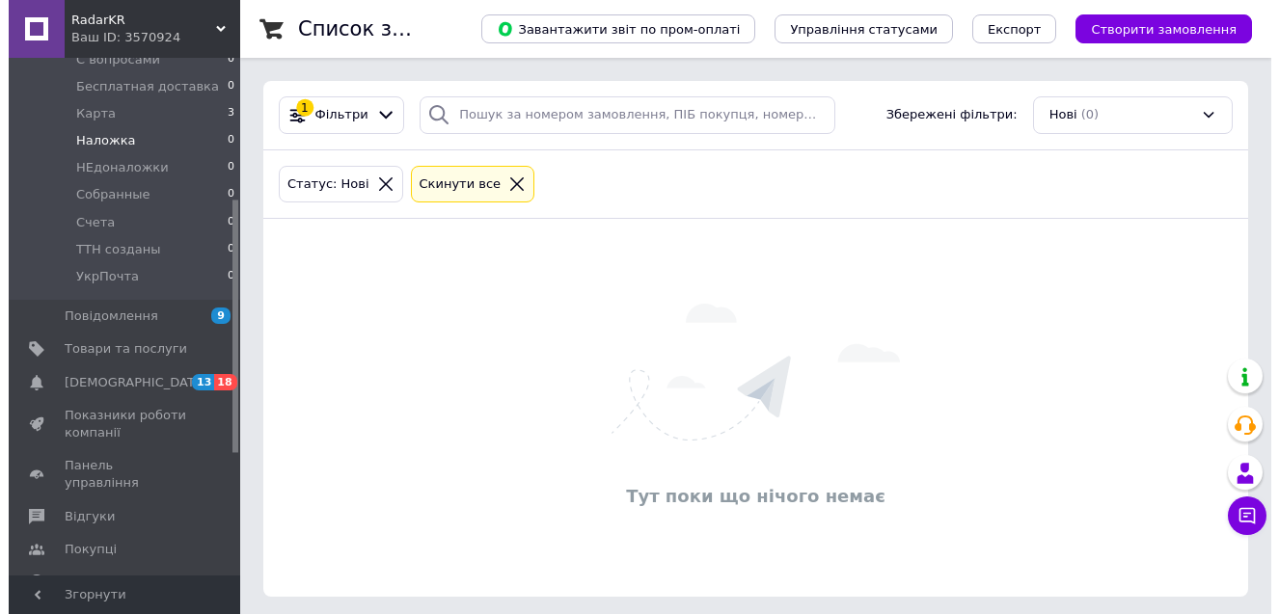
scroll to position [289, 0]
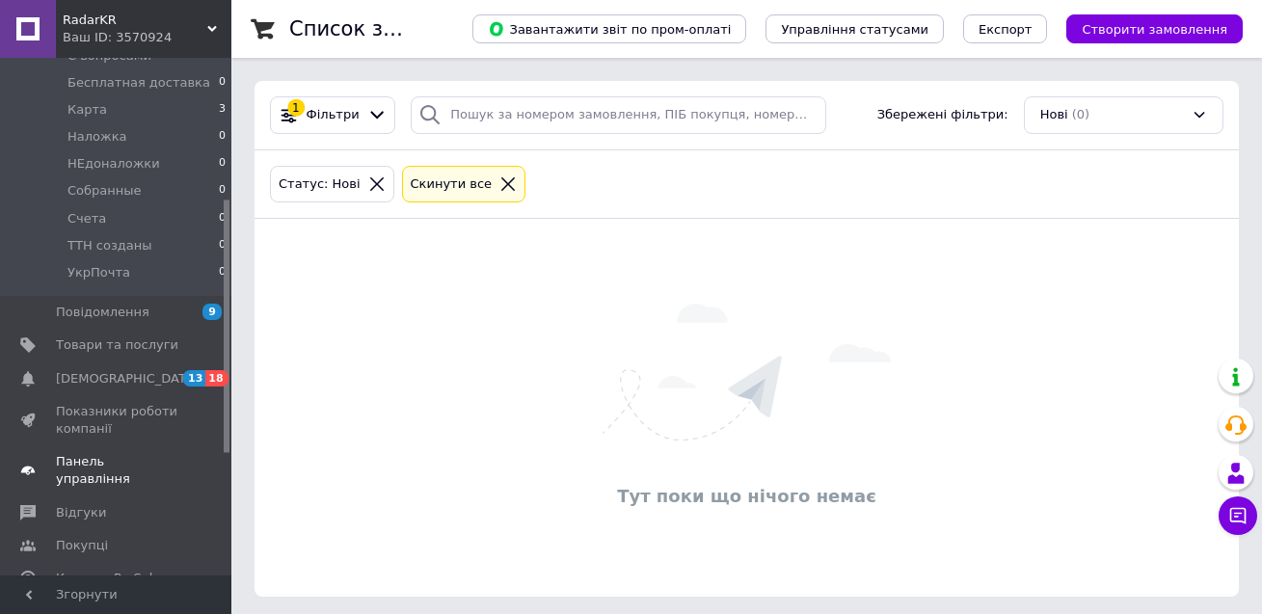
click at [124, 454] on link "Панель управління" at bounding box center [118, 471] width 237 height 50
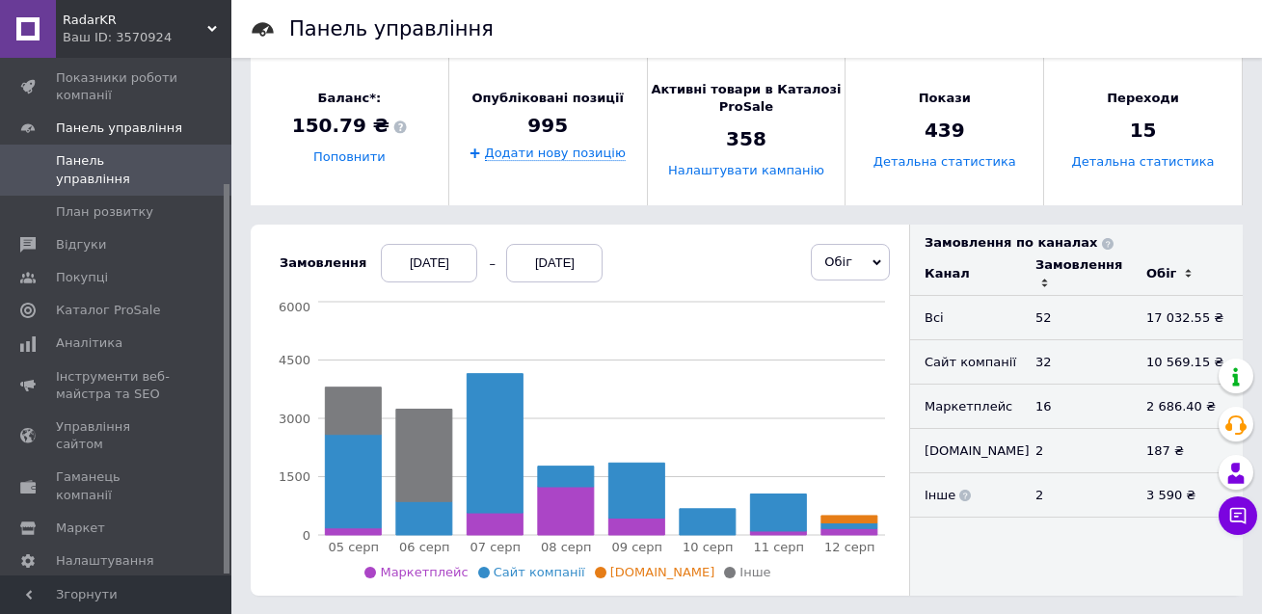
scroll to position [289, 0]
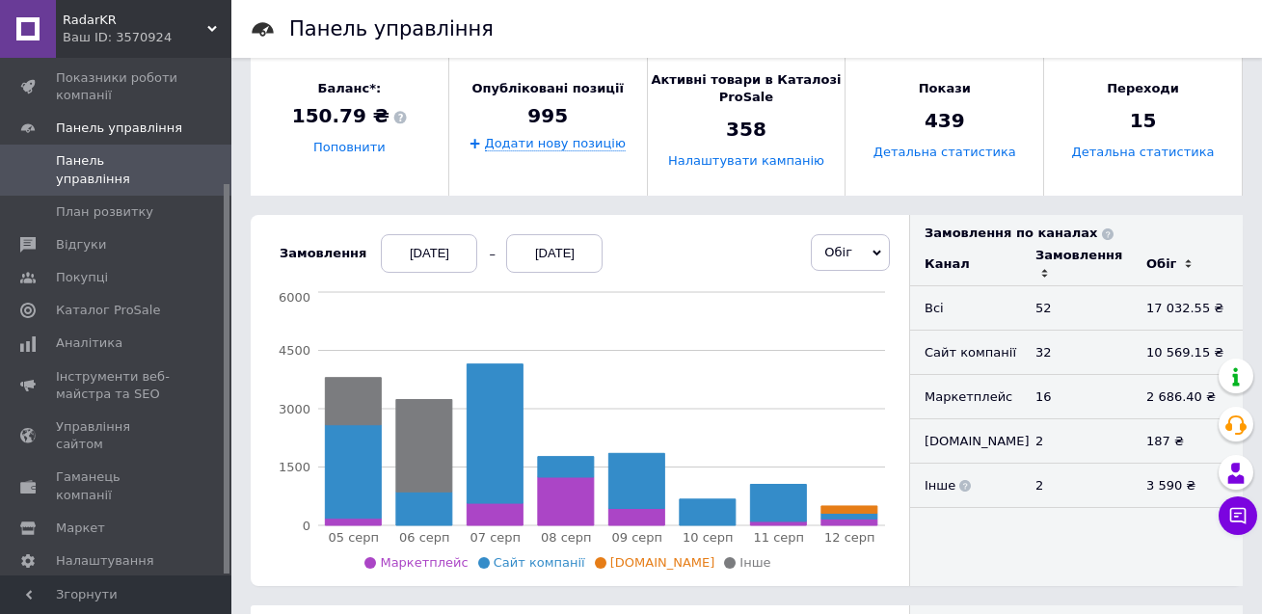
click at [413, 259] on div "[DATE]" at bounding box center [429, 253] width 96 height 39
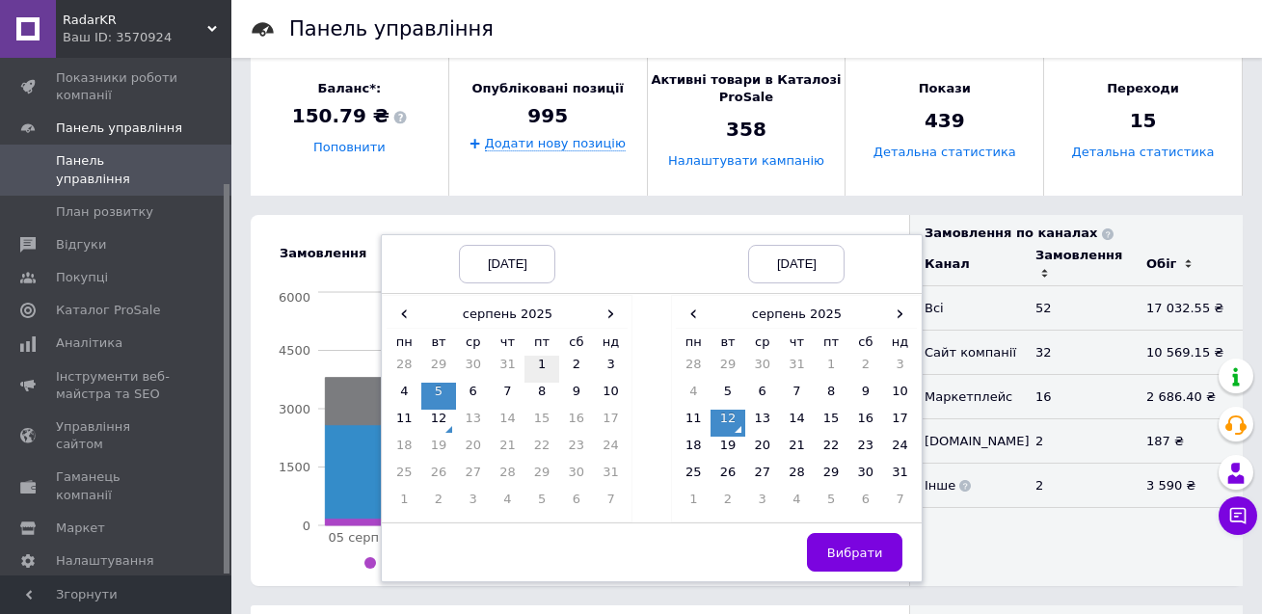
click at [525, 365] on td "1" at bounding box center [542, 369] width 35 height 27
click at [831, 549] on span "Вибрати" at bounding box center [855, 553] width 56 height 14
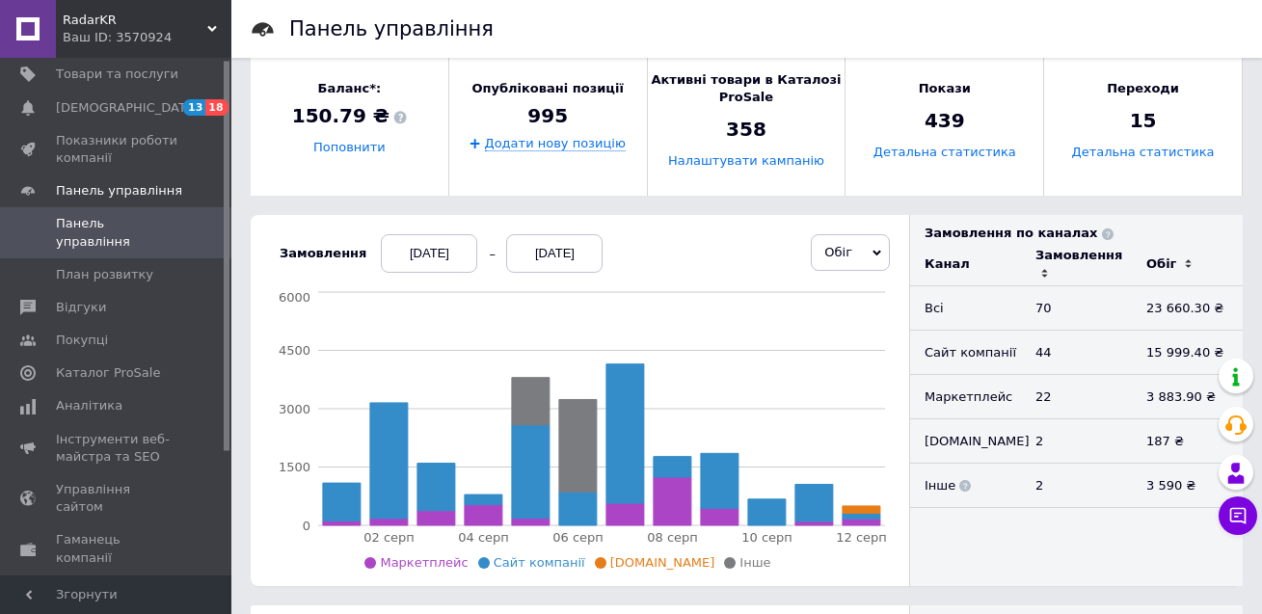
scroll to position [0, 0]
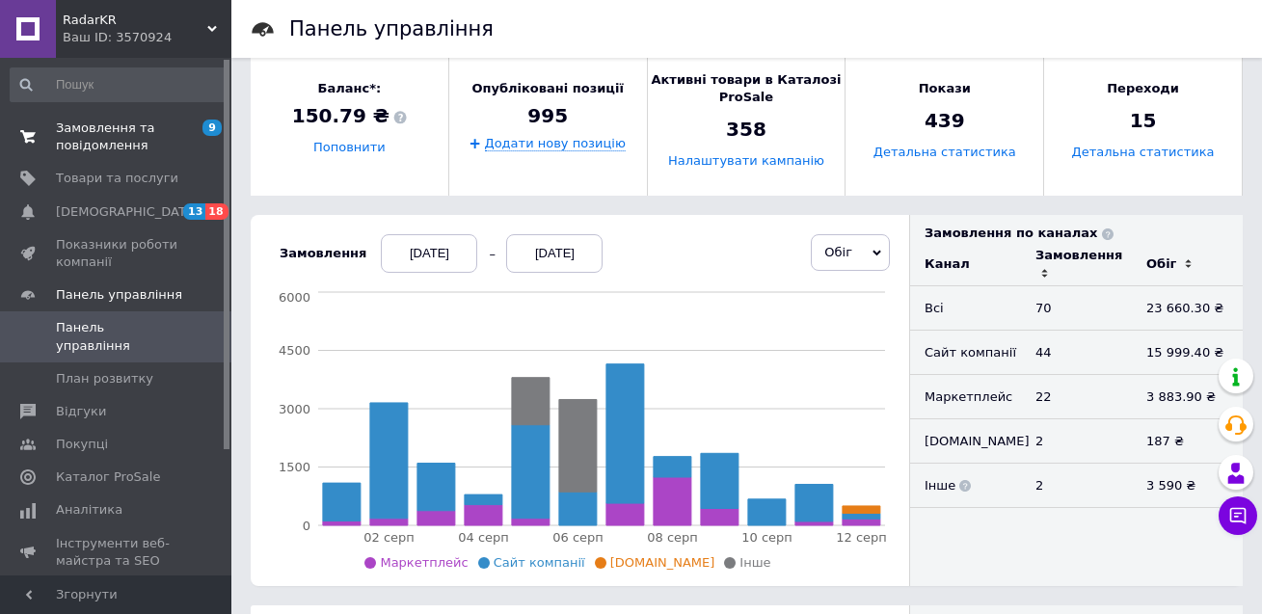
click at [108, 128] on span "Замовлення та повідомлення" at bounding box center [117, 137] width 122 height 35
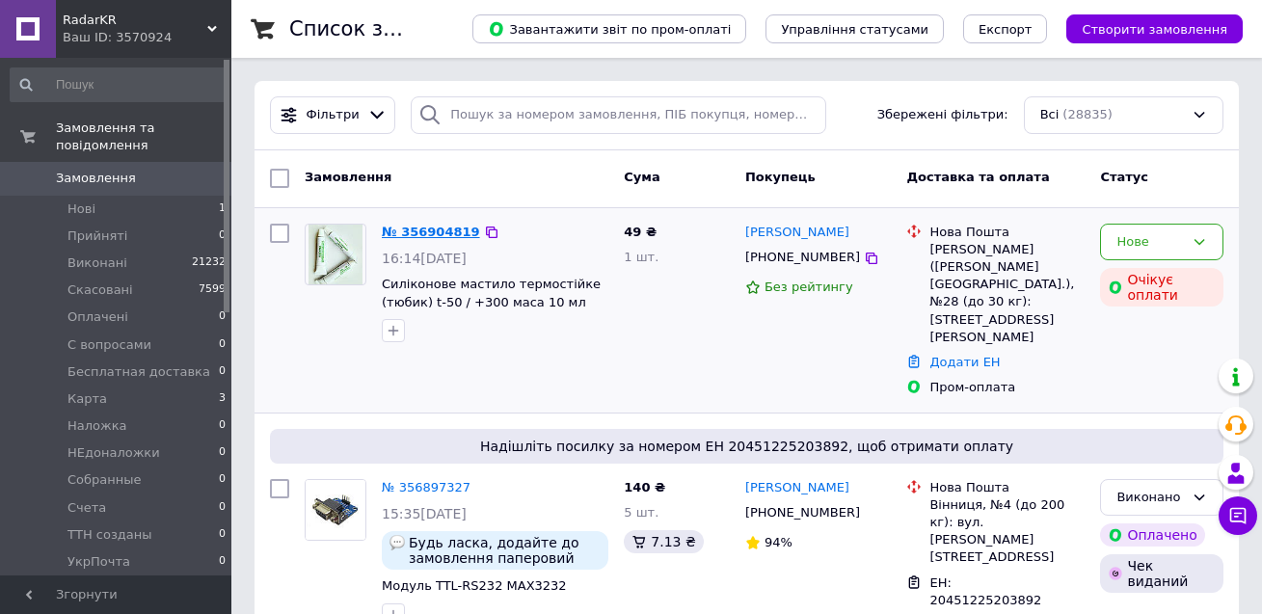
click at [391, 231] on link "№ 356904819" at bounding box center [431, 232] width 98 height 14
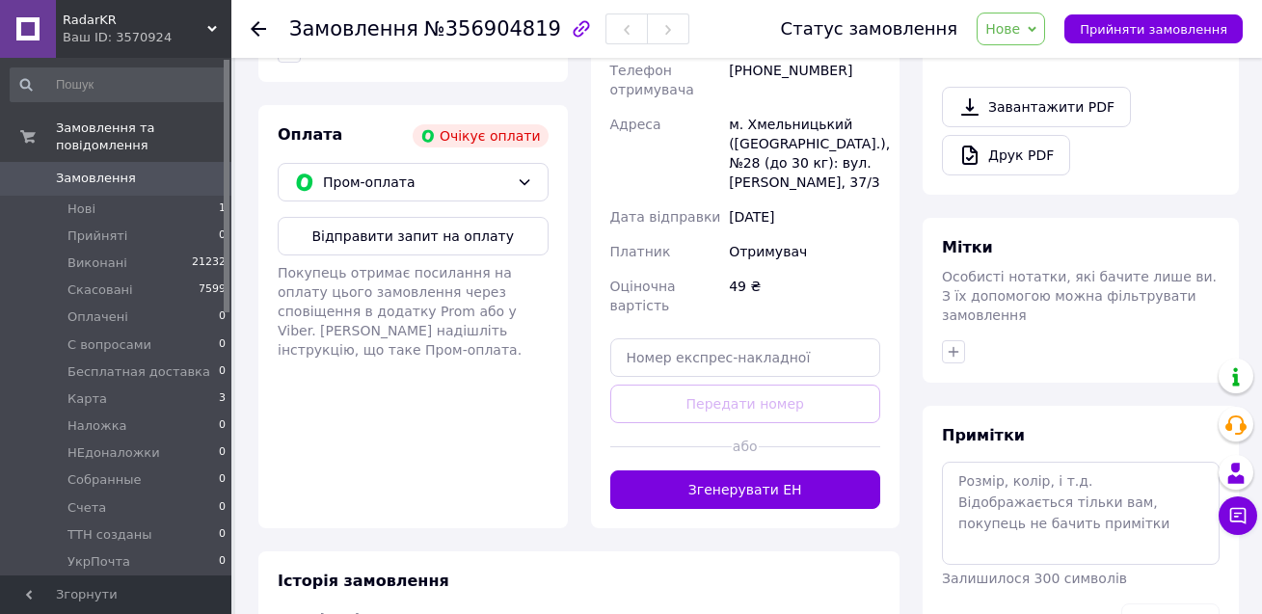
scroll to position [674, 0]
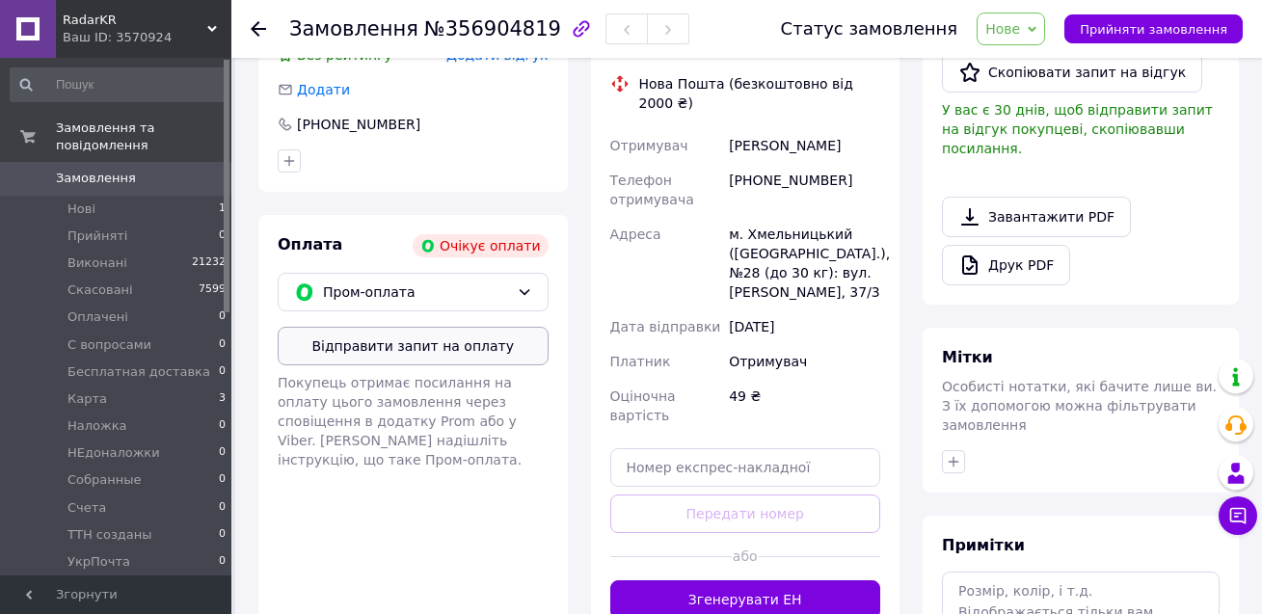
click at [451, 337] on button "Відправити запит на оплату" at bounding box center [413, 346] width 271 height 39
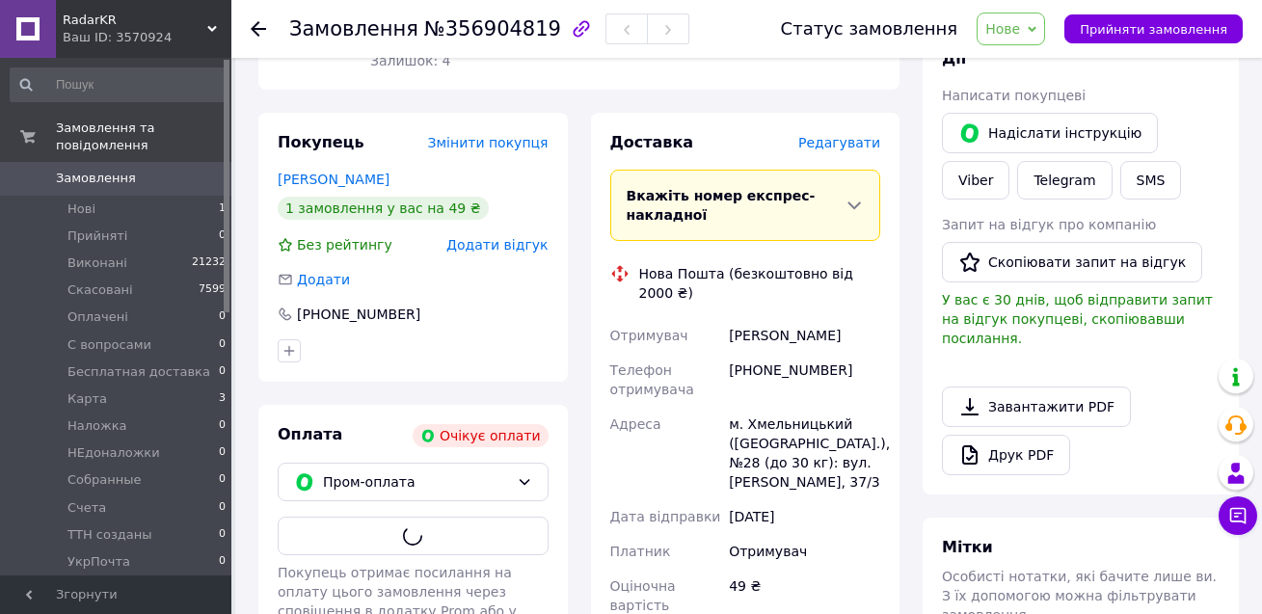
scroll to position [95, 0]
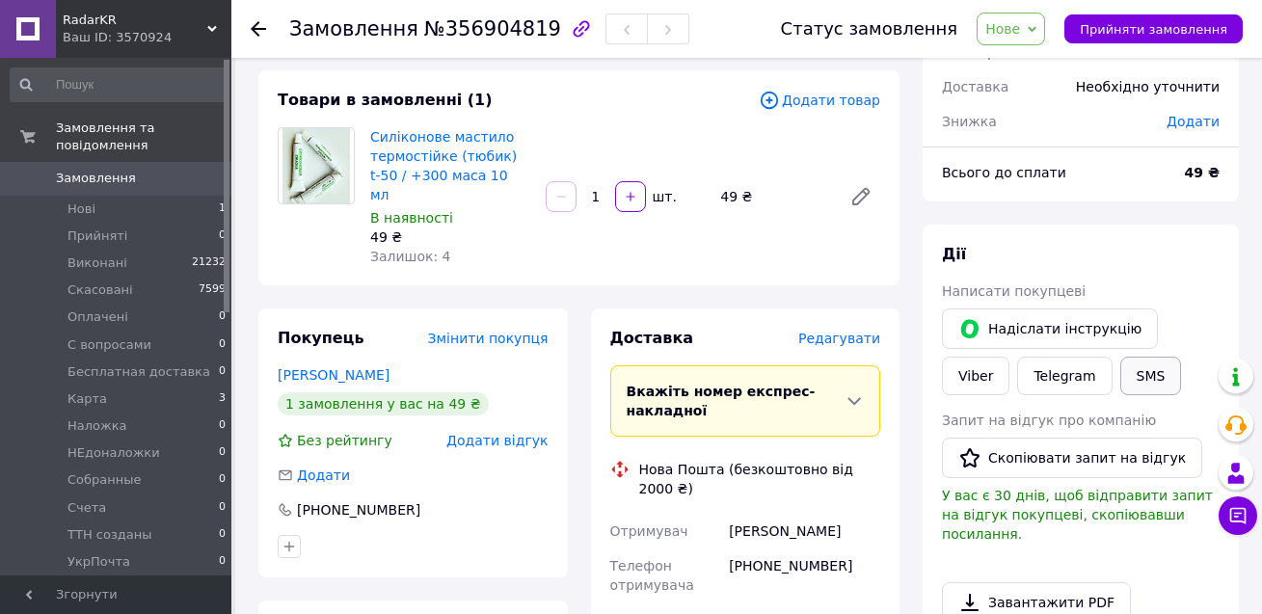
click at [1121, 380] on button "SMS" at bounding box center [1152, 376] width 62 height 39
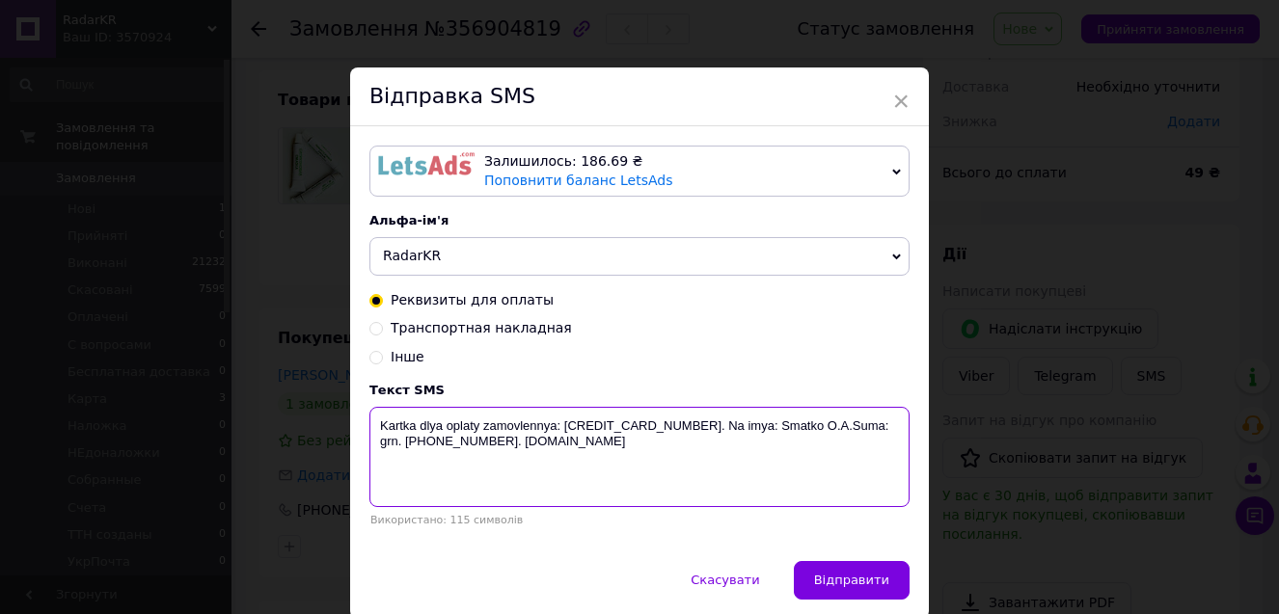
click at [853, 429] on textarea "Kartka dlya oplaty zamovlennya: [CREDIT_CARD_NUMBER]. Na imya: Smatko O.A.Suma:…" at bounding box center [639, 457] width 540 height 100
type textarea "Kartka dlya oplaty zamovlennya: [CREDIT_CARD_NUMBER]. Na imya: Smatko O.A.Suma:…"
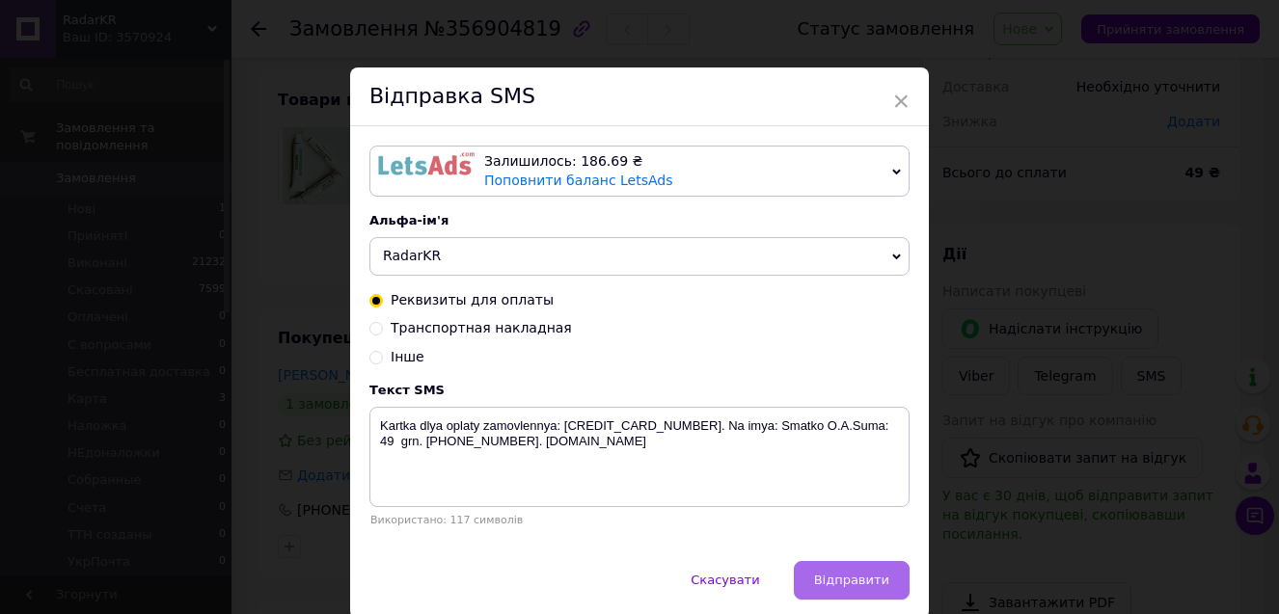
click at [868, 584] on span "Відправити" at bounding box center [851, 580] width 75 height 14
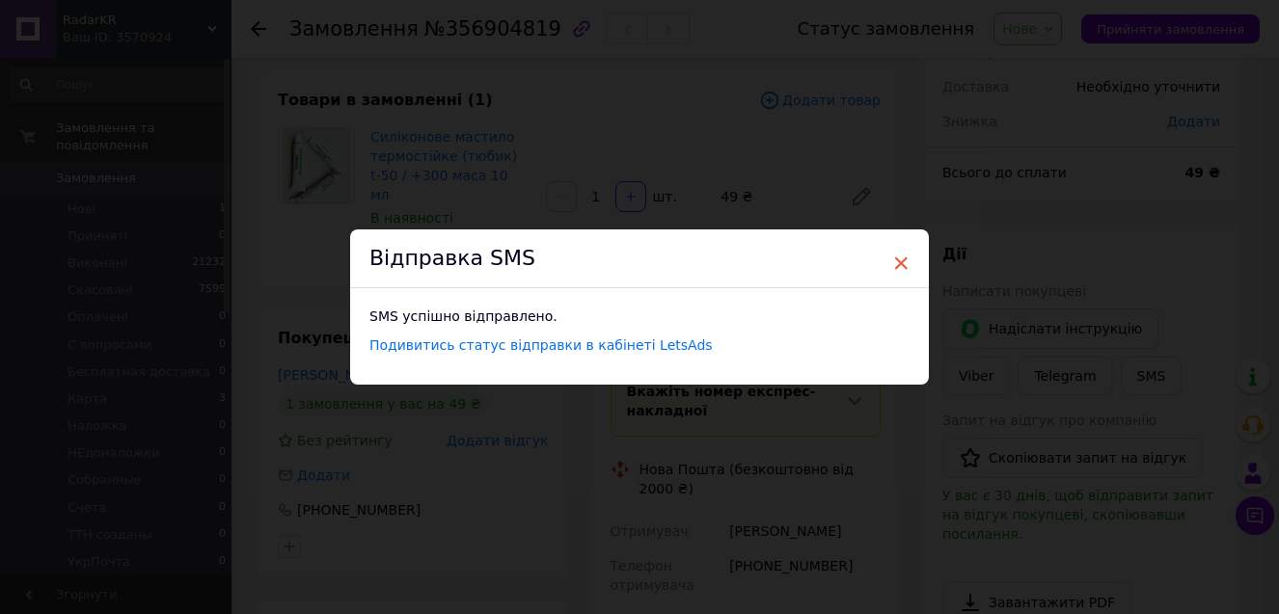
click at [893, 262] on span "×" at bounding box center [900, 263] width 17 height 33
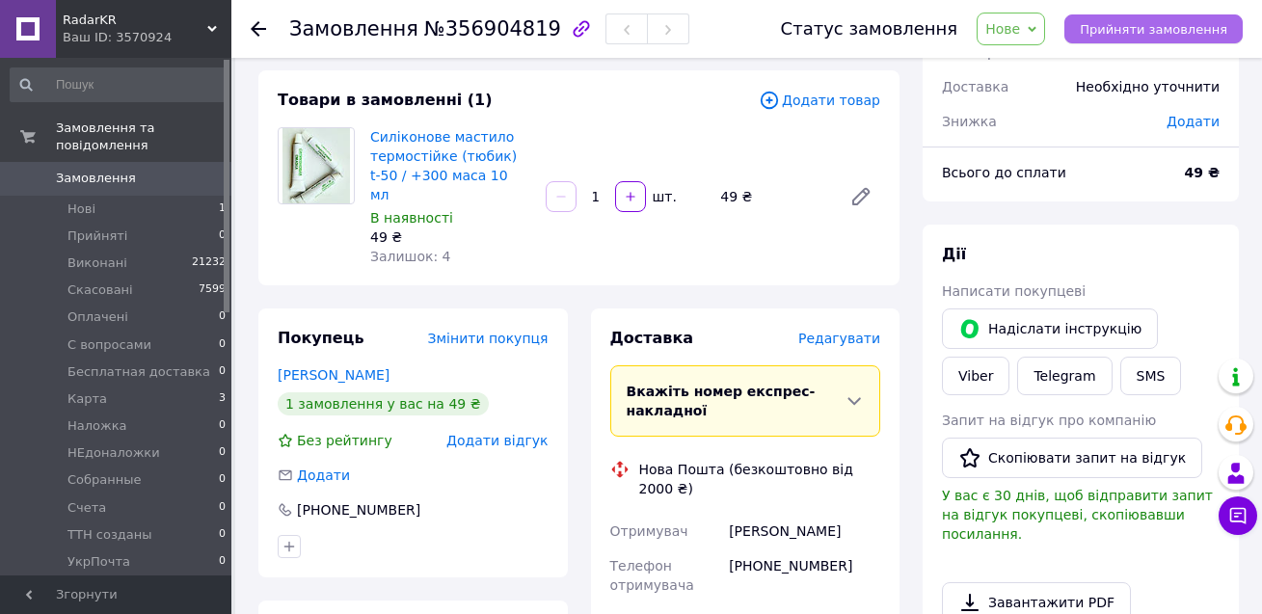
click at [1110, 41] on button "Прийняти замовлення" at bounding box center [1154, 28] width 178 height 29
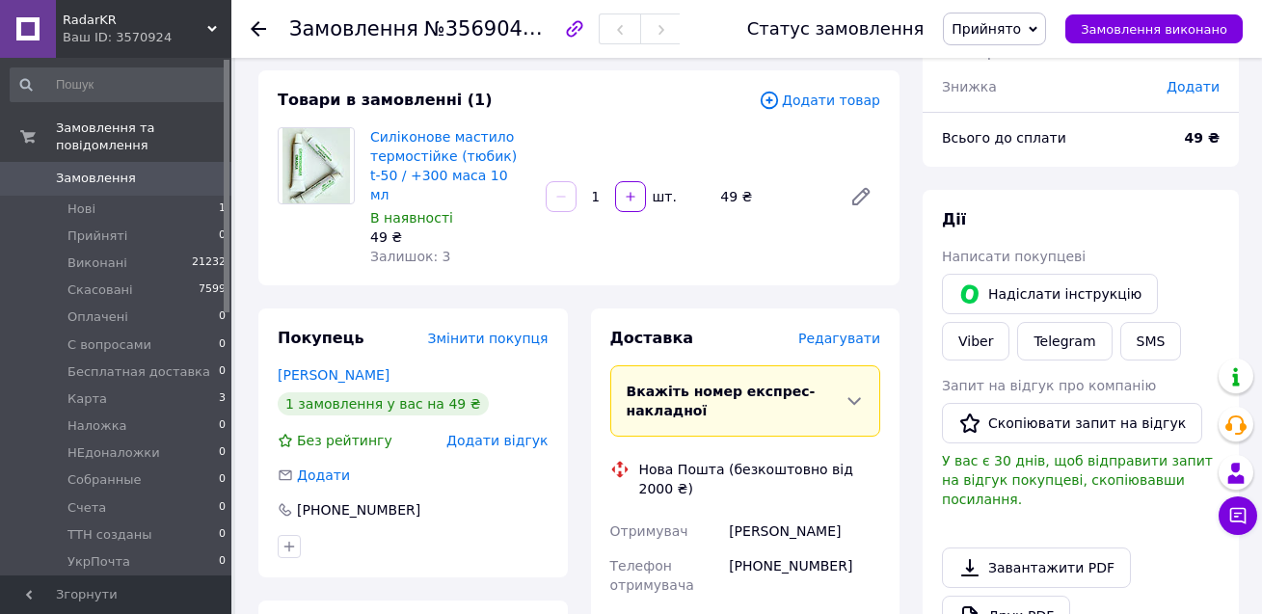
click at [1021, 32] on span "Прийнято" at bounding box center [986, 28] width 69 height 15
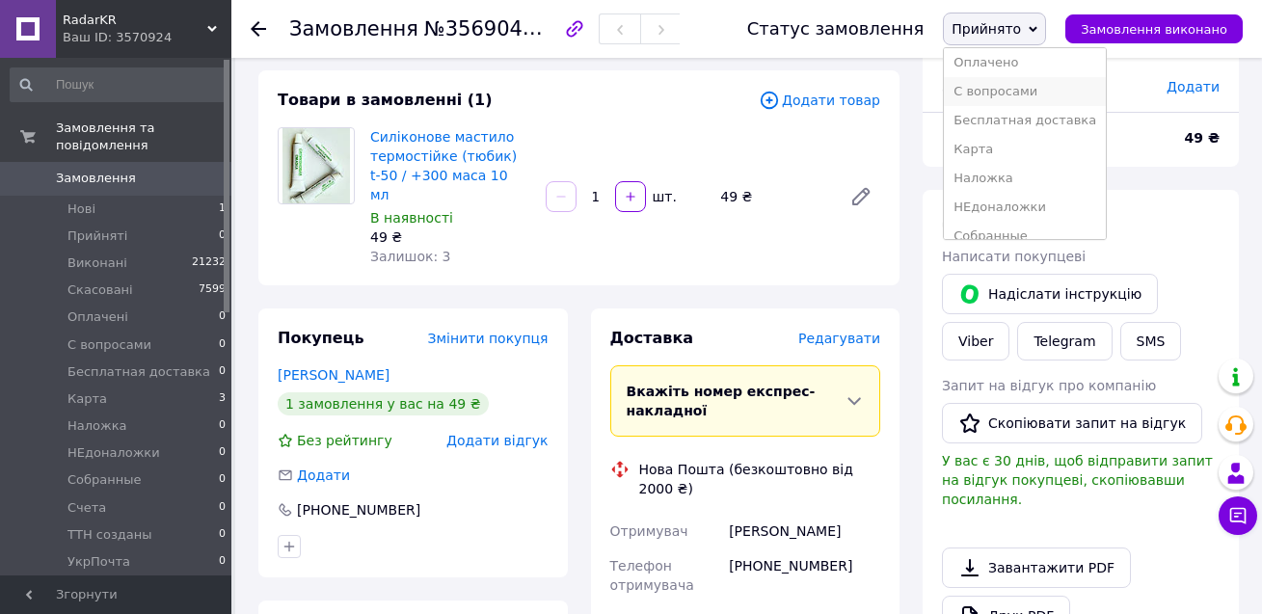
scroll to position [96, 0]
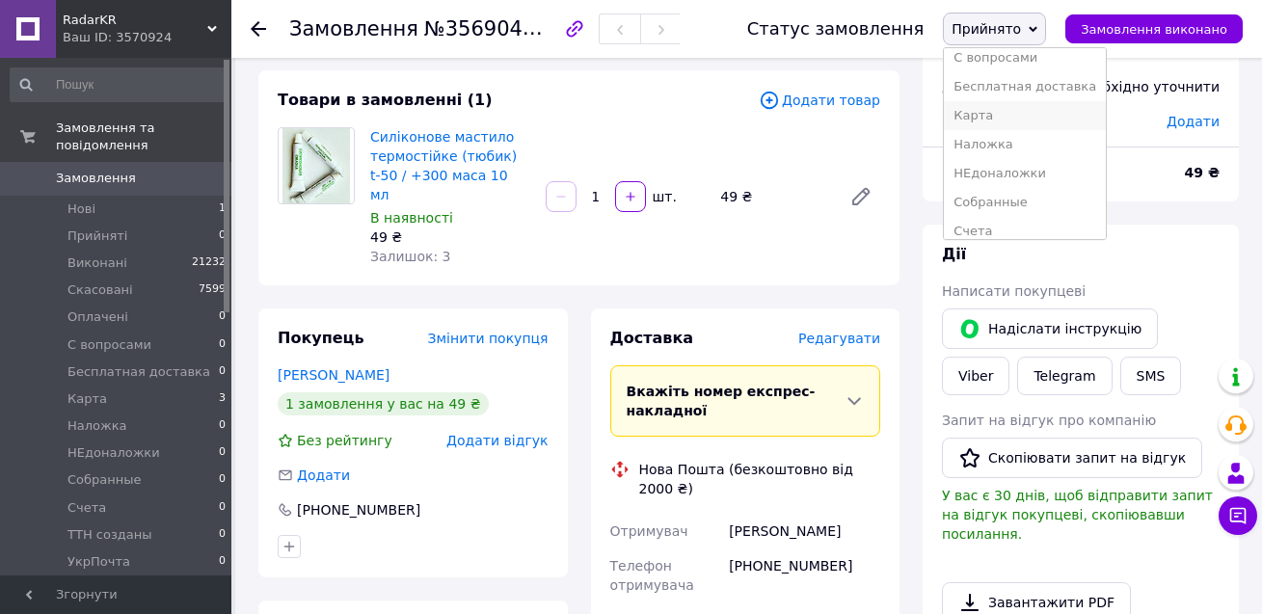
click at [1010, 118] on li "Карта" at bounding box center [1025, 115] width 162 height 29
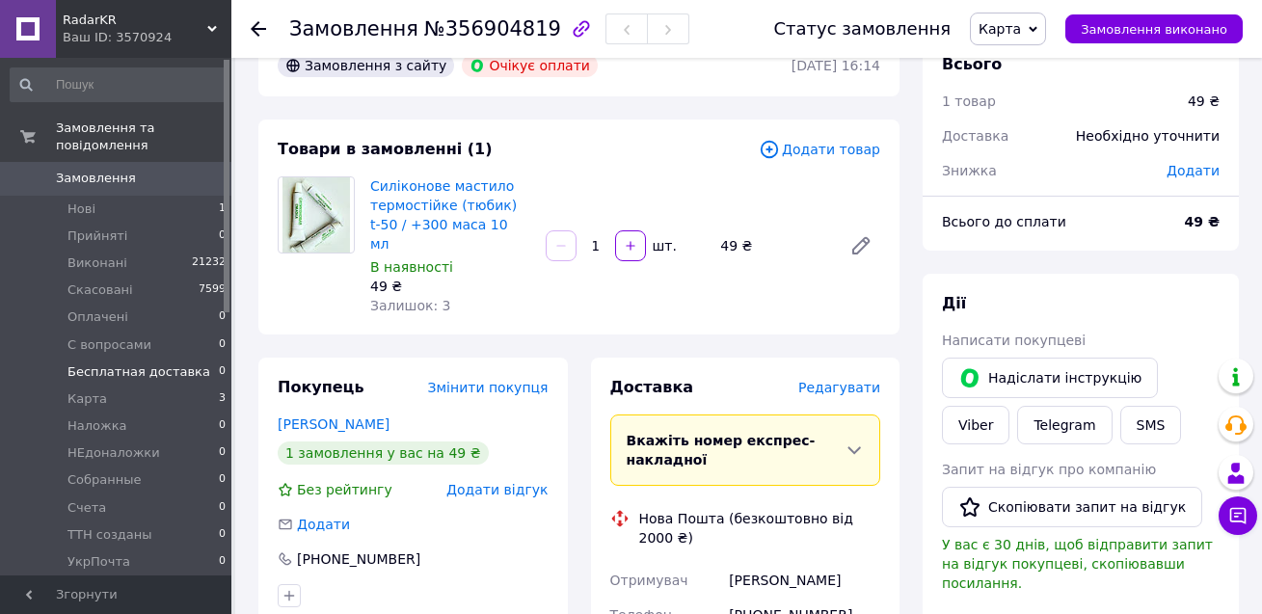
scroll to position [0, 0]
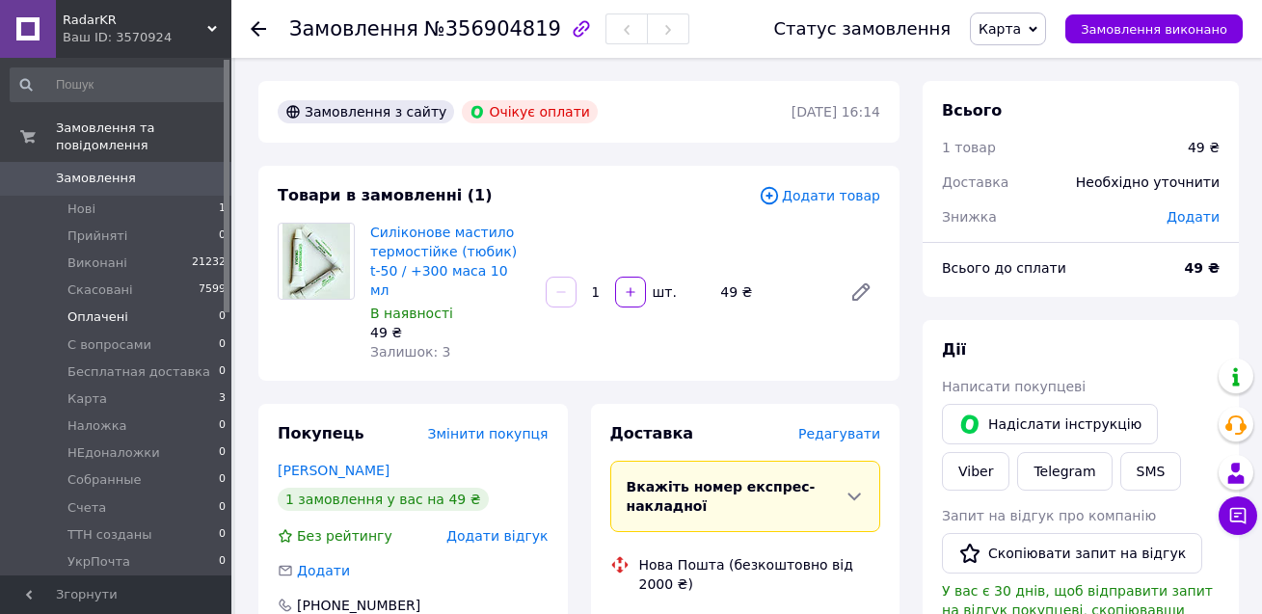
click at [134, 304] on li "Оплачені 0" at bounding box center [118, 317] width 237 height 27
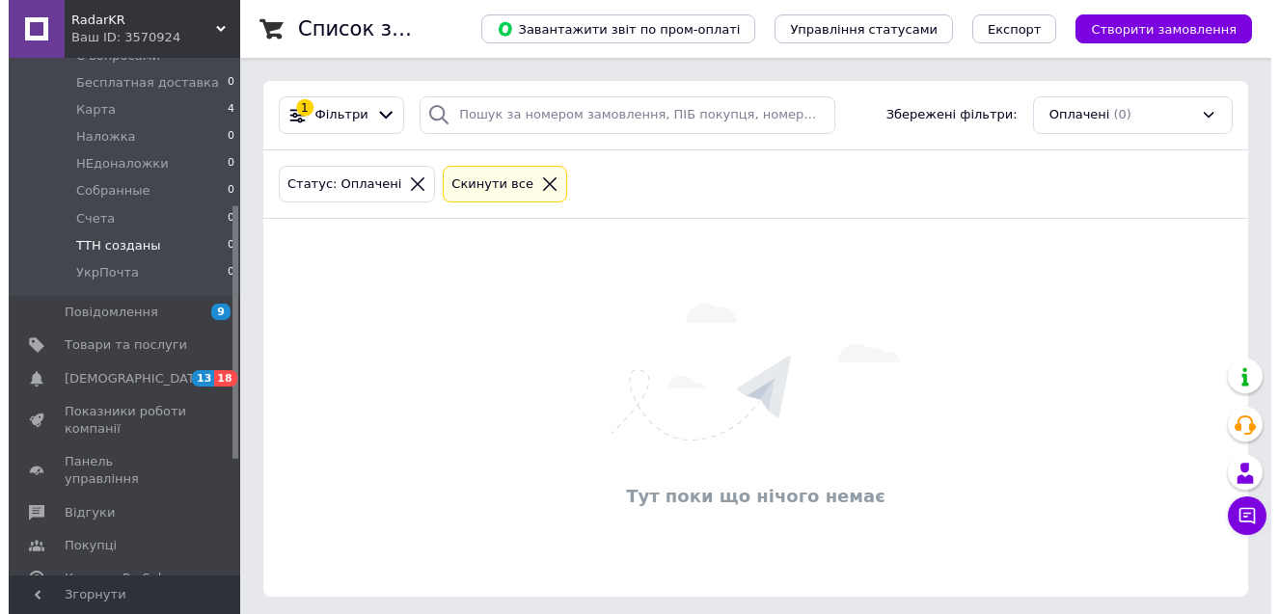
scroll to position [386, 0]
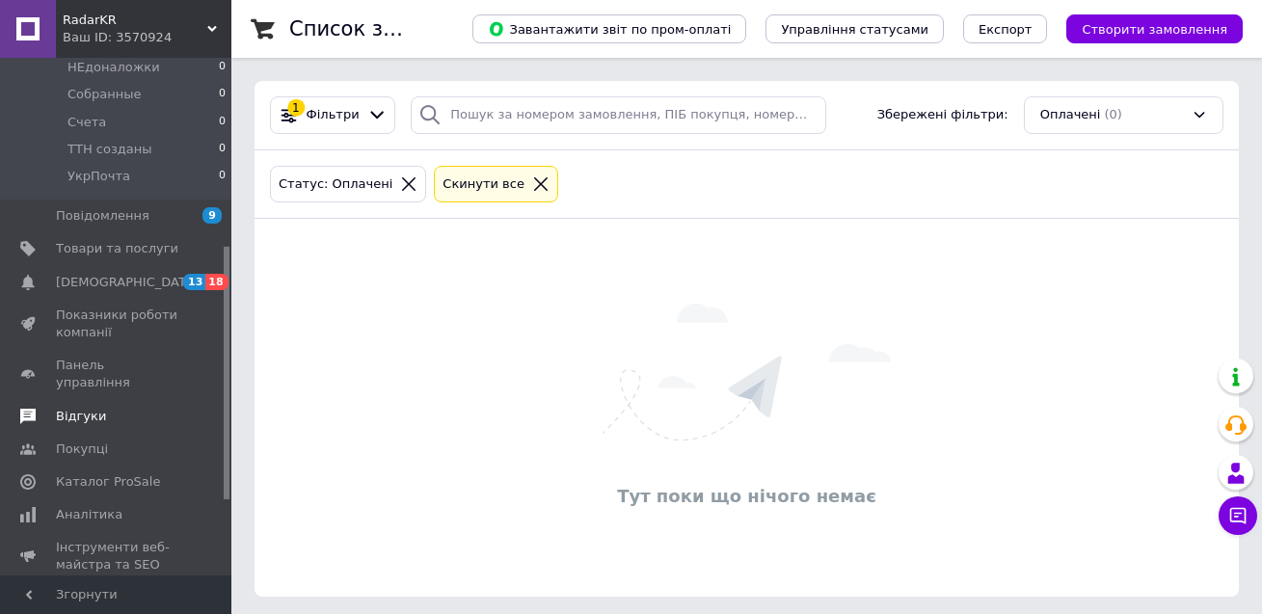
click at [78, 400] on link "Відгуки" at bounding box center [118, 416] width 237 height 33
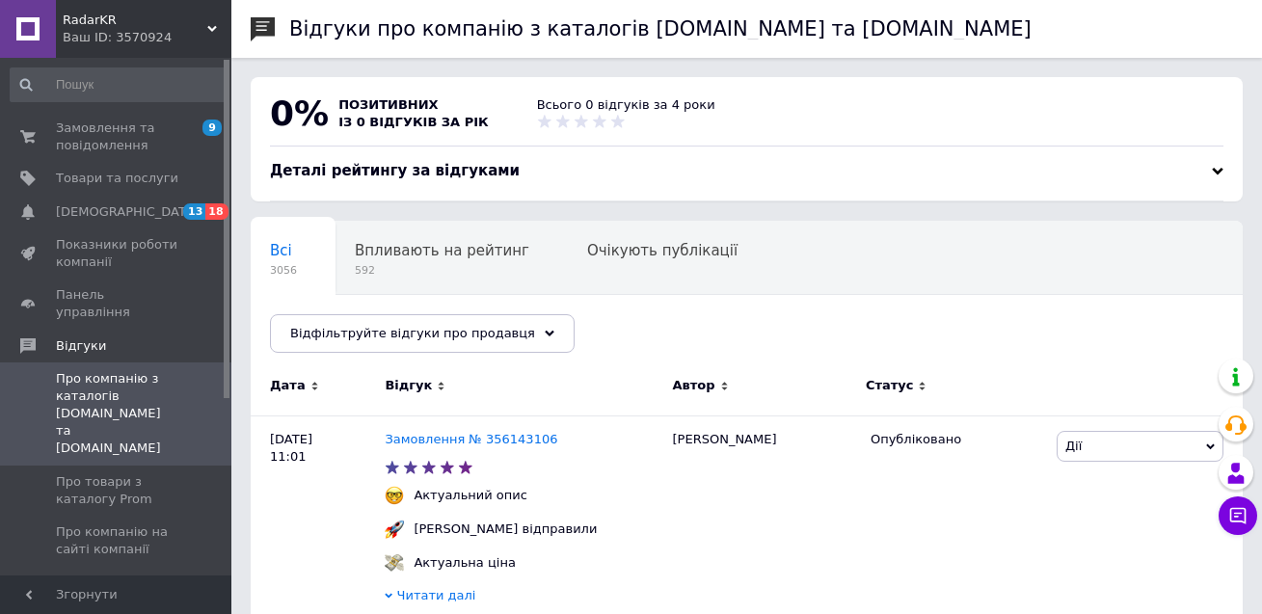
click at [207, 30] on icon at bounding box center [212, 29] width 10 height 10
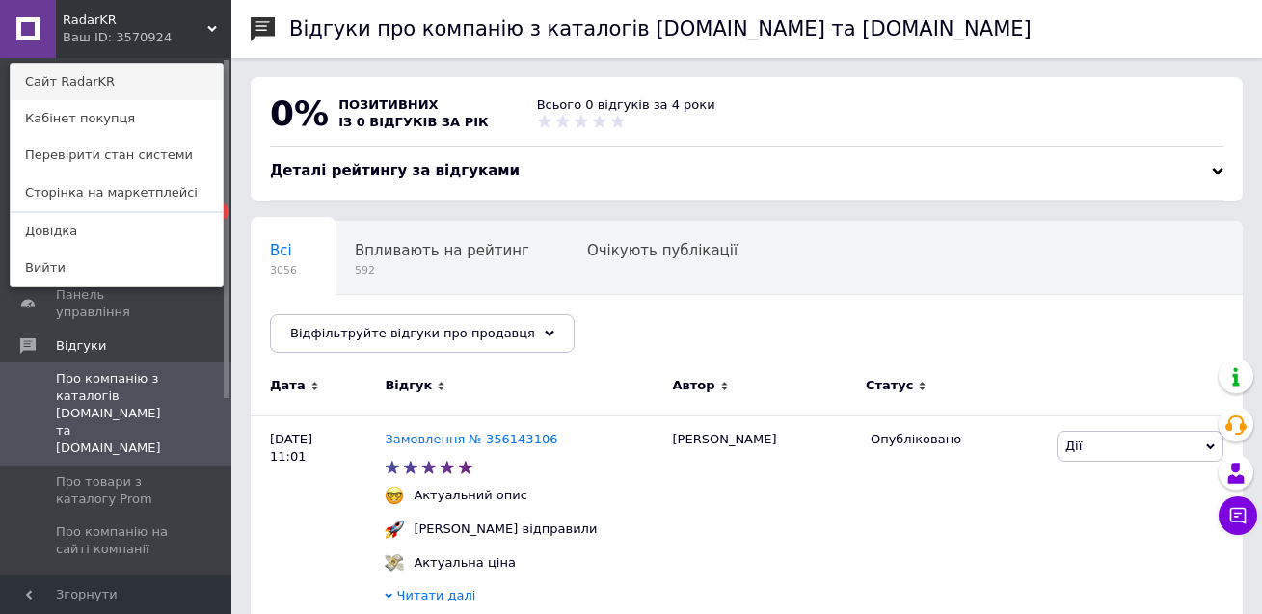
click at [151, 85] on link "Сайт RadarKR" at bounding box center [117, 82] width 212 height 37
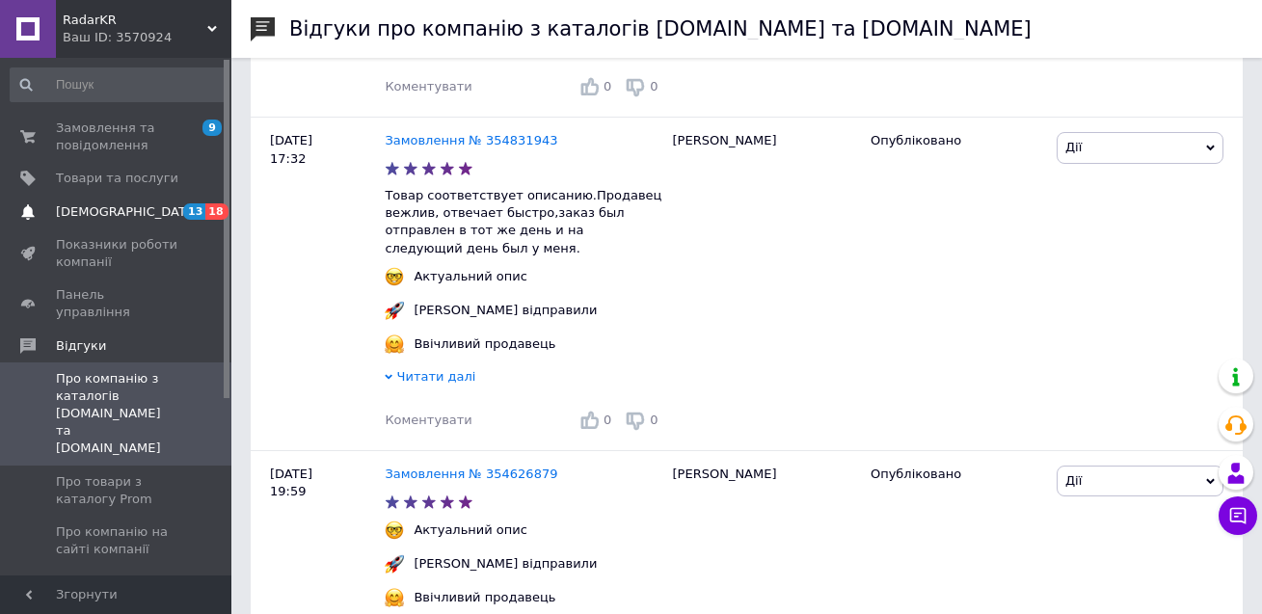
scroll to position [1639, 0]
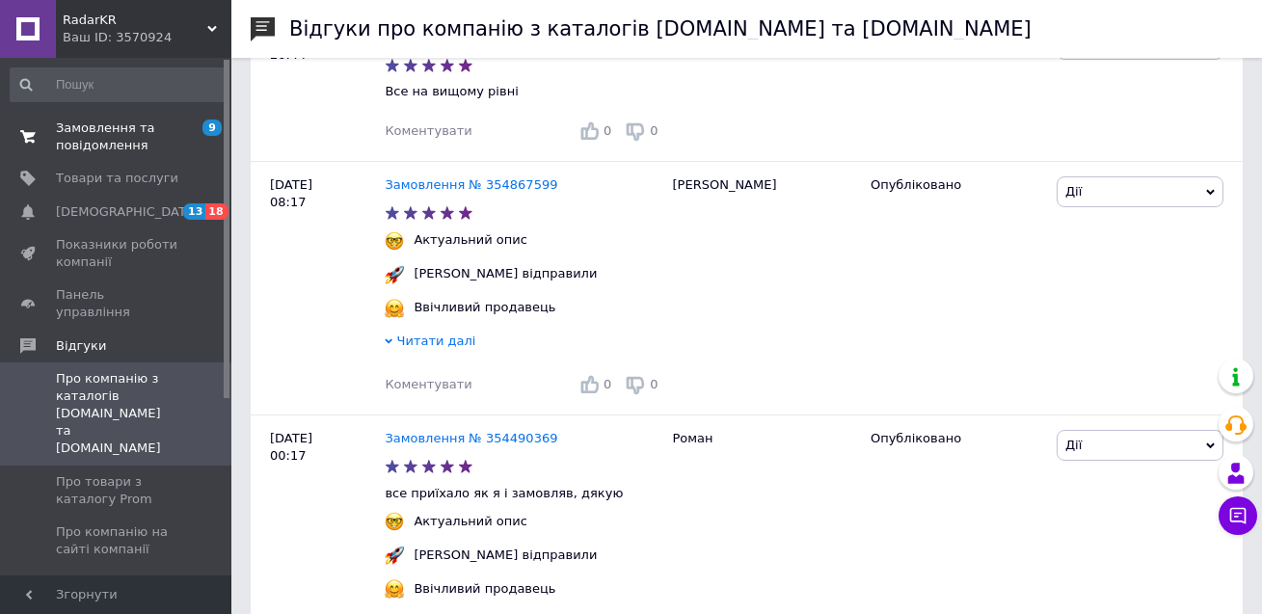
click at [143, 143] on span "Замовлення та повідомлення" at bounding box center [117, 137] width 122 height 35
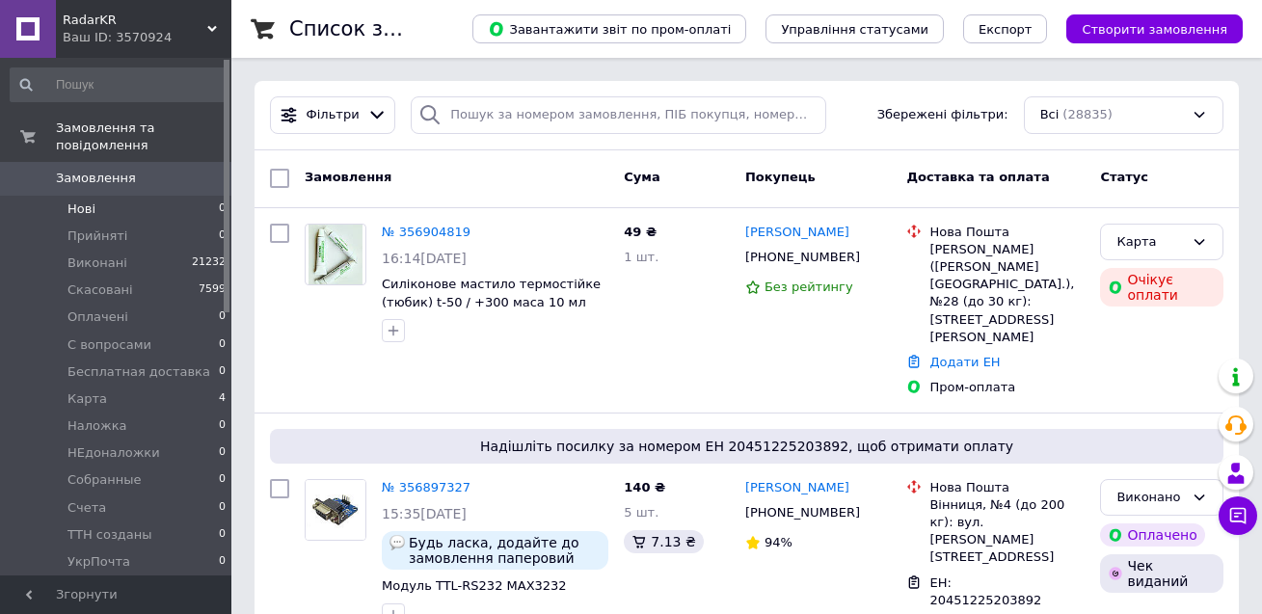
click at [112, 196] on li "Нові 0" at bounding box center [118, 209] width 237 height 27
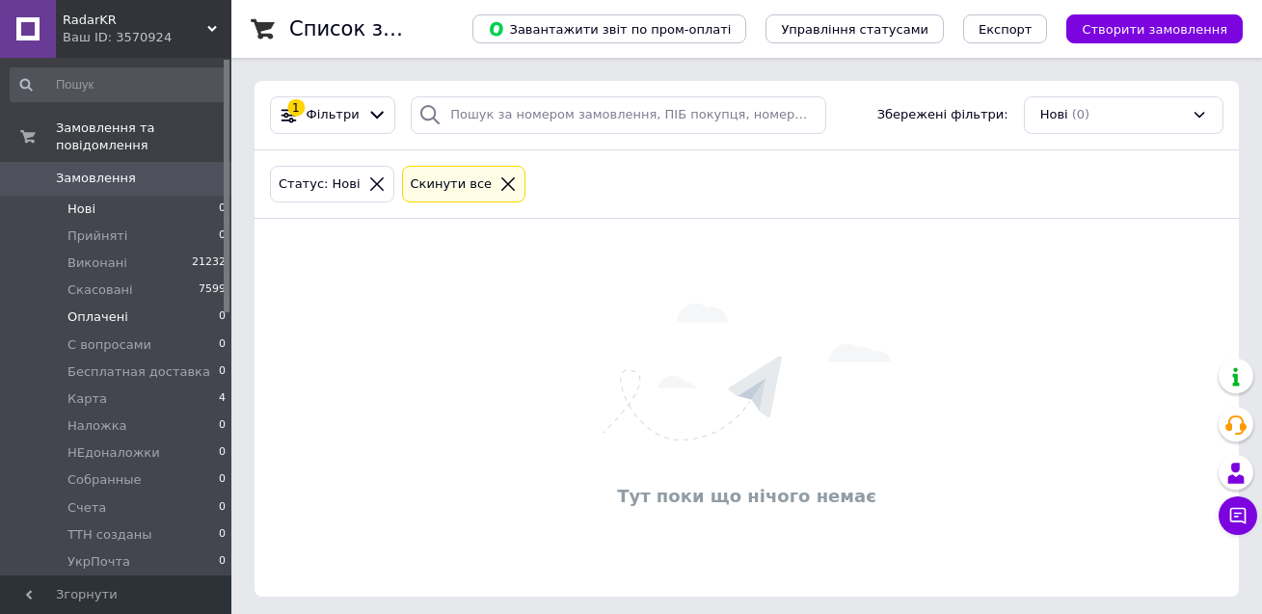
click at [139, 304] on li "Оплачені 0" at bounding box center [118, 317] width 237 height 27
click at [154, 196] on li "Нові 0" at bounding box center [118, 209] width 237 height 27
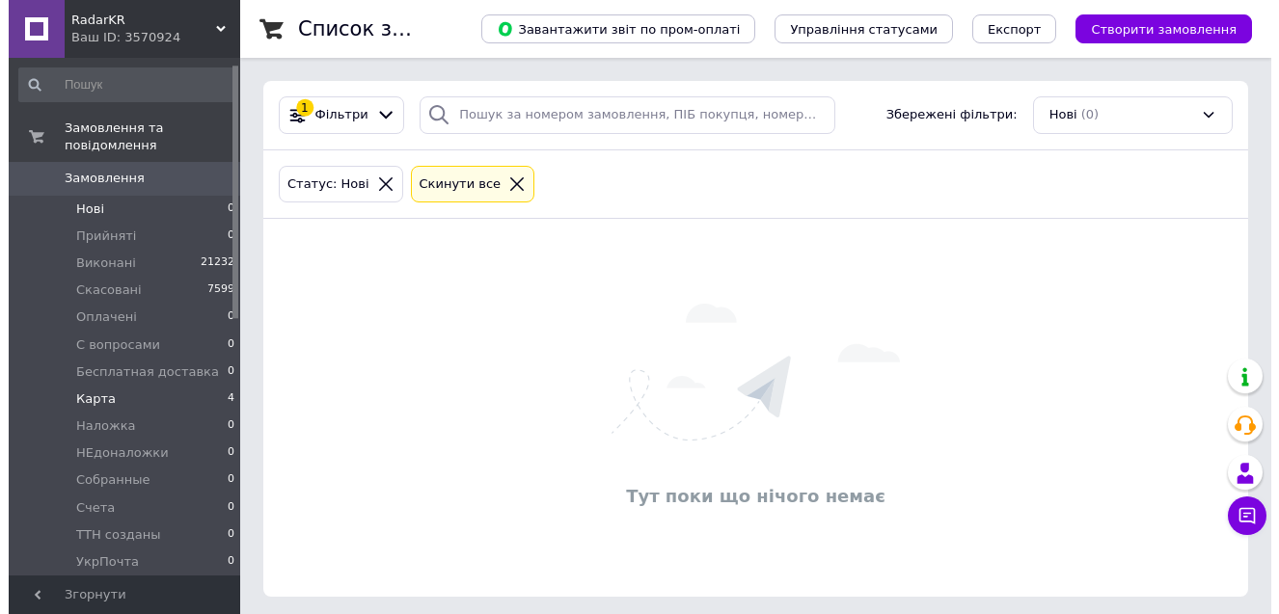
scroll to position [96, 0]
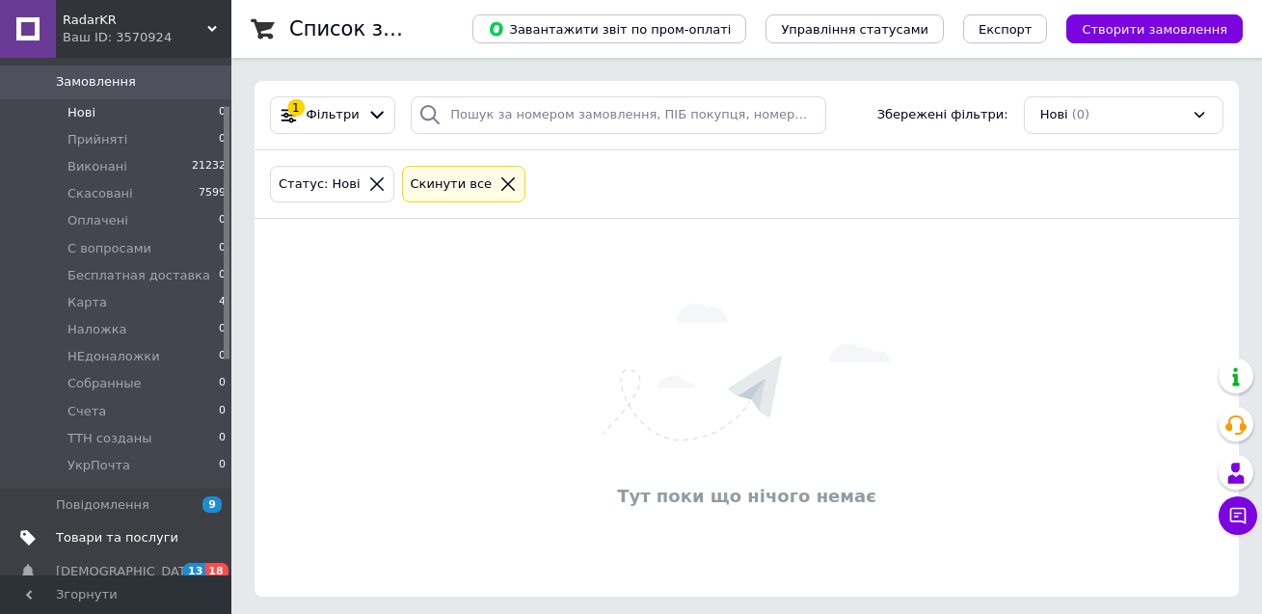
click at [114, 529] on span "Товари та послуги" at bounding box center [117, 537] width 122 height 17
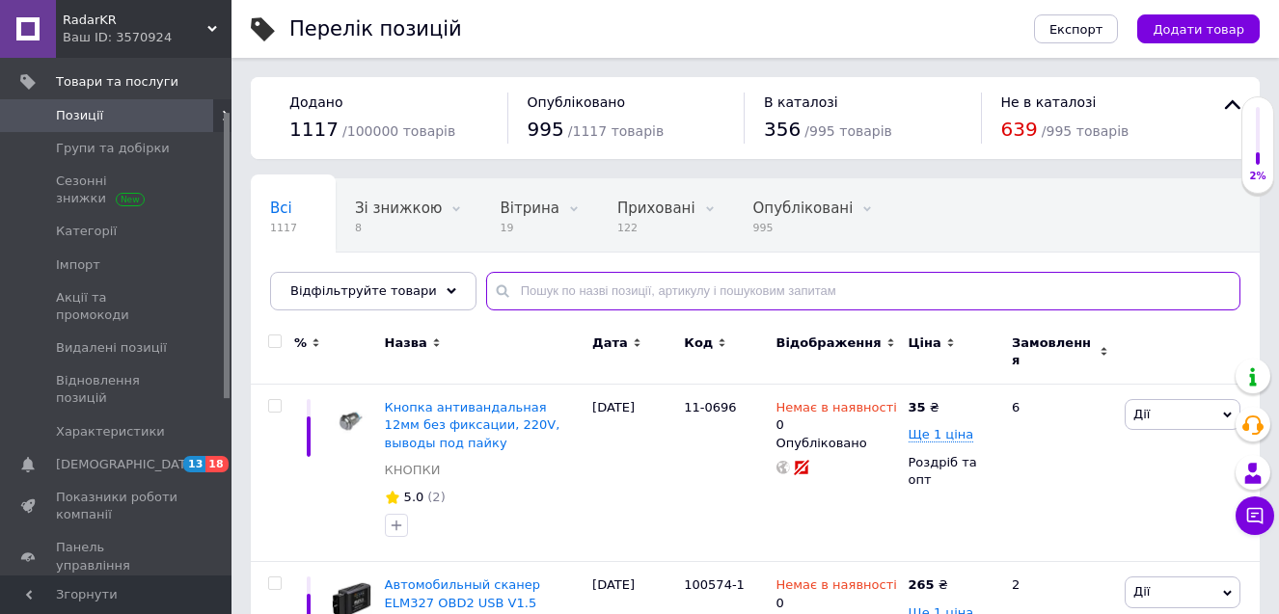
click at [529, 289] on input "text" at bounding box center [863, 291] width 754 height 39
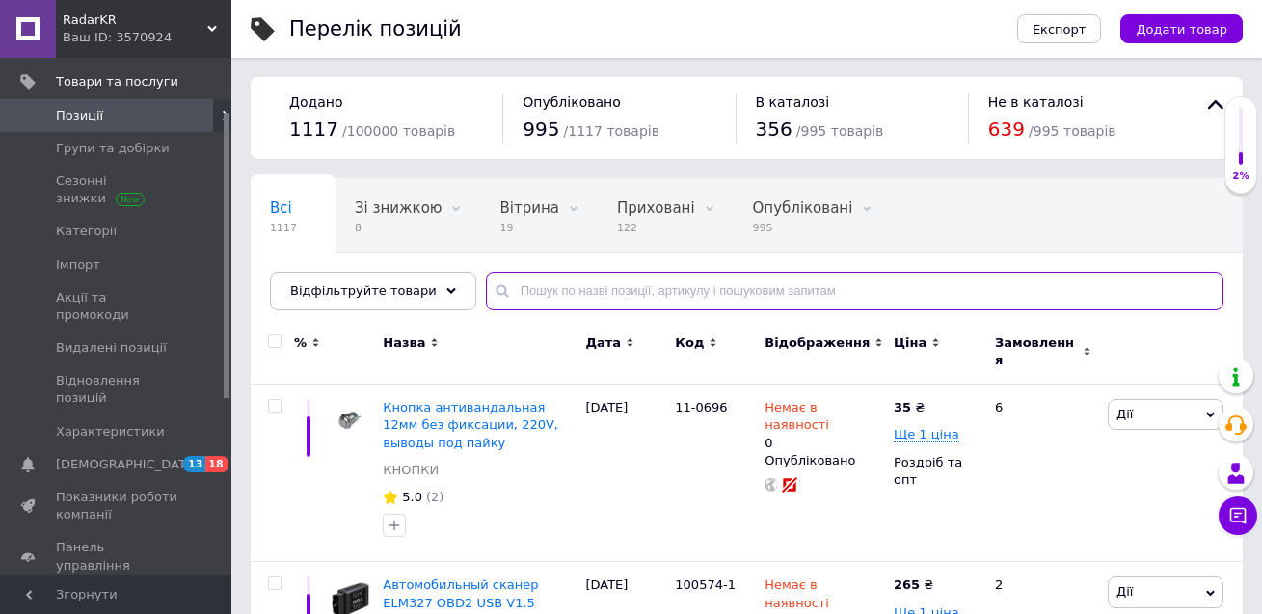
paste input "61240"
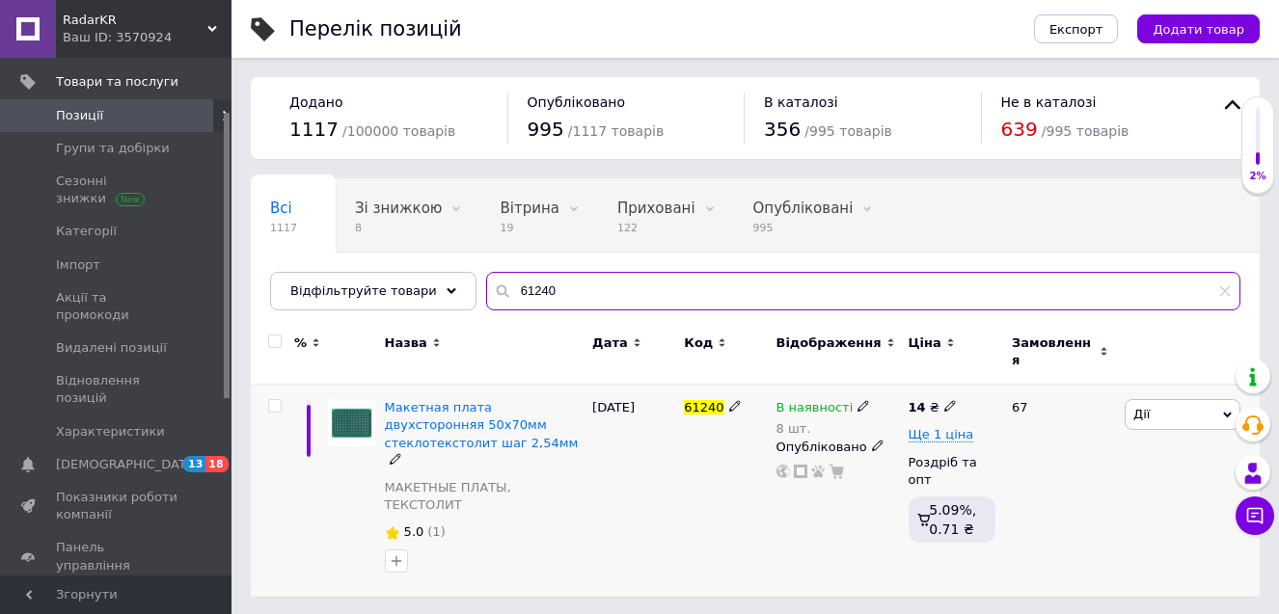
type input "61240"
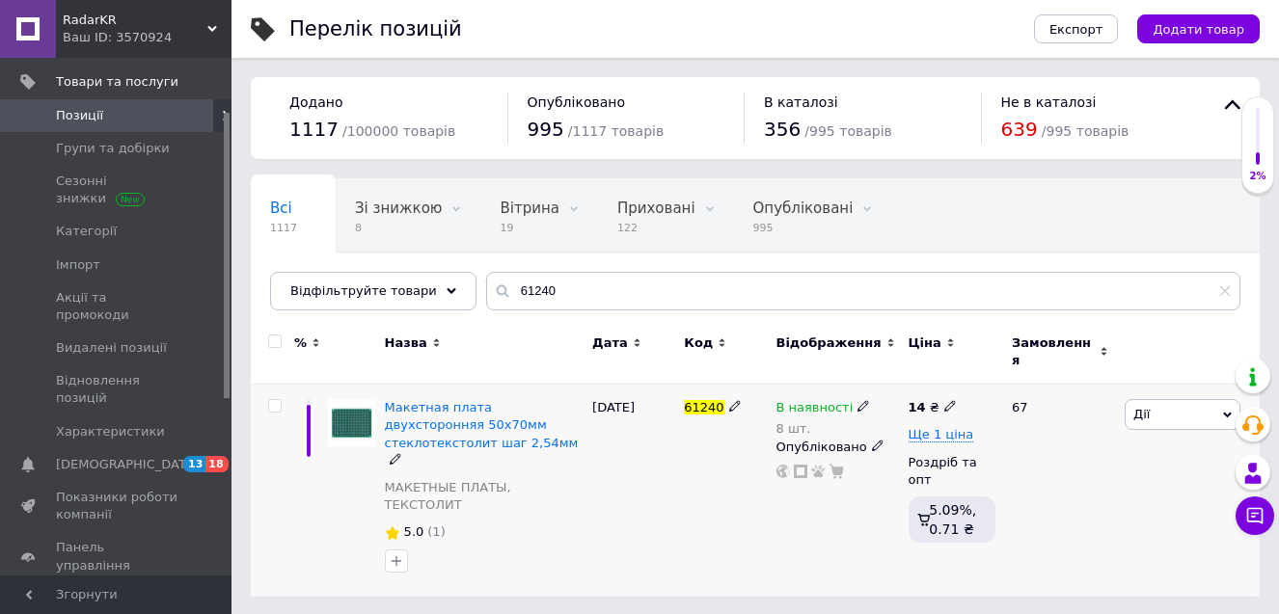
click at [825, 400] on span "В наявності" at bounding box center [814, 410] width 77 height 20
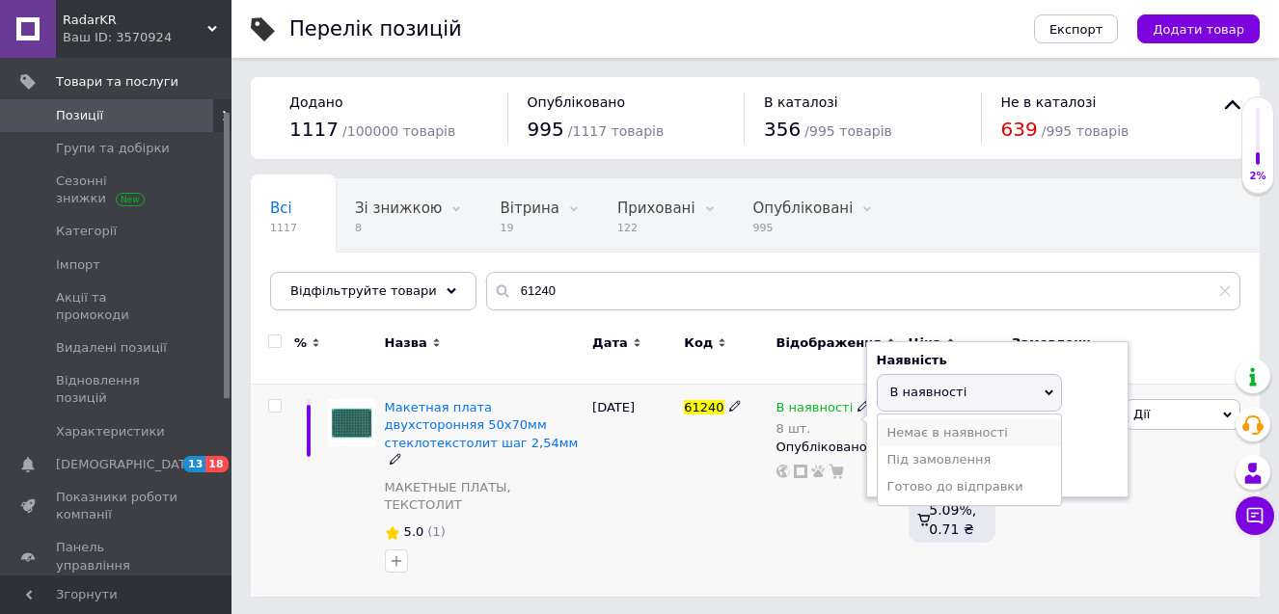
click at [887, 419] on li "Немає в наявності" at bounding box center [969, 432] width 183 height 27
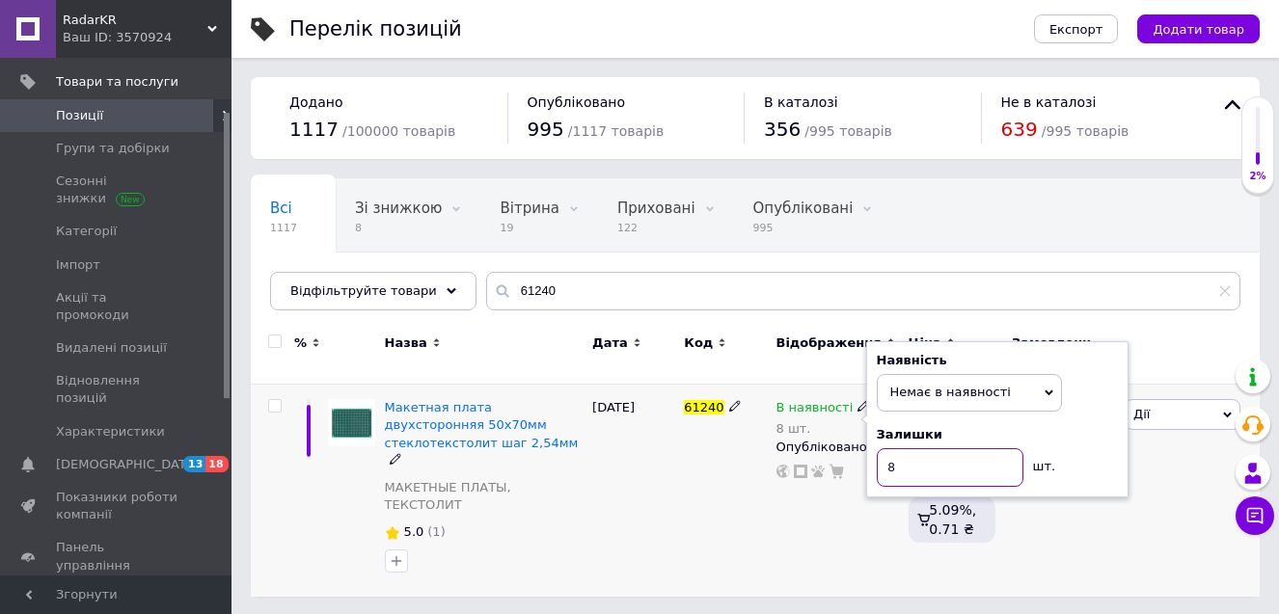
click at [882, 458] on input "8" at bounding box center [950, 467] width 147 height 39
type input "0"
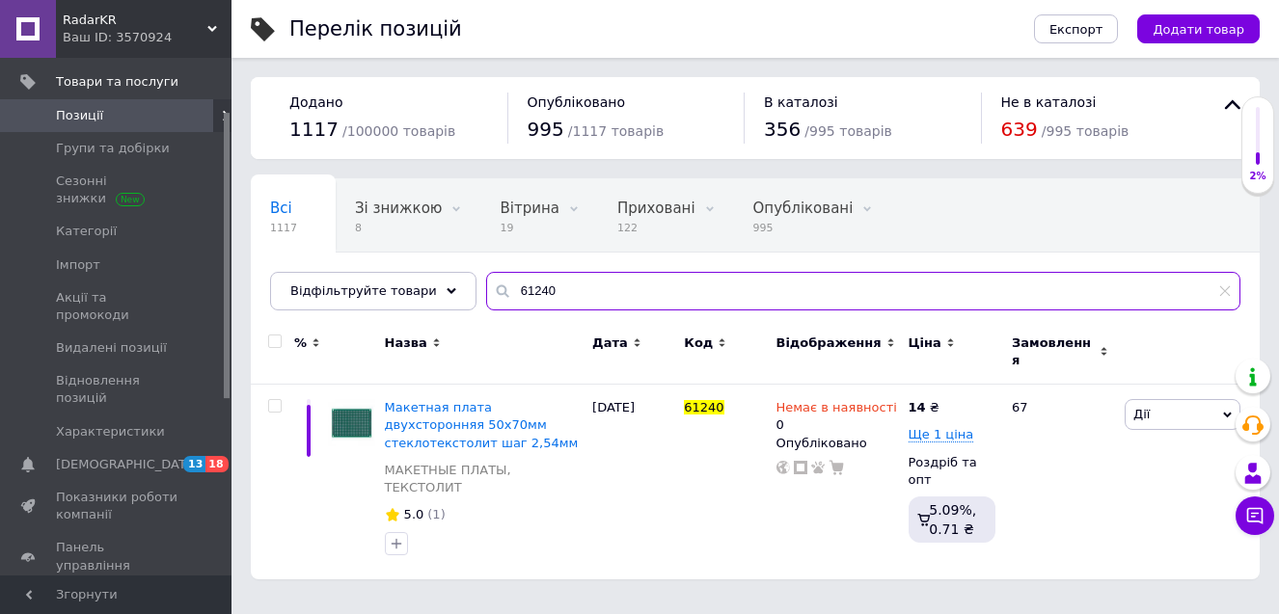
click at [538, 300] on input "61240" at bounding box center [863, 291] width 754 height 39
paste input "12-101"
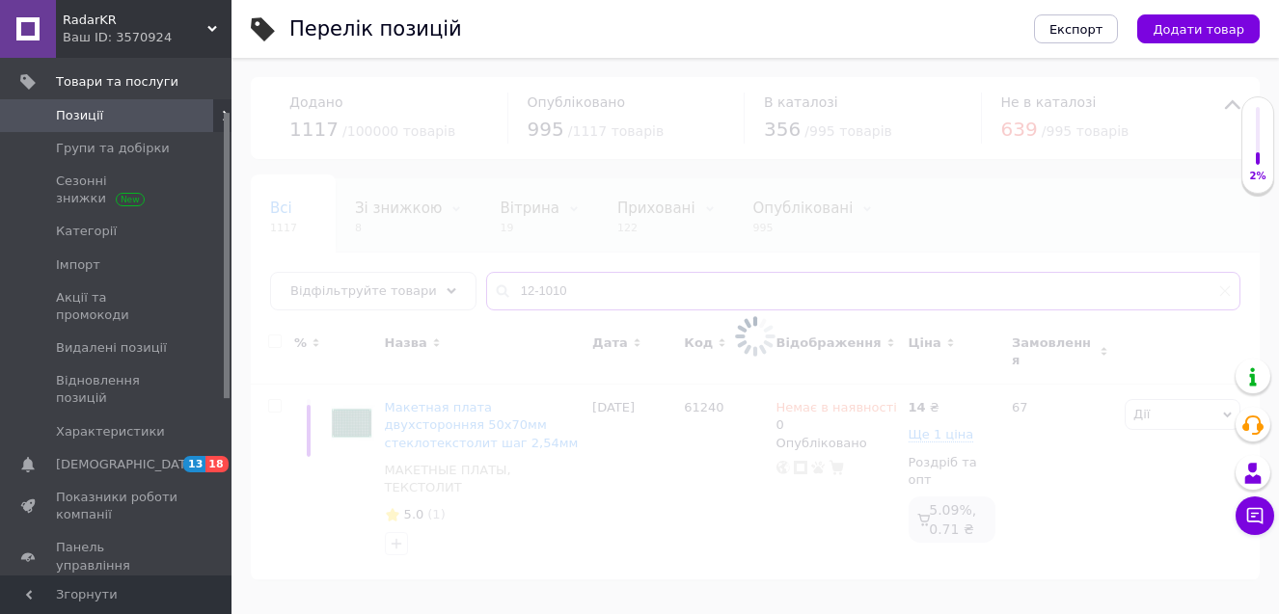
type input "12-1010"
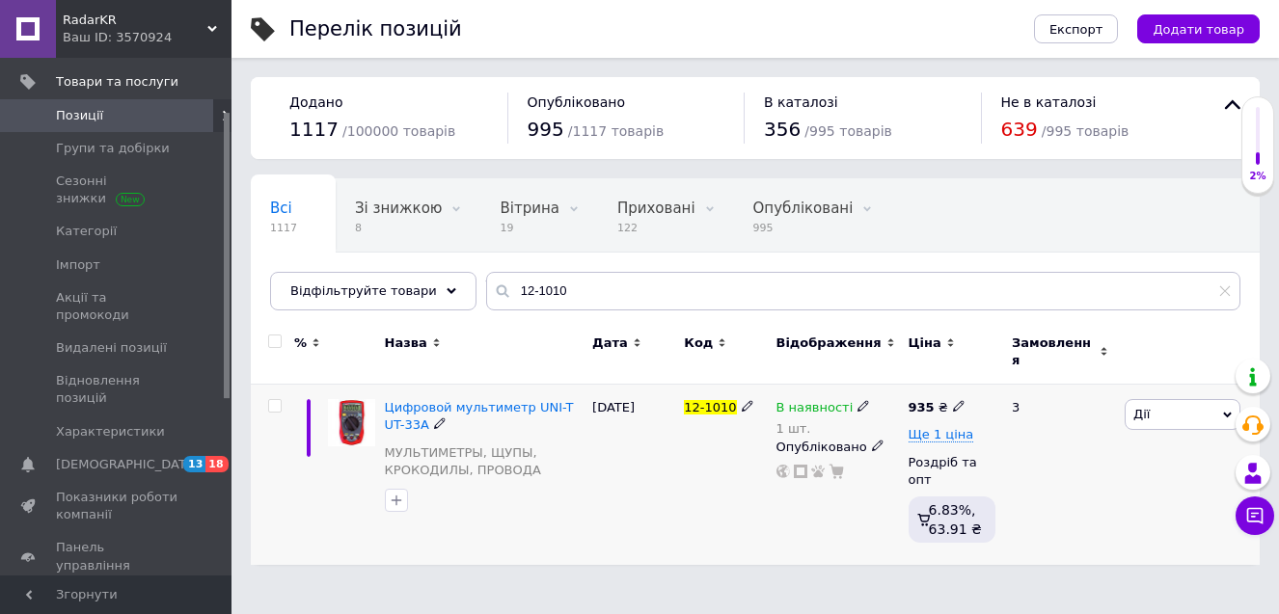
click at [837, 400] on span "В наявності" at bounding box center [814, 410] width 77 height 20
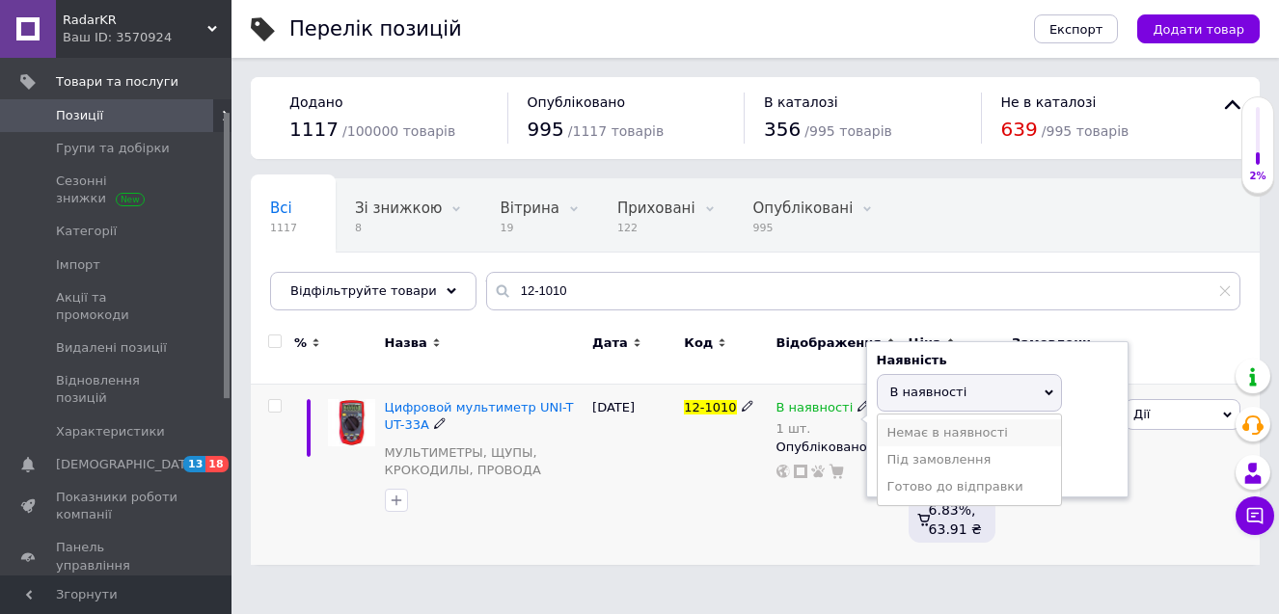
click at [890, 425] on li "Немає в наявності" at bounding box center [969, 432] width 183 height 27
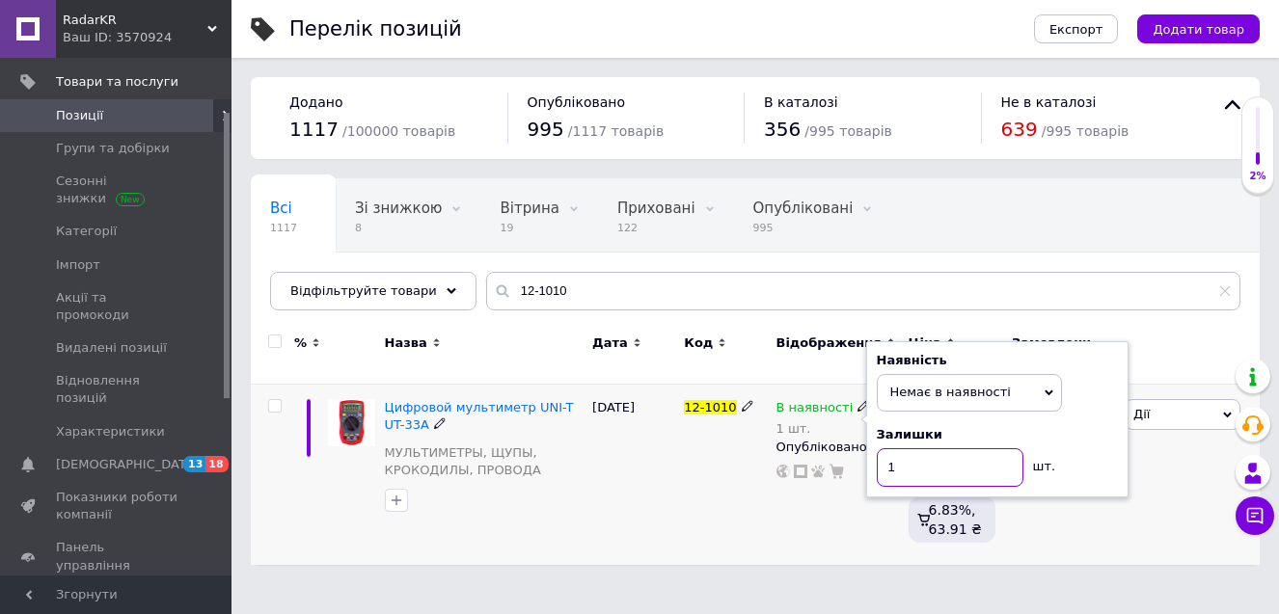
click at [901, 469] on input "1" at bounding box center [950, 467] width 147 height 39
type input "0"
